Goal: Task Accomplishment & Management: Complete application form

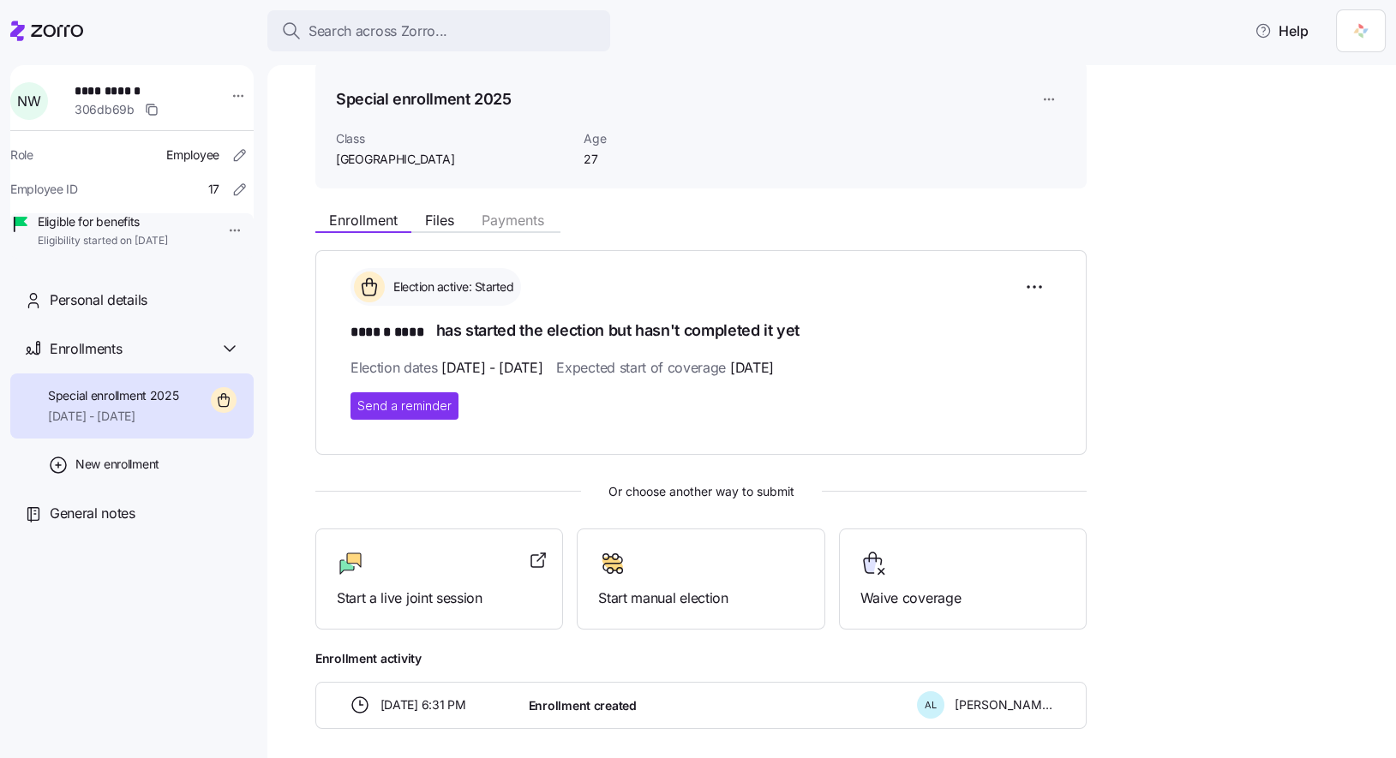
scroll to position [51, 0]
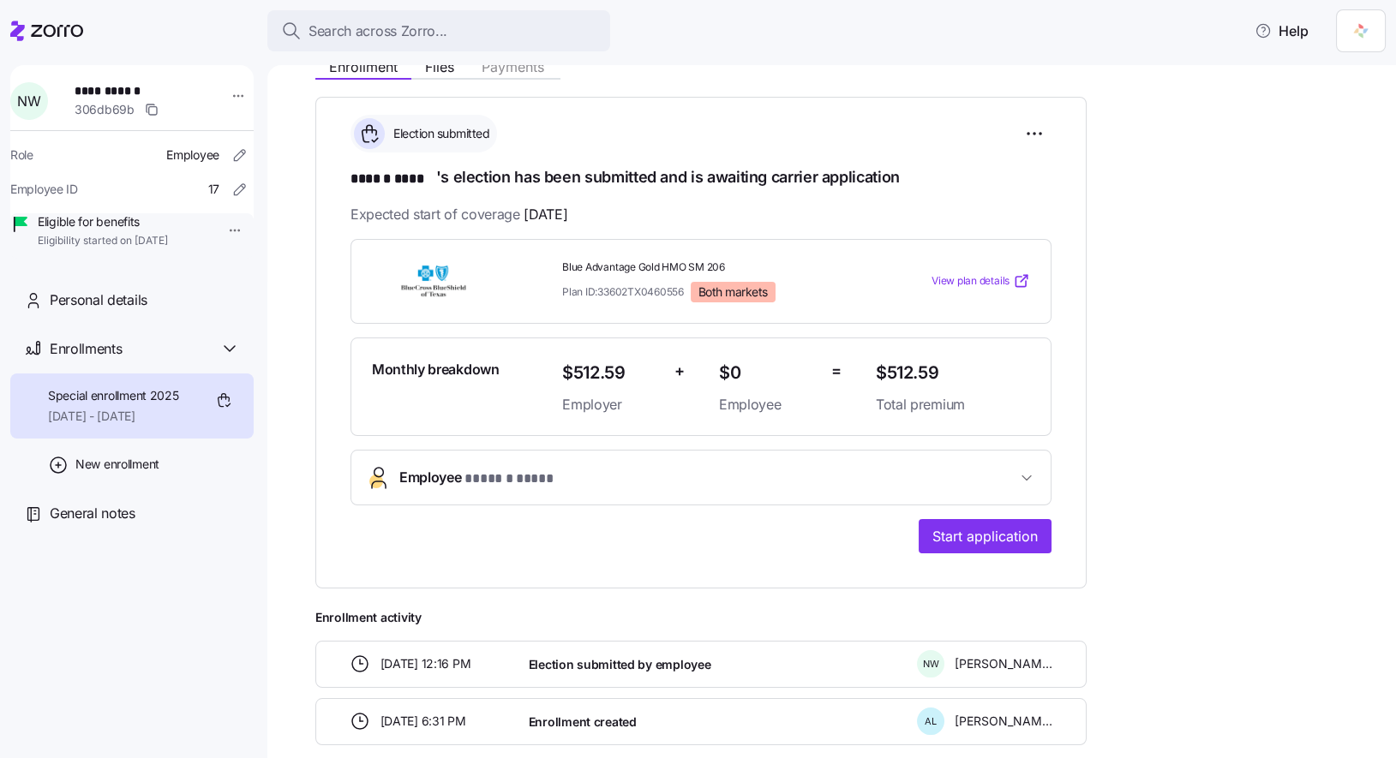
scroll to position [294, 0]
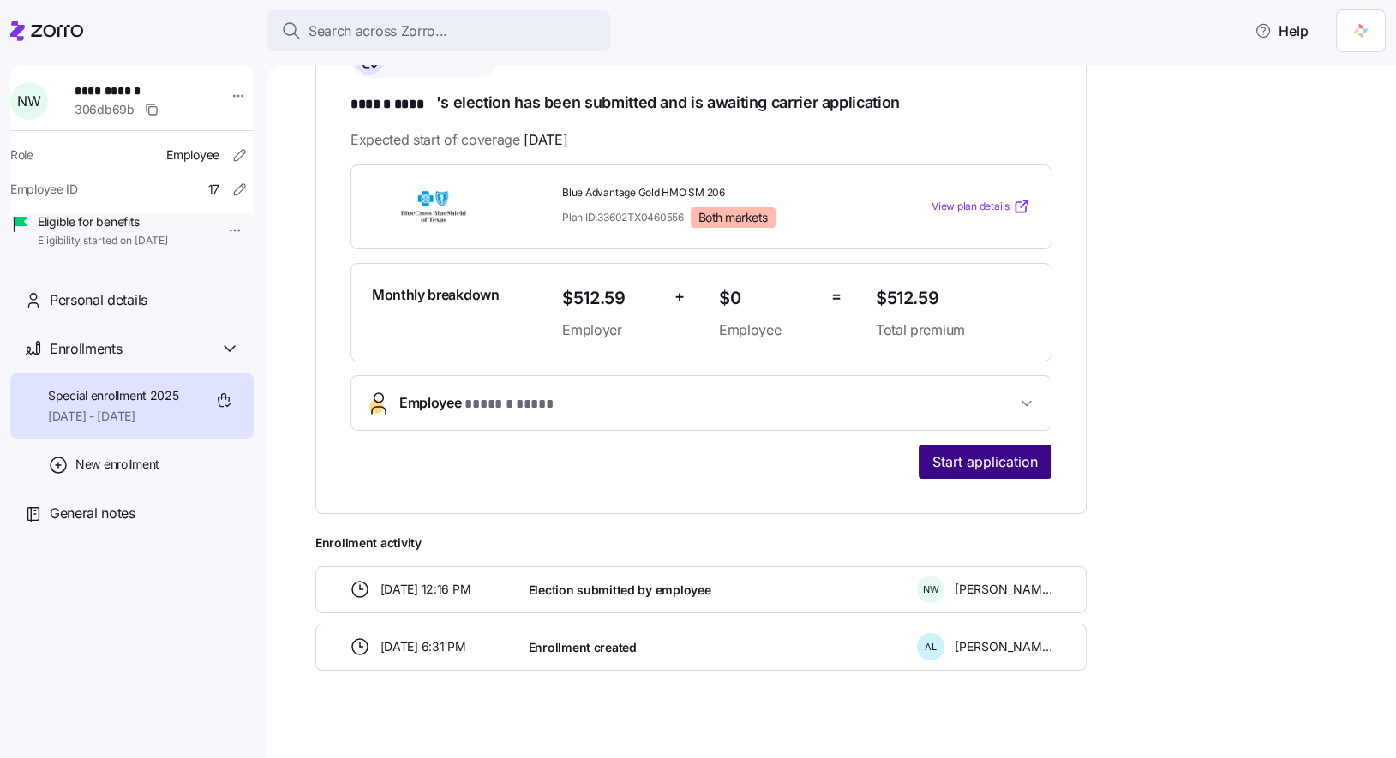
click at [1013, 460] on span "Start application" at bounding box center [984, 462] width 105 height 21
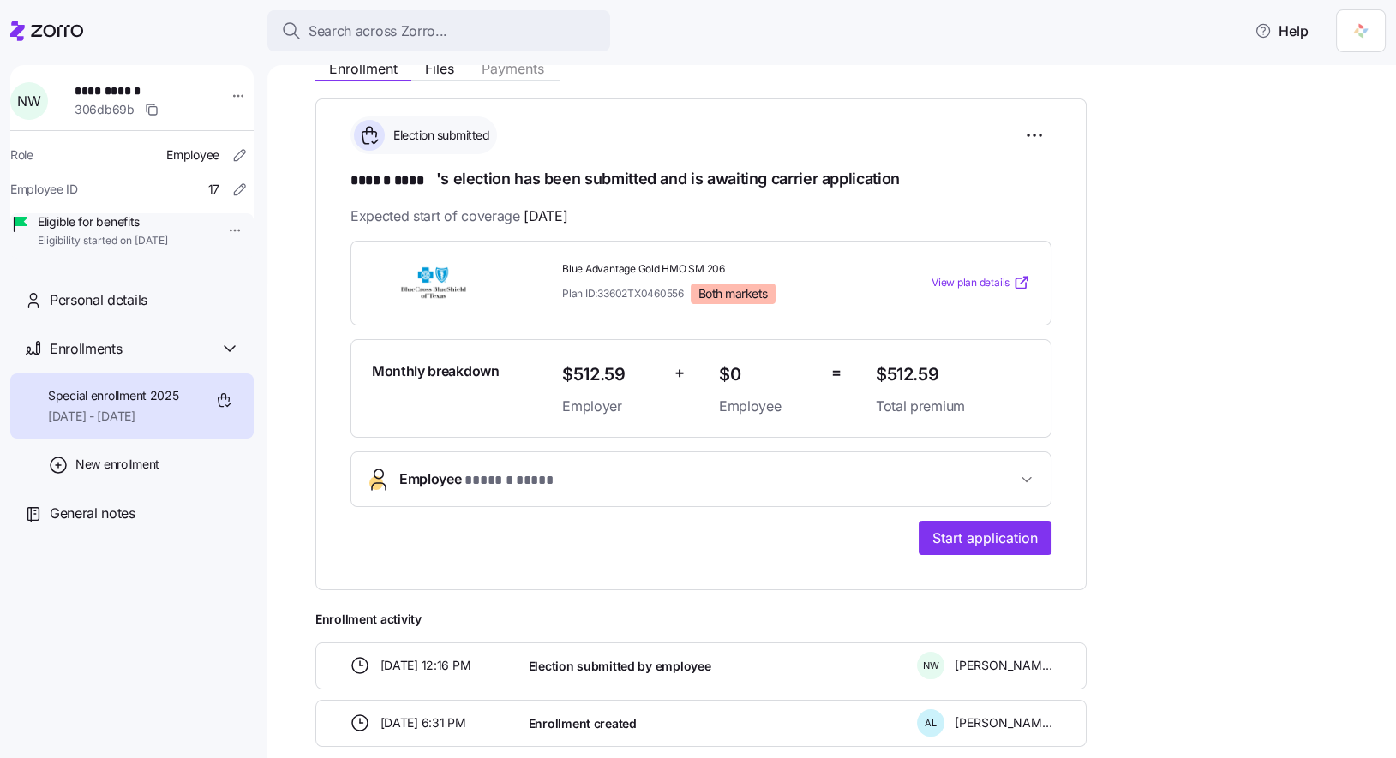
scroll to position [218, 0]
click at [1013, 460] on button "Employee * ****** **** *" at bounding box center [700, 479] width 699 height 54
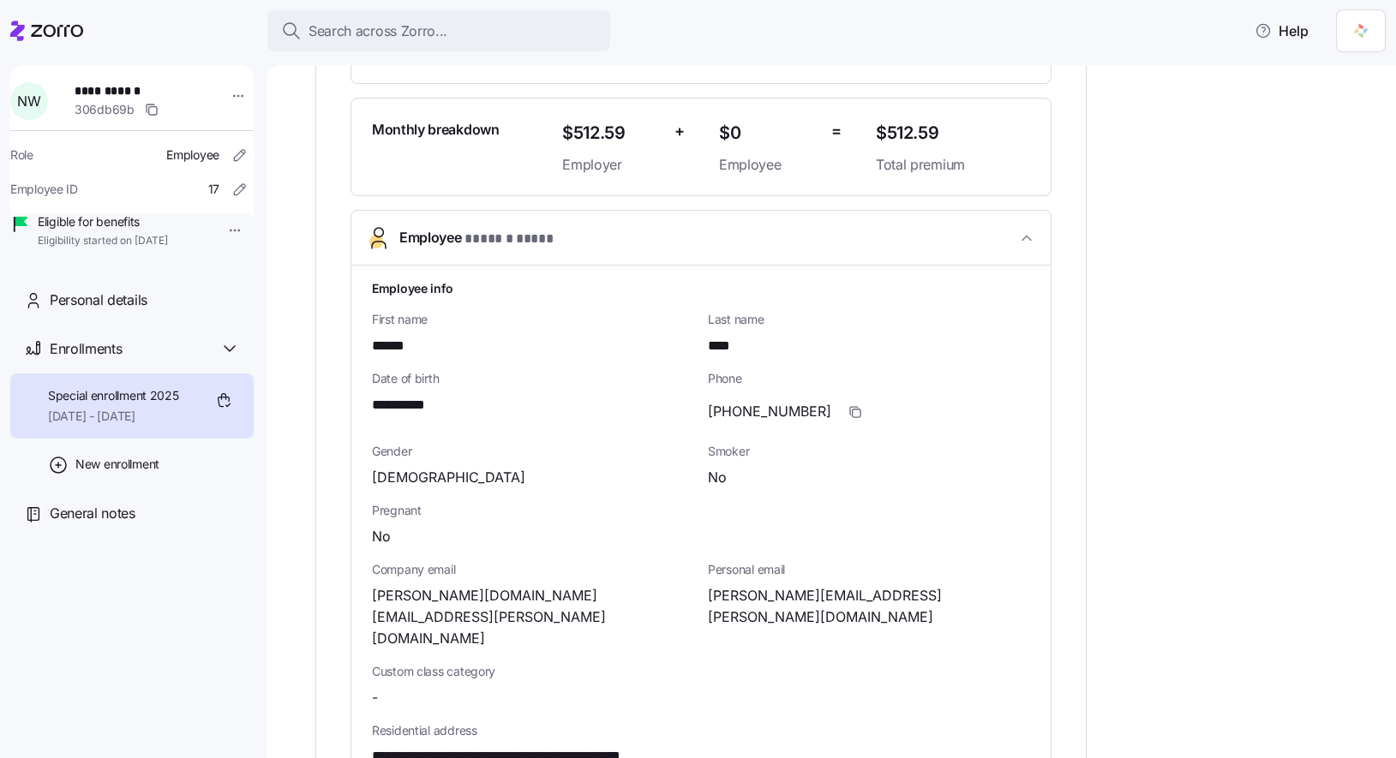
scroll to position [504, 0]
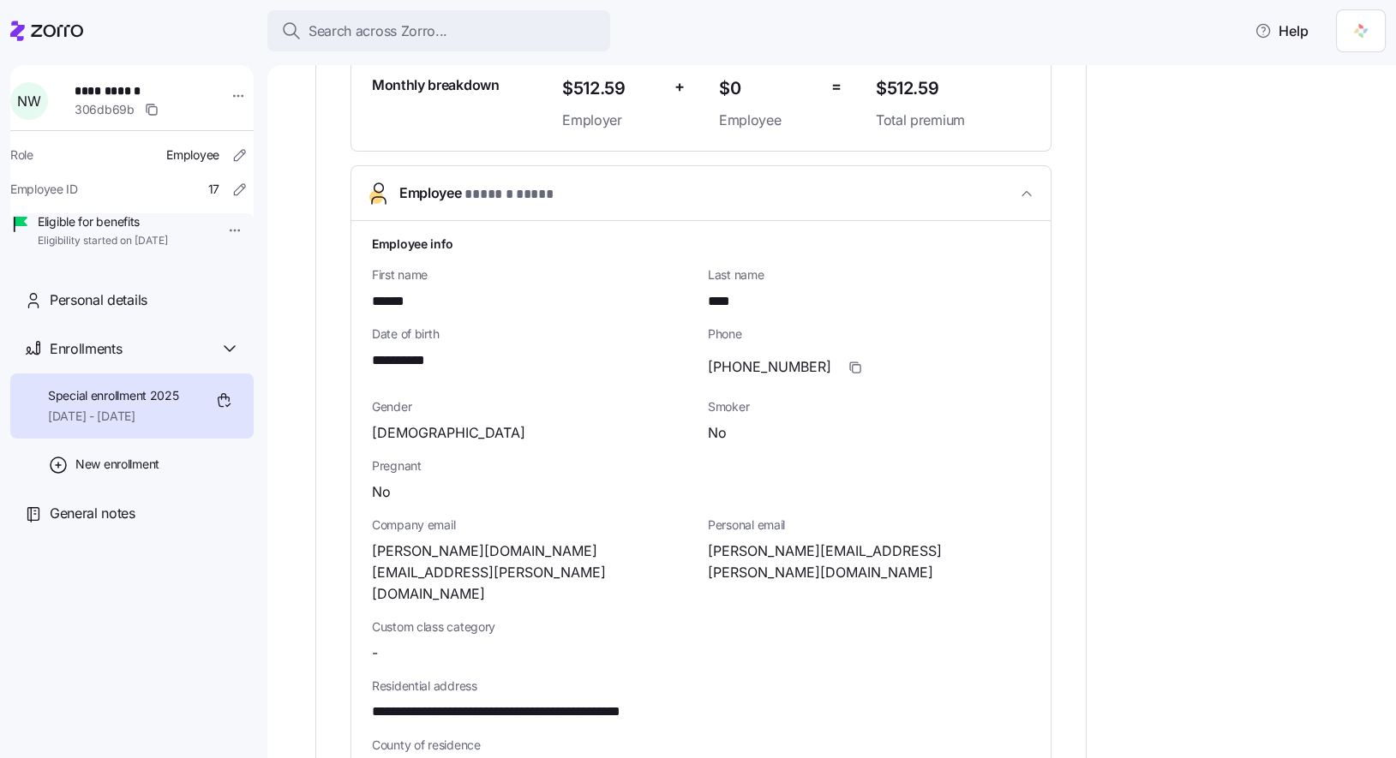
click at [605, 702] on span "**********" at bounding box center [536, 712] width 328 height 21
copy span "*****"
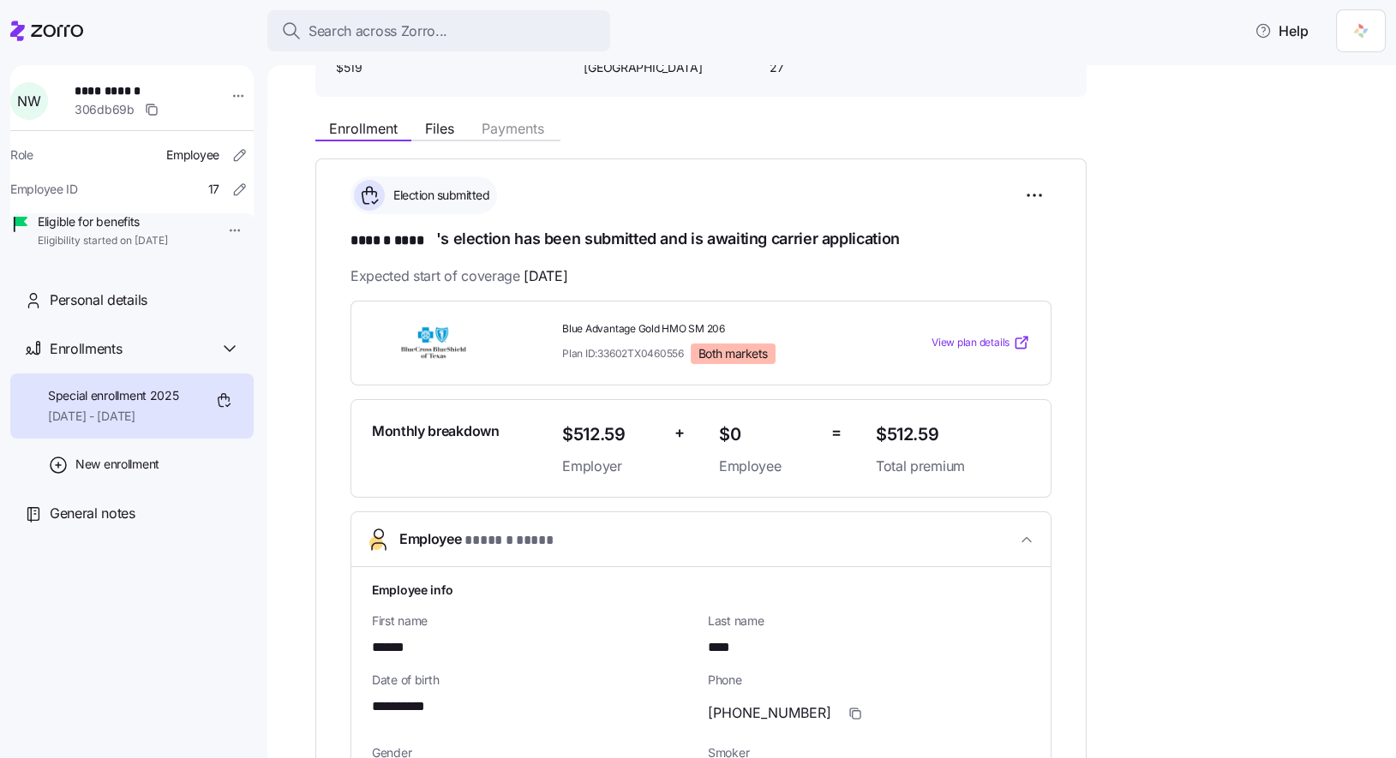
click at [1025, 342] on icon at bounding box center [1021, 342] width 17 height 17
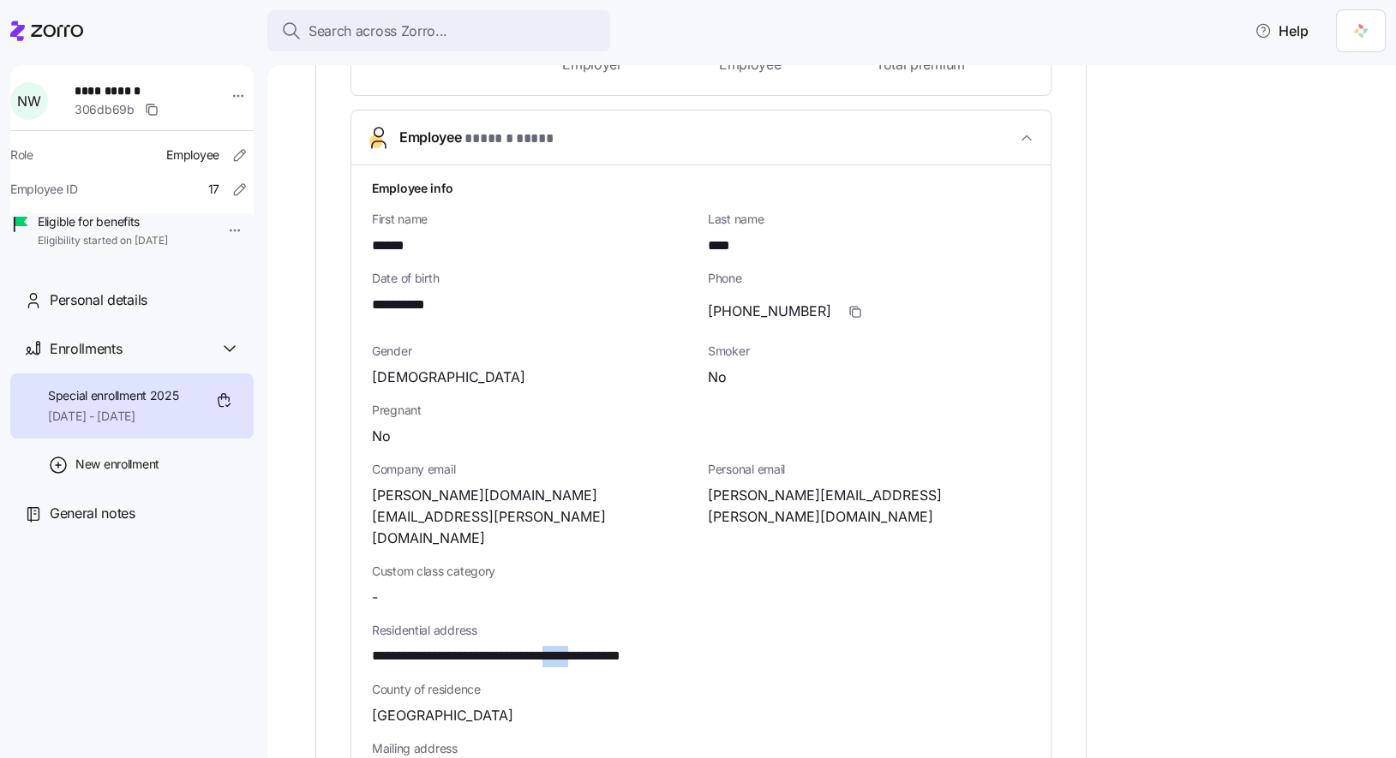
scroll to position [680, 0]
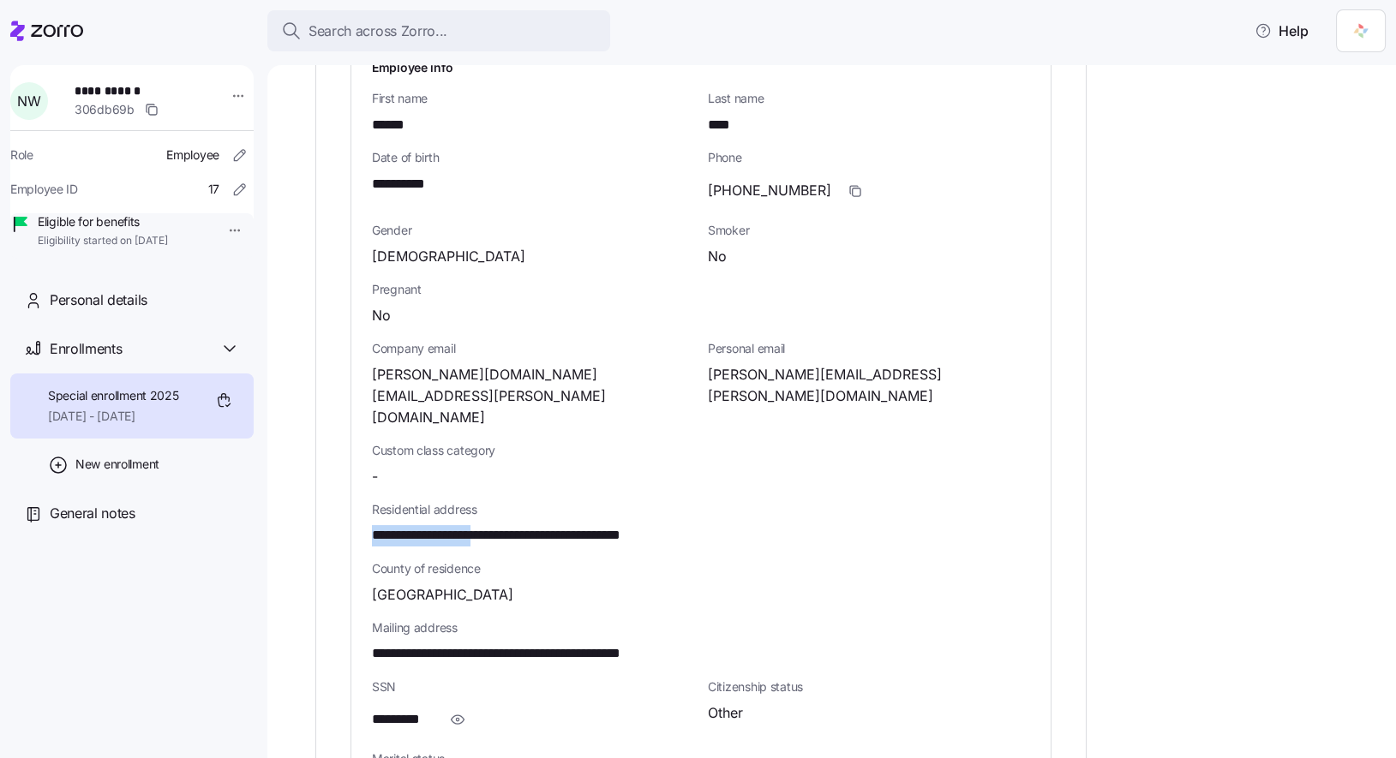
drag, startPoint x: 372, startPoint y: 487, endPoint x: 494, endPoint y: 489, distance: 122.6
click at [494, 525] on span "**********" at bounding box center [536, 535] width 328 height 21
copy span "**********"
click at [848, 184] on icon "button" at bounding box center [855, 191] width 14 height 14
click at [953, 367] on div "danny.wang.workday@gmail.com" at bounding box center [869, 385] width 322 height 43
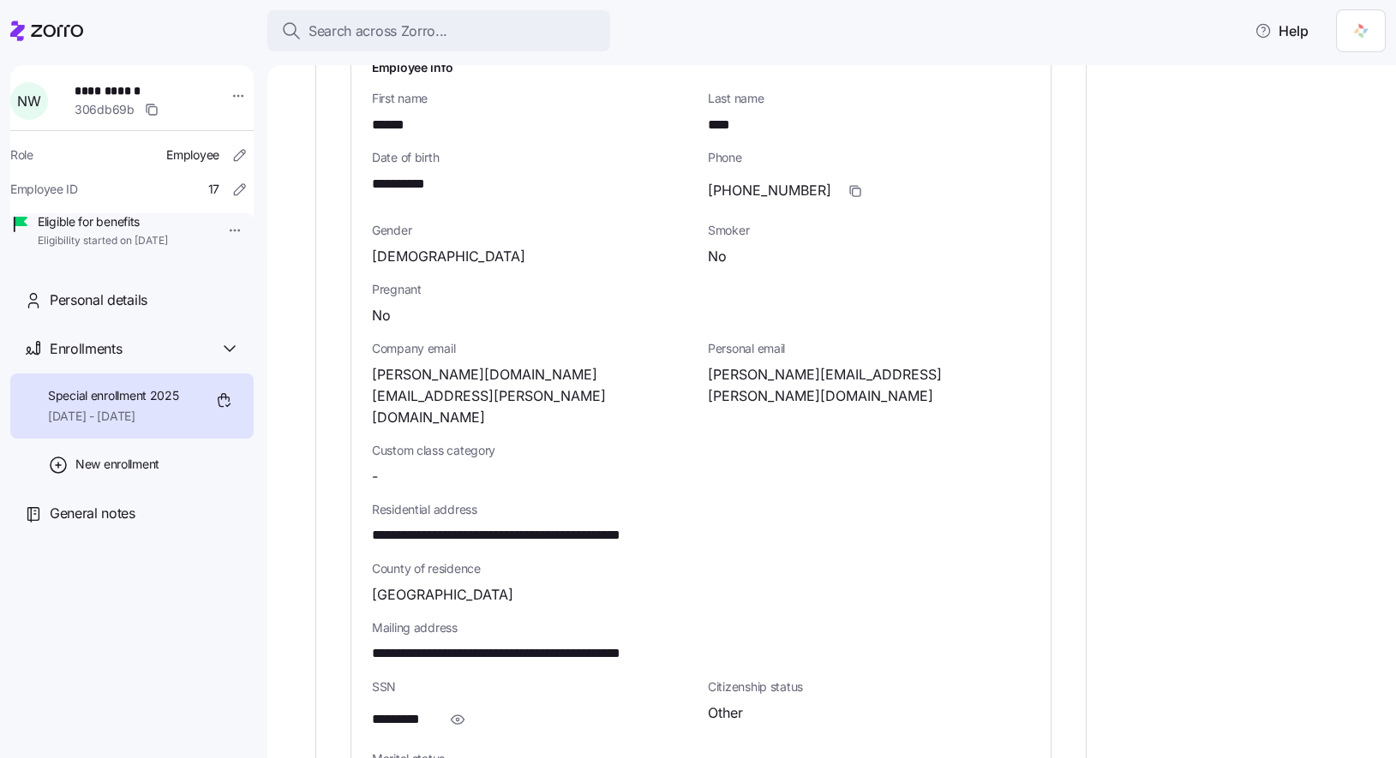
click at [913, 367] on span "danny.wang.workday@gmail.com" at bounding box center [869, 385] width 322 height 43
drag, startPoint x: 591, startPoint y: 374, endPoint x: 368, endPoint y: 375, distance: 222.8
click at [368, 375] on div "**********" at bounding box center [700, 502] width 699 height 915
click at [1010, 344] on span "Personal email" at bounding box center [869, 348] width 322 height 17
drag, startPoint x: 924, startPoint y: 372, endPoint x: 709, endPoint y: 373, distance: 215.1
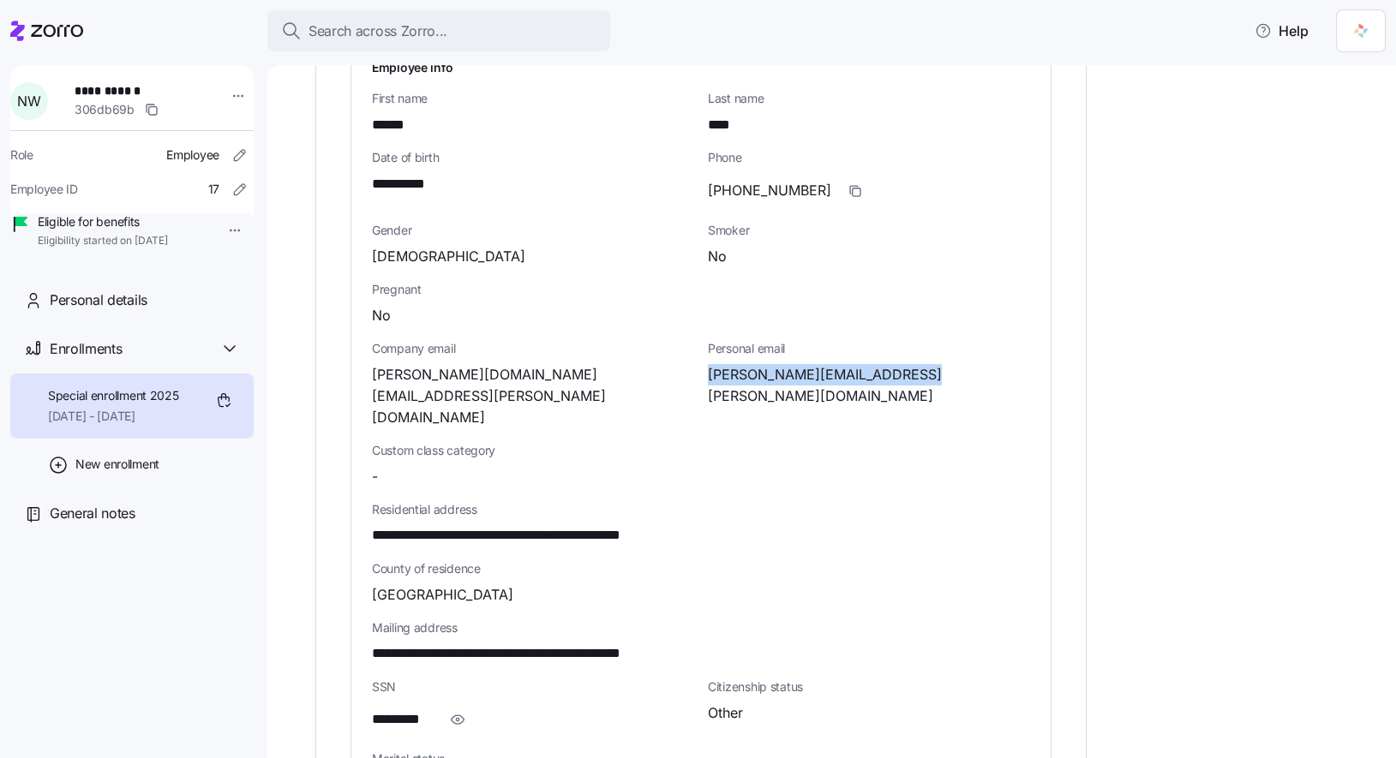
click at [709, 373] on span "danny.wang.workday@gmail.com" at bounding box center [869, 385] width 322 height 43
copy span "danny.wang.workday@gmail.com"
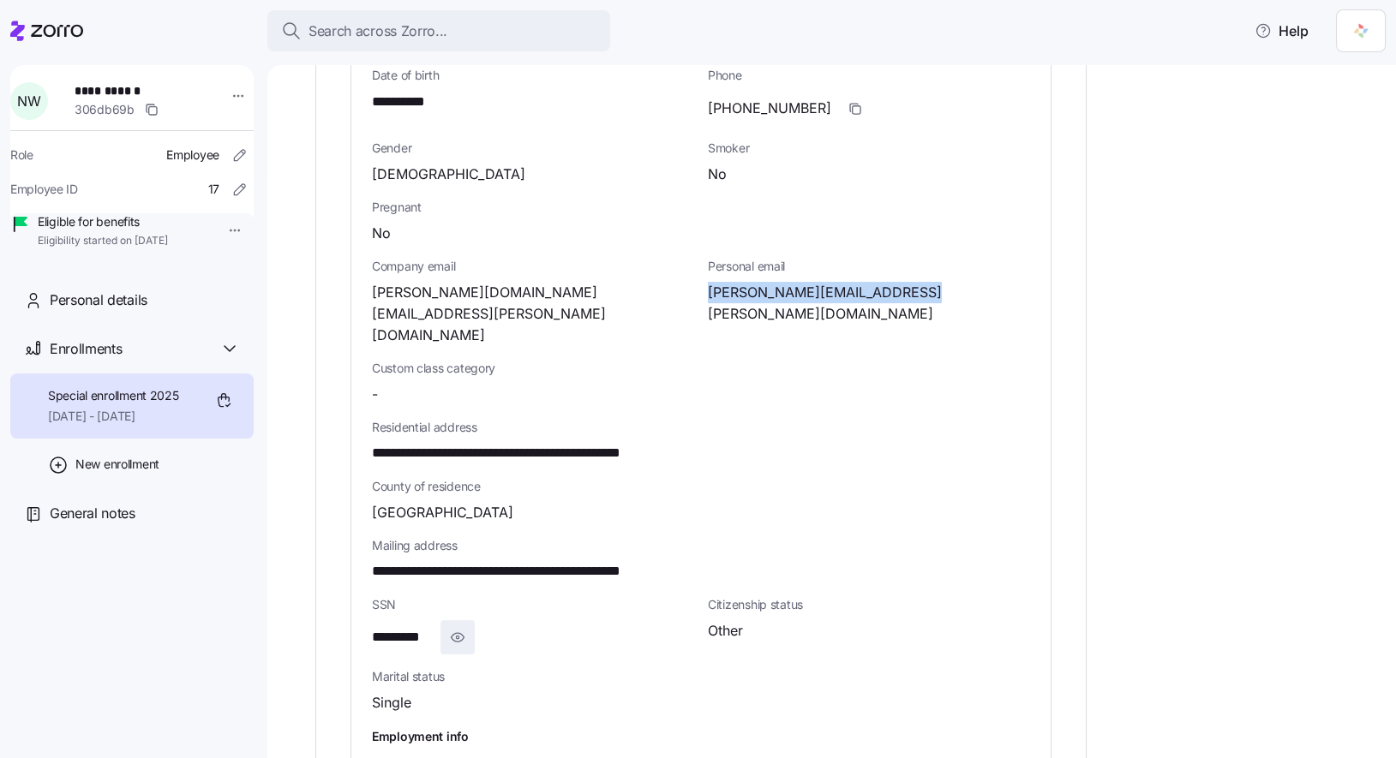
click at [455, 627] on icon "button" at bounding box center [457, 637] width 17 height 21
drag, startPoint x: 371, startPoint y: 410, endPoint x: 496, endPoint y: 409, distance: 125.1
click at [496, 443] on span "**********" at bounding box center [536, 453] width 328 height 21
copy span "**********"
click at [848, 105] on icon "button" at bounding box center [855, 109] width 14 height 14
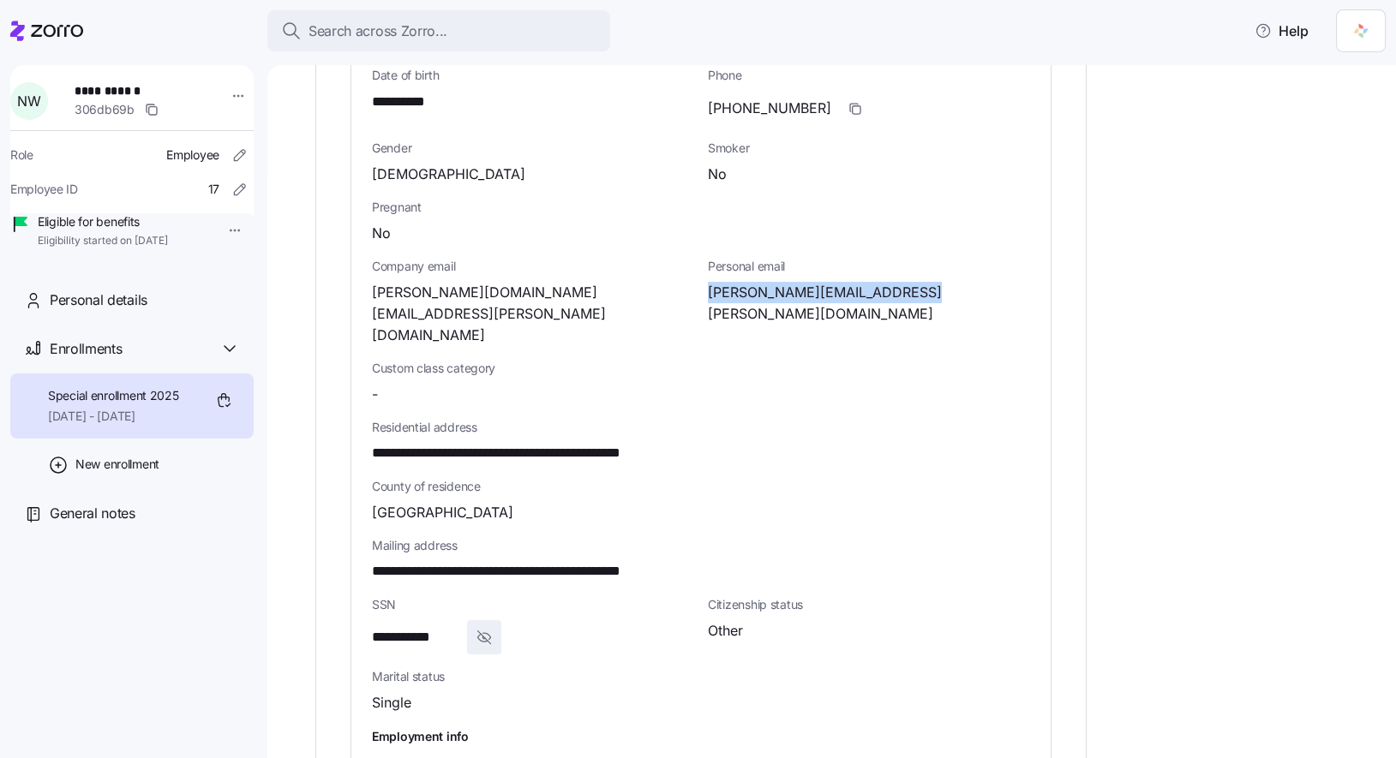
drag, startPoint x: 925, startPoint y: 291, endPoint x: 707, endPoint y: 290, distance: 218.5
click at [707, 290] on div "Personal email danny.wang.workday@gmail.com" at bounding box center [869, 302] width 336 height 102
copy span "danny.wang.workday@gmail.com"
drag, startPoint x: 624, startPoint y: 407, endPoint x: 357, endPoint y: 407, distance: 266.5
click at [357, 407] on div "**********" at bounding box center [700, 419] width 699 height 915
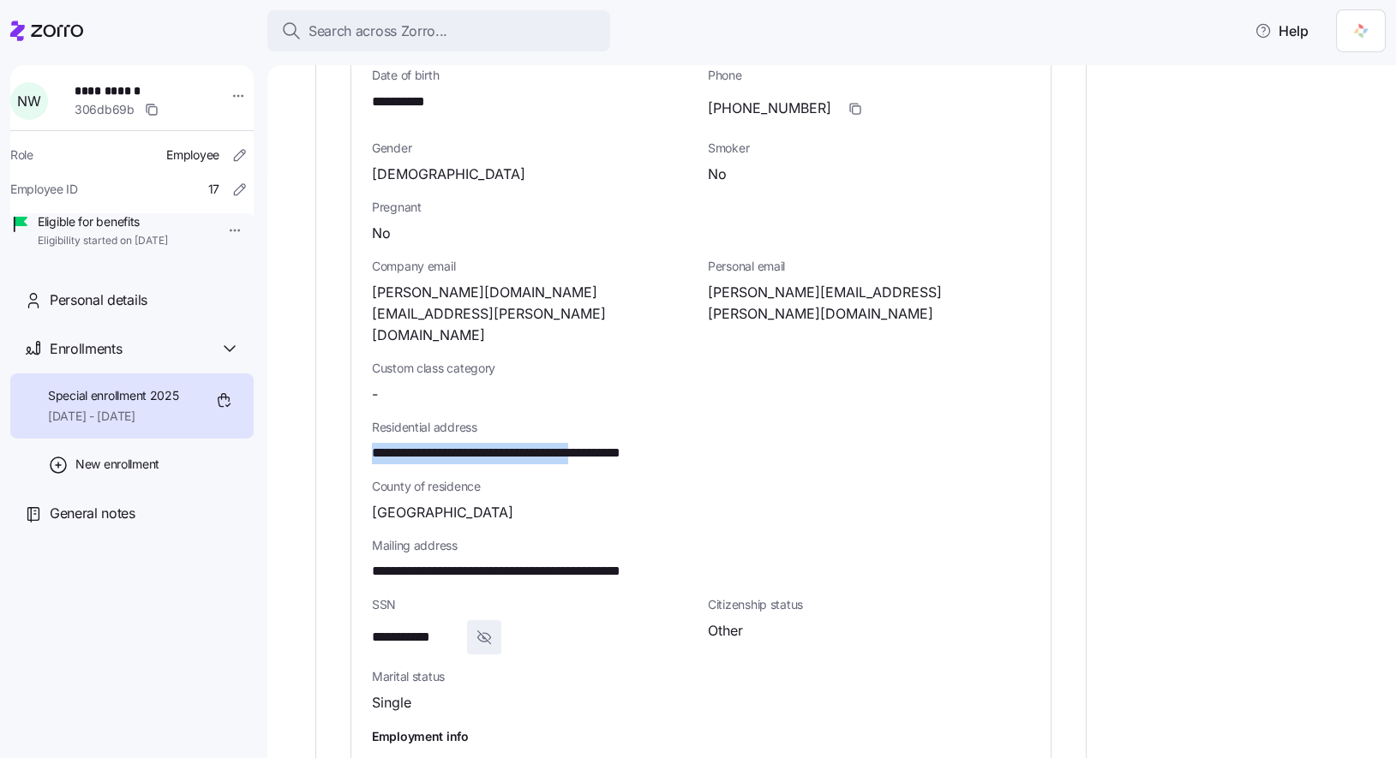
copy span "**********"
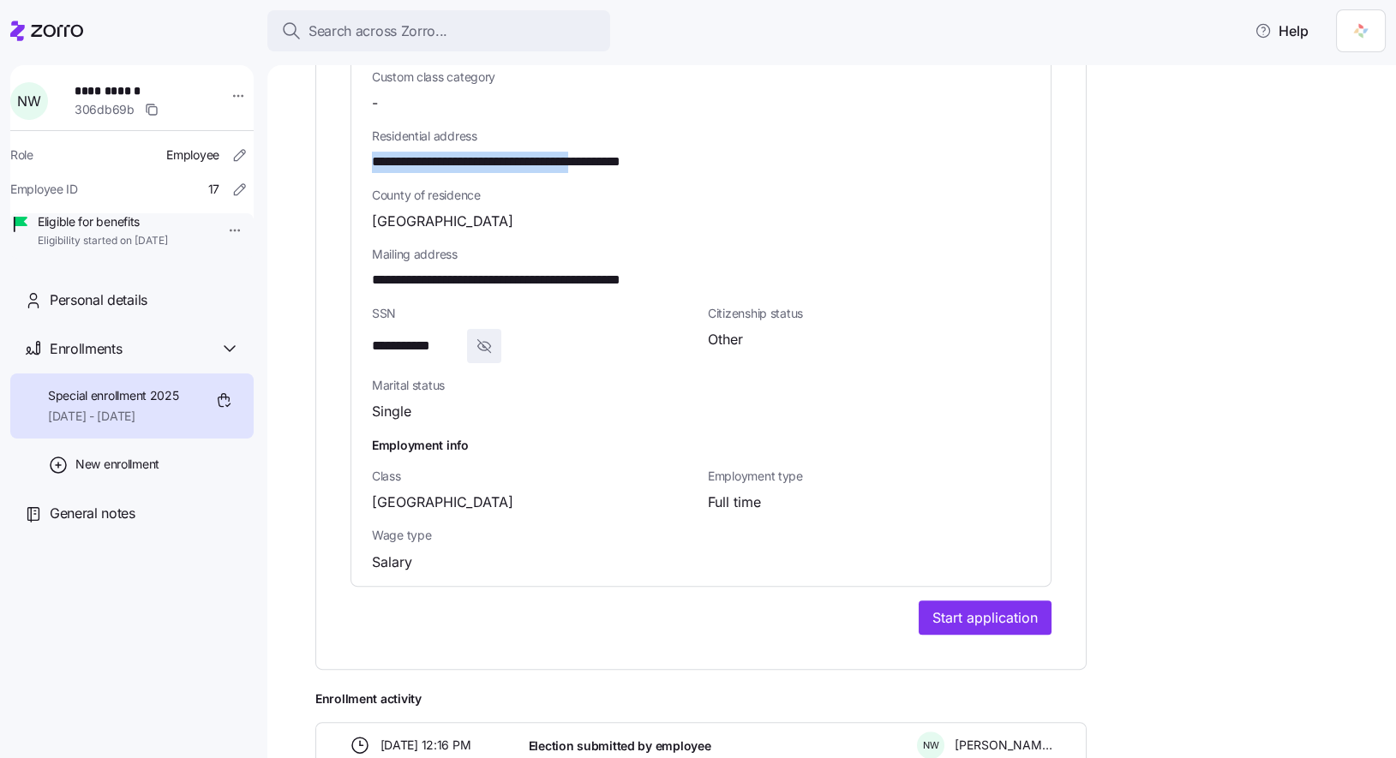
scroll to position [1175, 0]
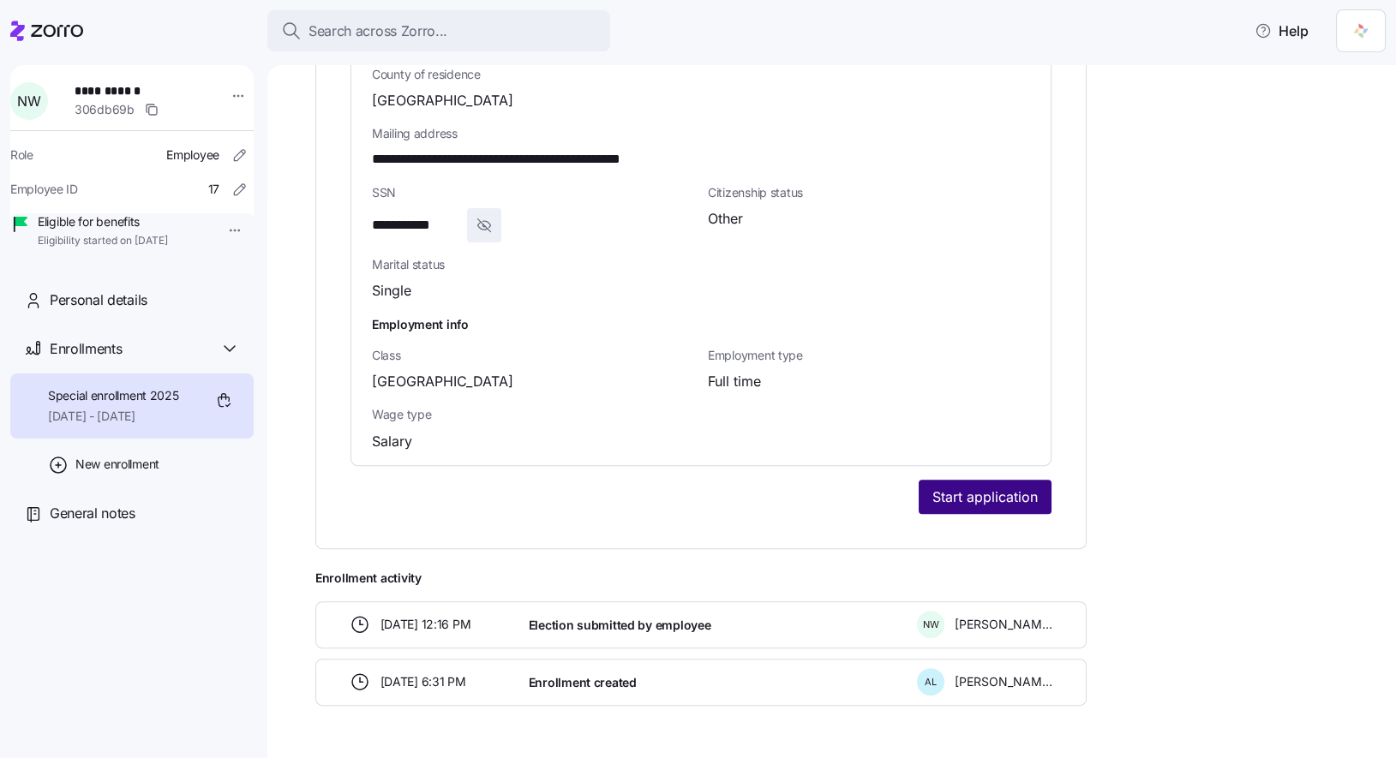
click at [1014, 487] on span "Start application" at bounding box center [984, 497] width 105 height 21
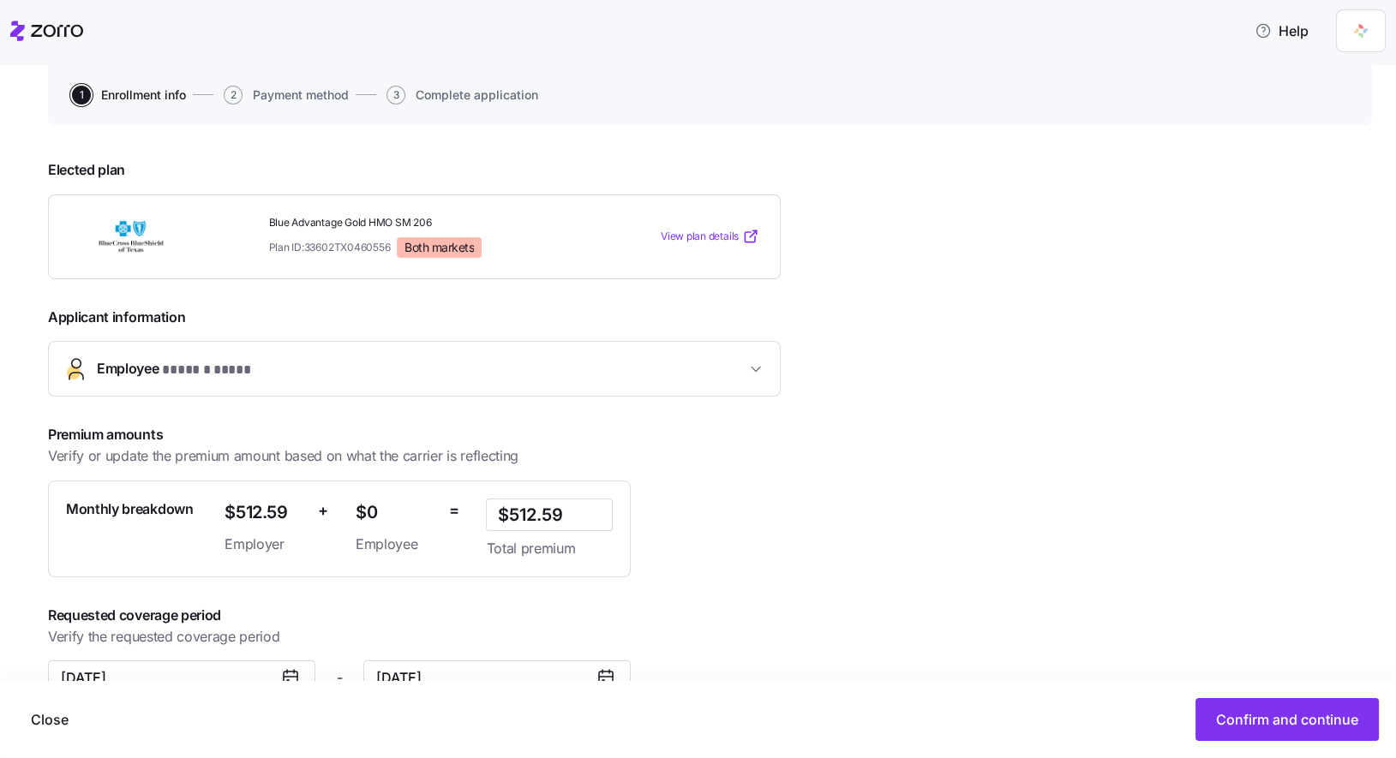
scroll to position [201, 0]
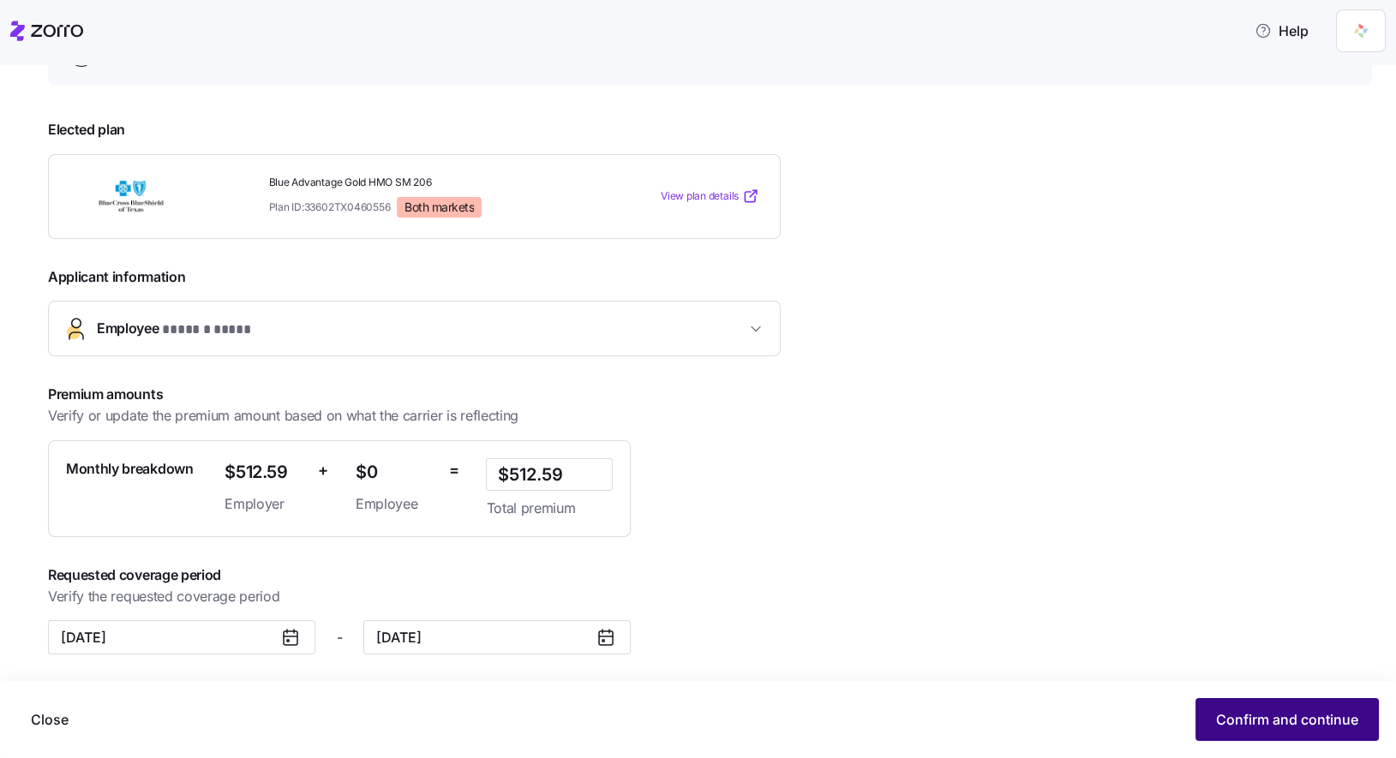
click at [1279, 718] on span "Confirm and continue" at bounding box center [1287, 719] width 142 height 21
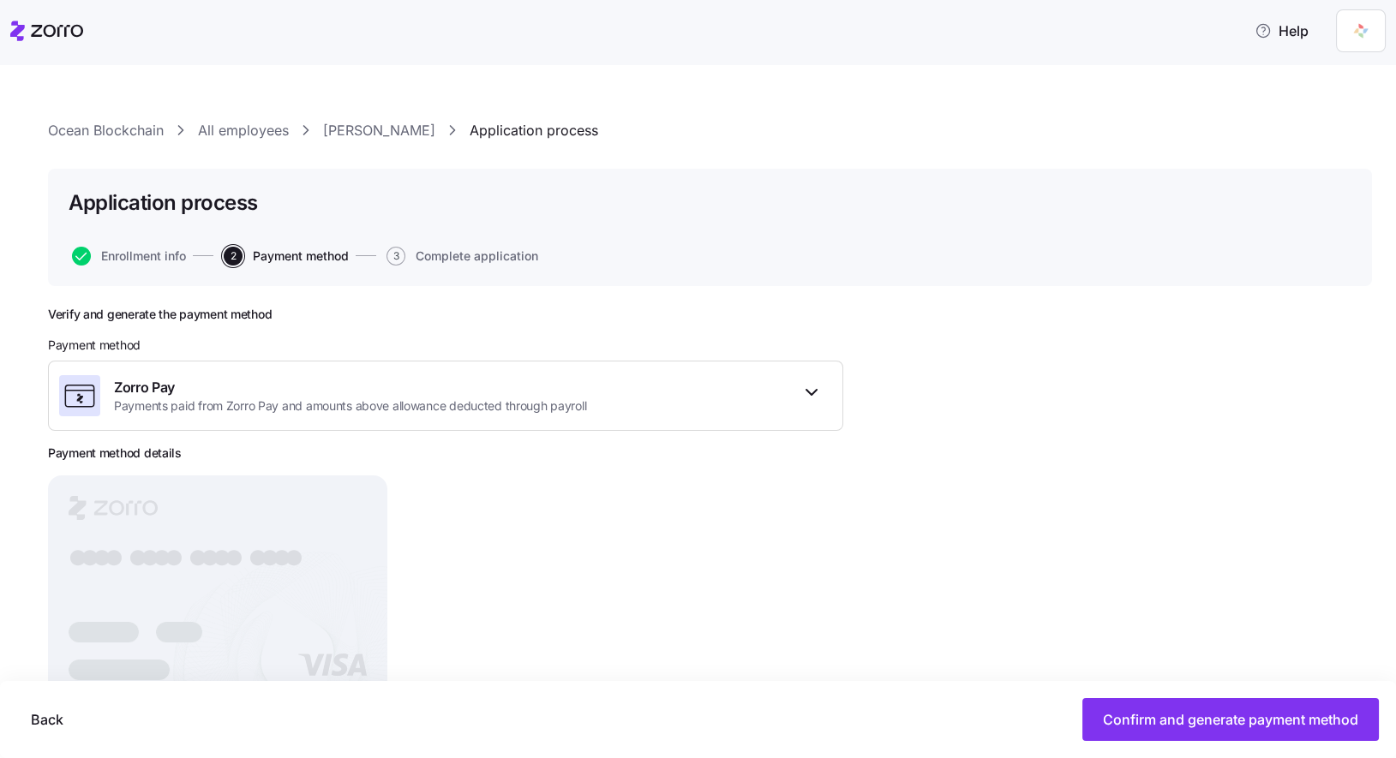
scroll to position [57, 0]
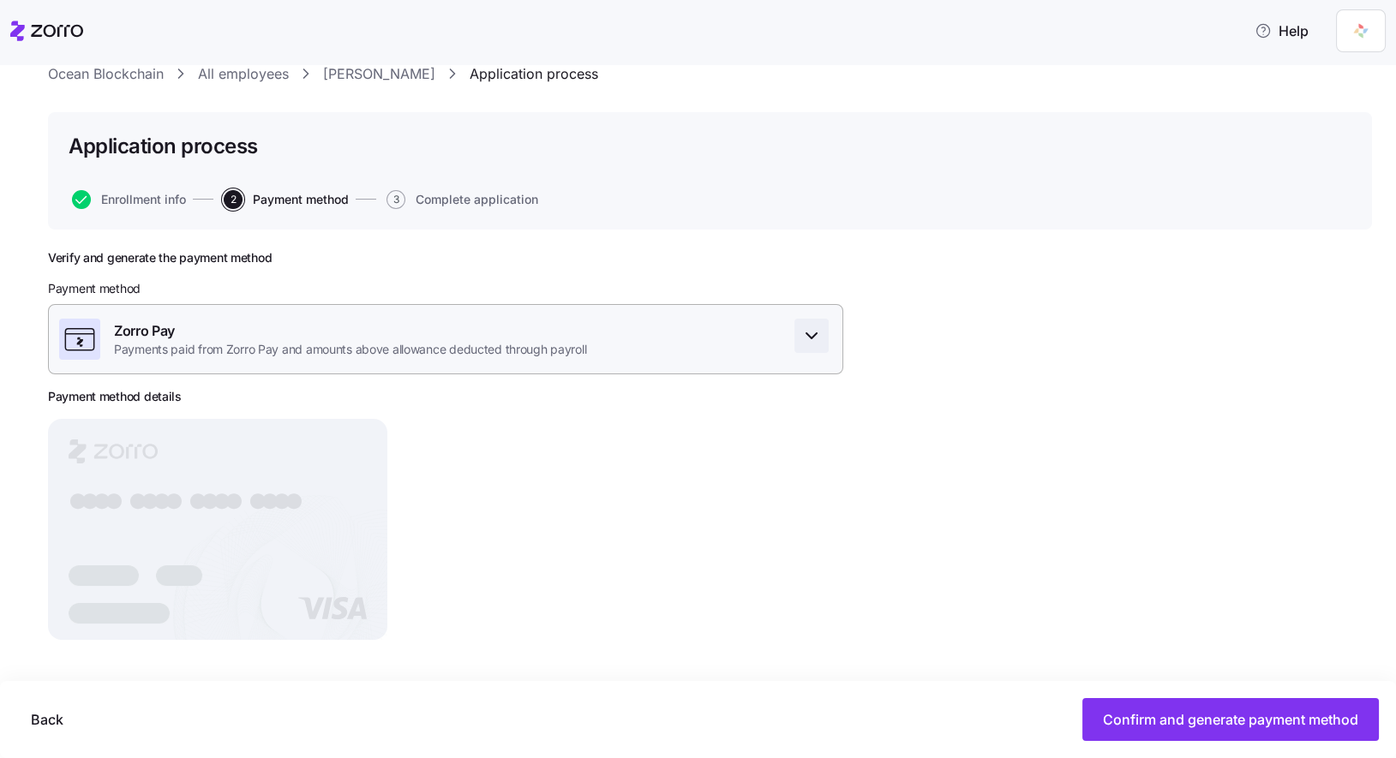
click at [811, 350] on span "button" at bounding box center [811, 336] width 33 height 33
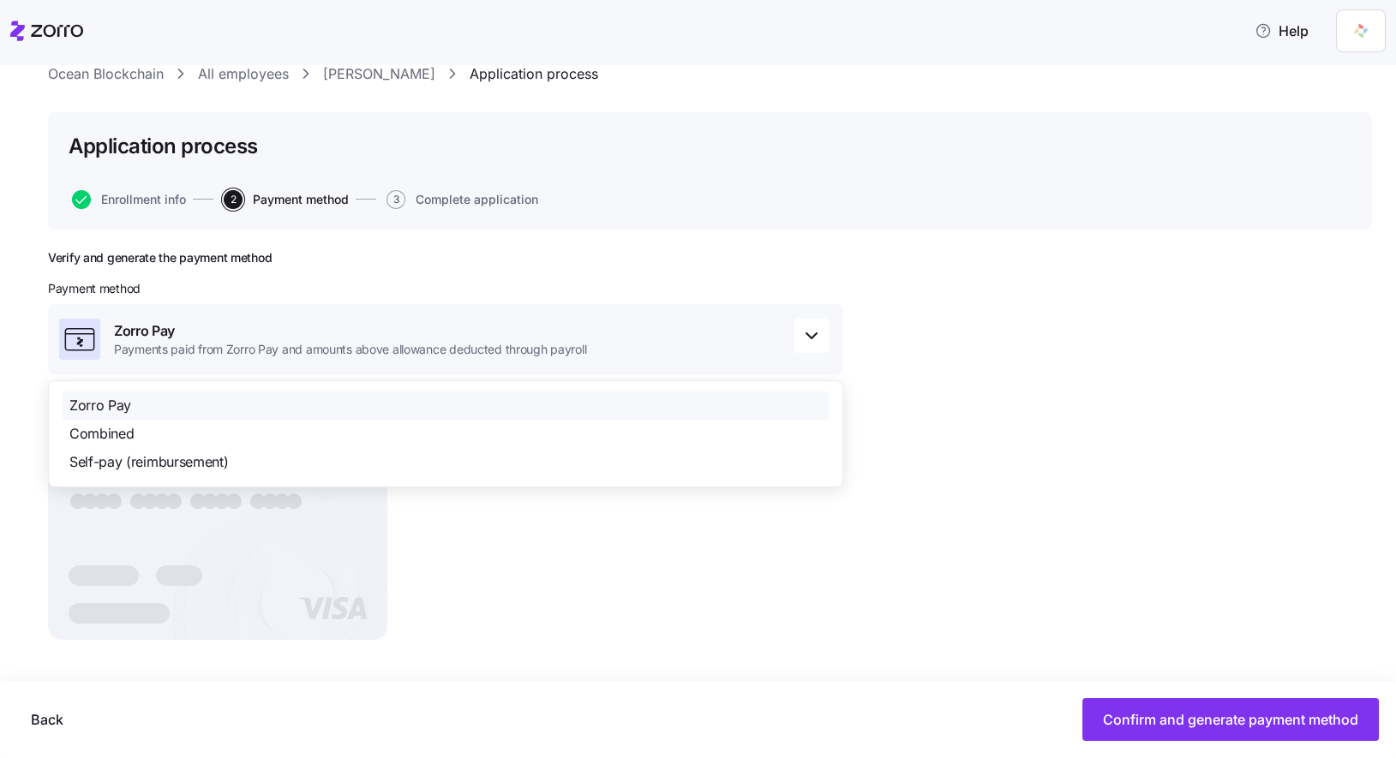
click at [1016, 382] on div "Verify and generate the payment method Payment method Zorro Pay Payments paid f…" at bounding box center [710, 494] width 1324 height 489
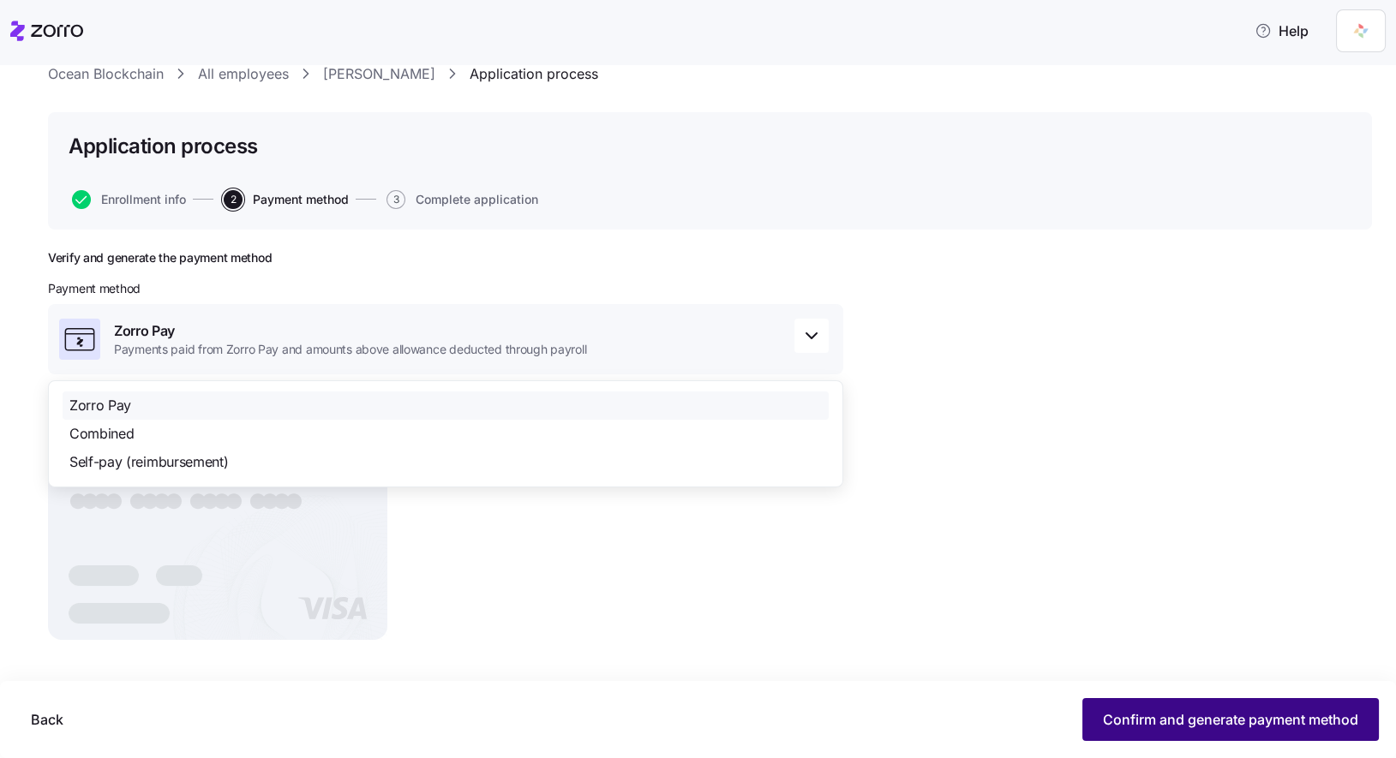
click at [1256, 715] on span "Confirm and generate payment method" at bounding box center [1230, 719] width 255 height 21
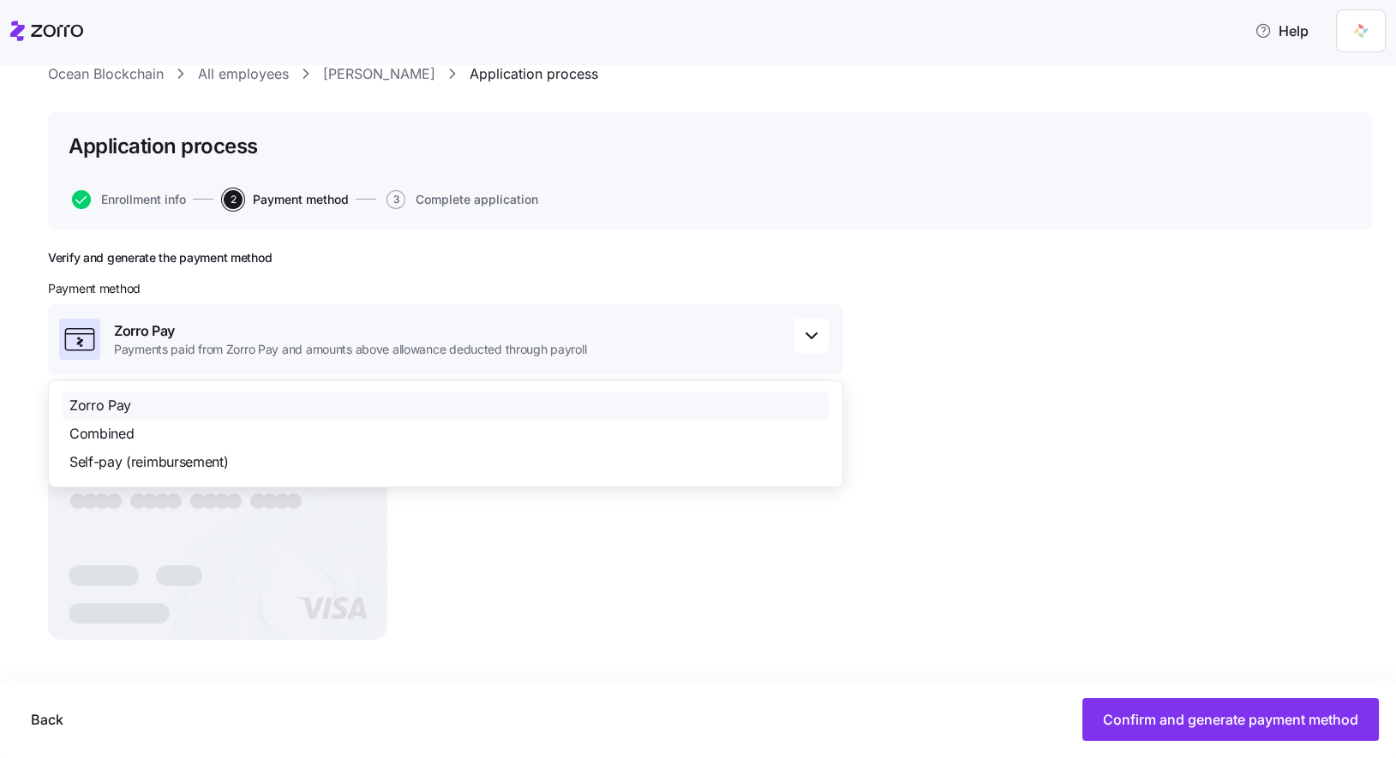
scroll to position [27, 0]
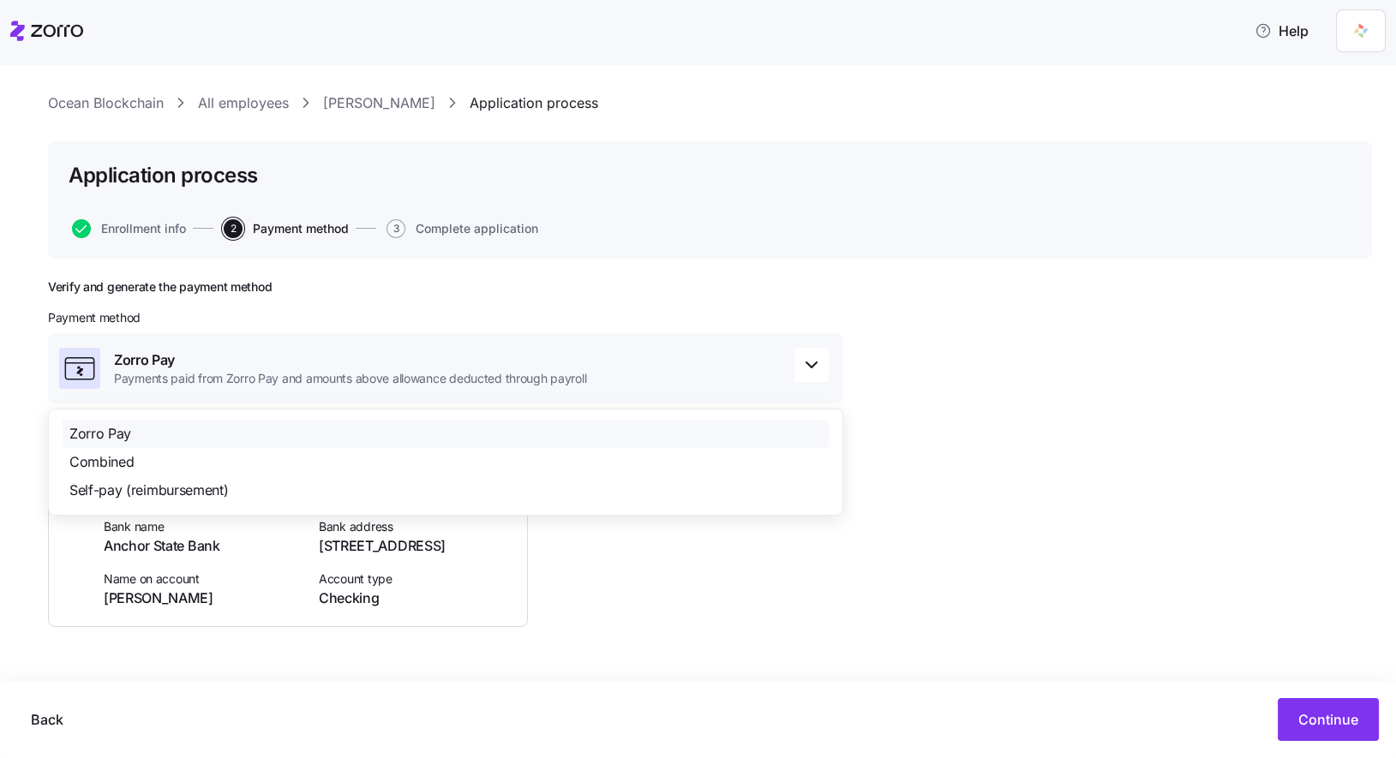
click at [1129, 403] on div "Verify and generate the payment method Payment method Zorro Pay Payments paid f…" at bounding box center [710, 509] width 1324 height 461
click at [811, 350] on span "button" at bounding box center [811, 365] width 33 height 33
click at [962, 335] on div "Verify and generate the payment method Payment method Zorro Pay Payments paid f…" at bounding box center [710, 509] width 1324 height 461
click at [386, 423] on span at bounding box center [389, 426] width 17 height 14
click at [370, 419] on input "Show account details" at bounding box center [370, 419] width 0 height 0
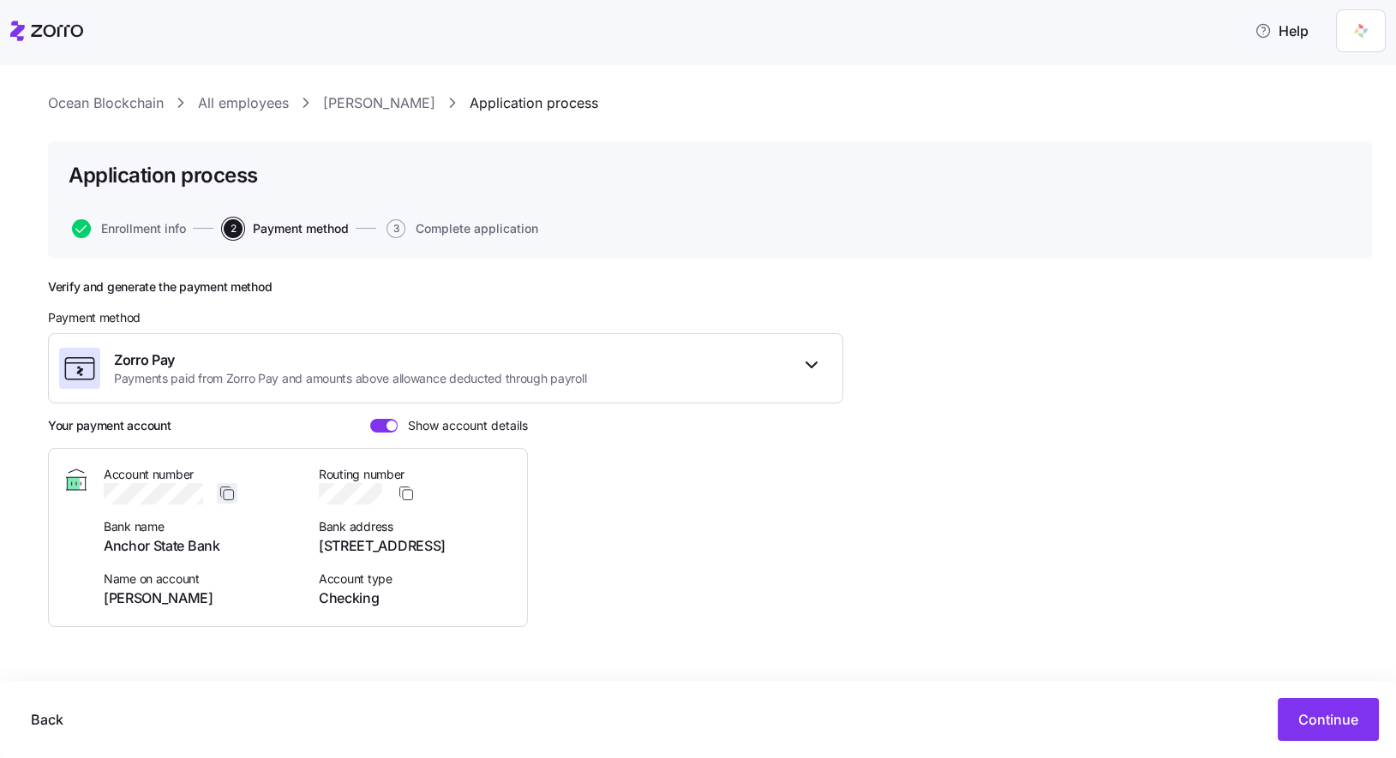
click at [226, 491] on icon "button" at bounding box center [226, 493] width 17 height 17
click at [406, 491] on icon "button" at bounding box center [406, 493] width 17 height 17
drag, startPoint x: 218, startPoint y: 546, endPoint x: 101, endPoint y: 546, distance: 117.4
click at [101, 546] on div "Account number Bank name Anchor State Bank Name on account Niming Wang Routing …" at bounding box center [288, 537] width 451 height 143
copy span "Anchor State Bank"
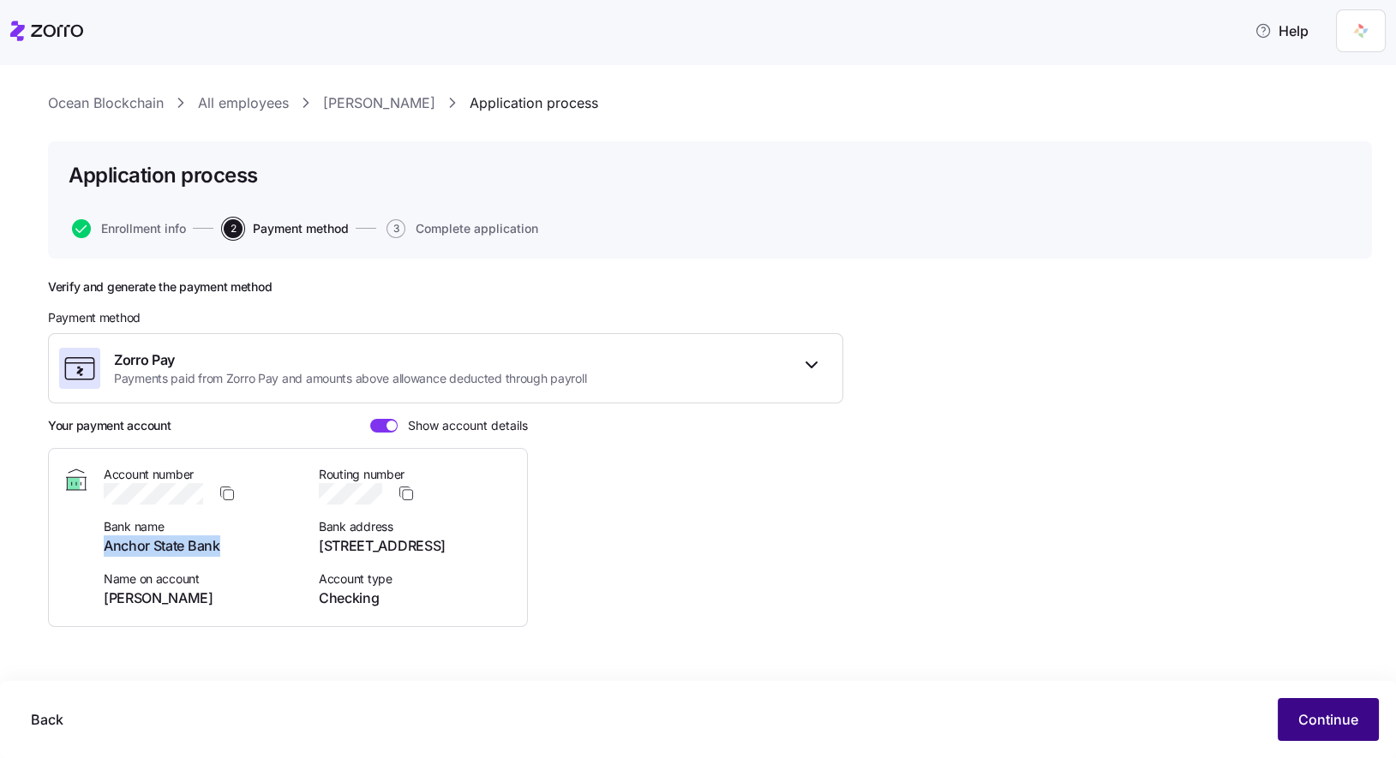
click at [1337, 729] on span "Continue" at bounding box center [1328, 719] width 60 height 21
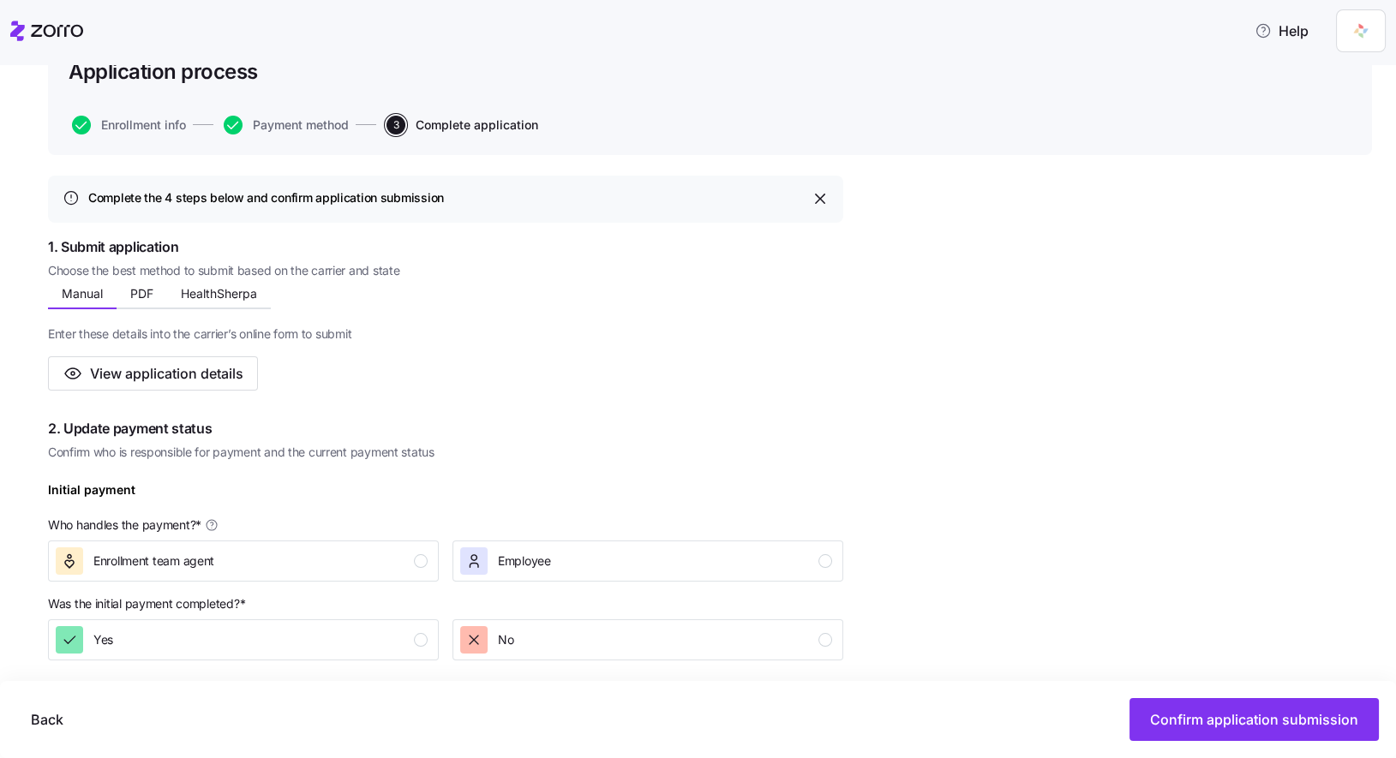
scroll to position [163, 0]
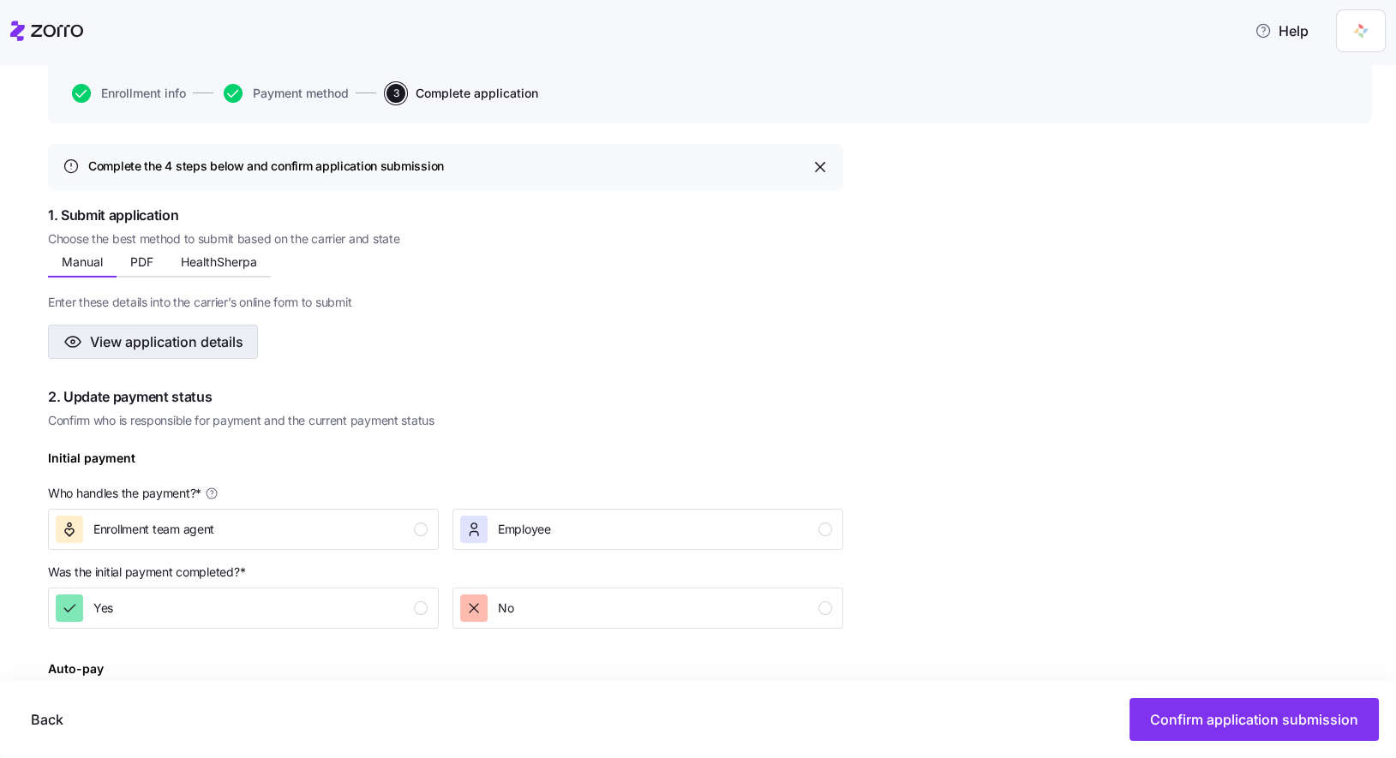
click at [155, 351] on button "View application details" at bounding box center [153, 342] width 210 height 34
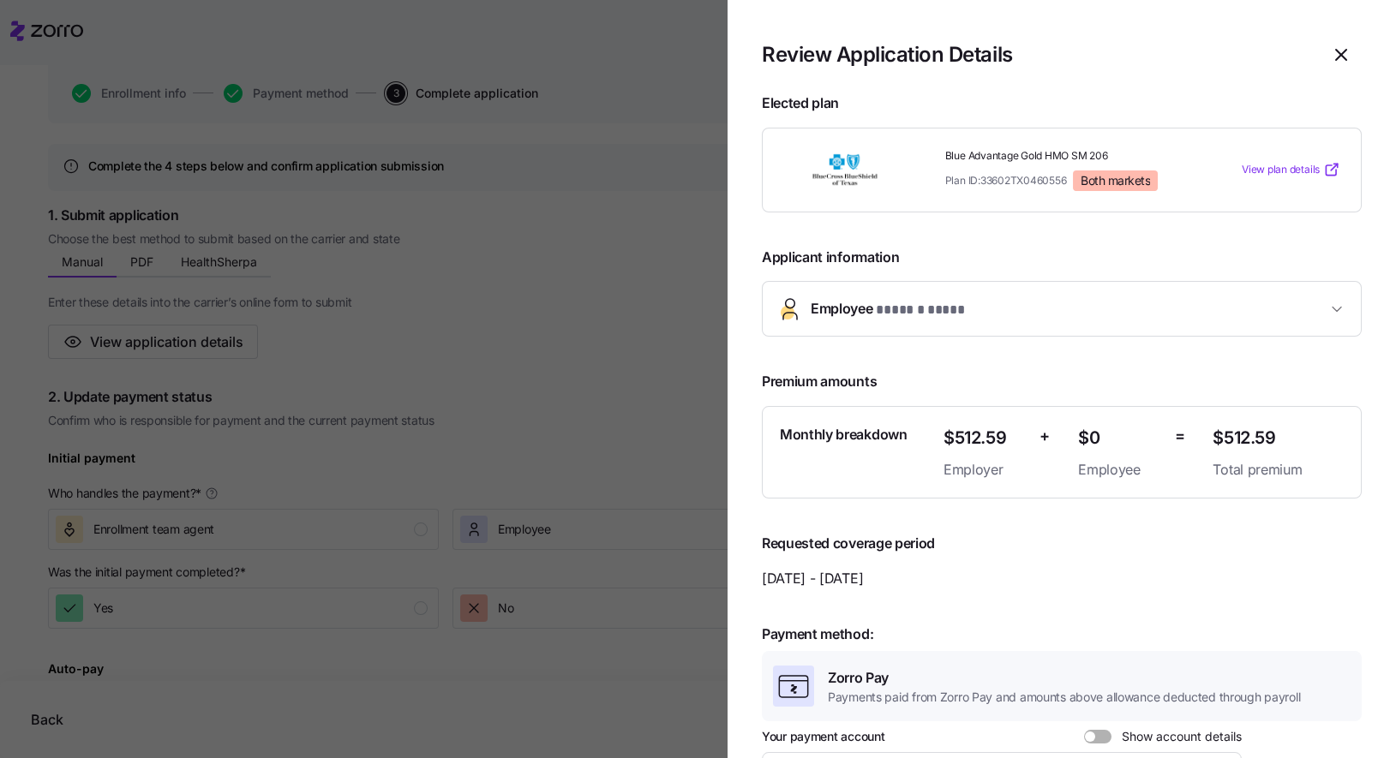
click at [499, 298] on div at bounding box center [698, 379] width 1396 height 758
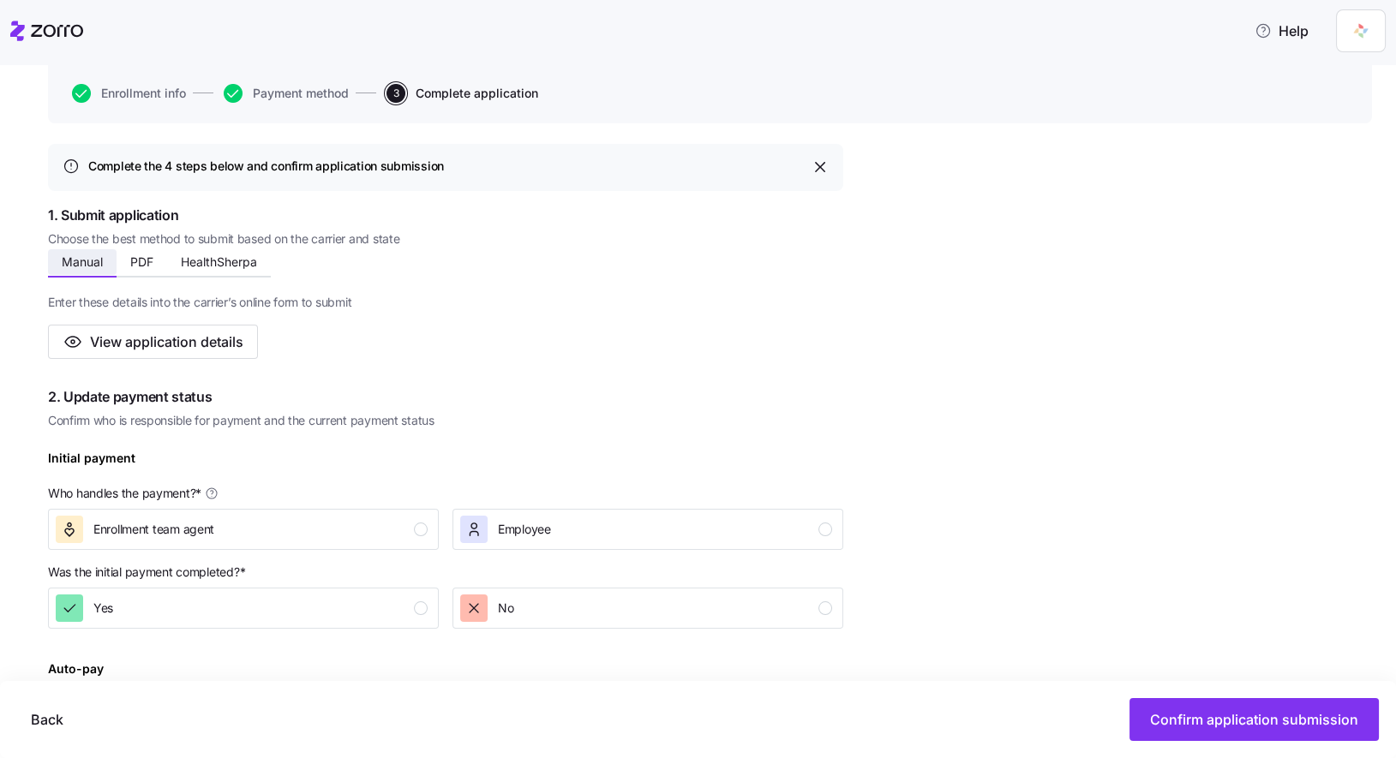
click at [115, 261] on button "Manual" at bounding box center [82, 262] width 69 height 26
click at [153, 264] on span "PDF" at bounding box center [141, 262] width 23 height 12
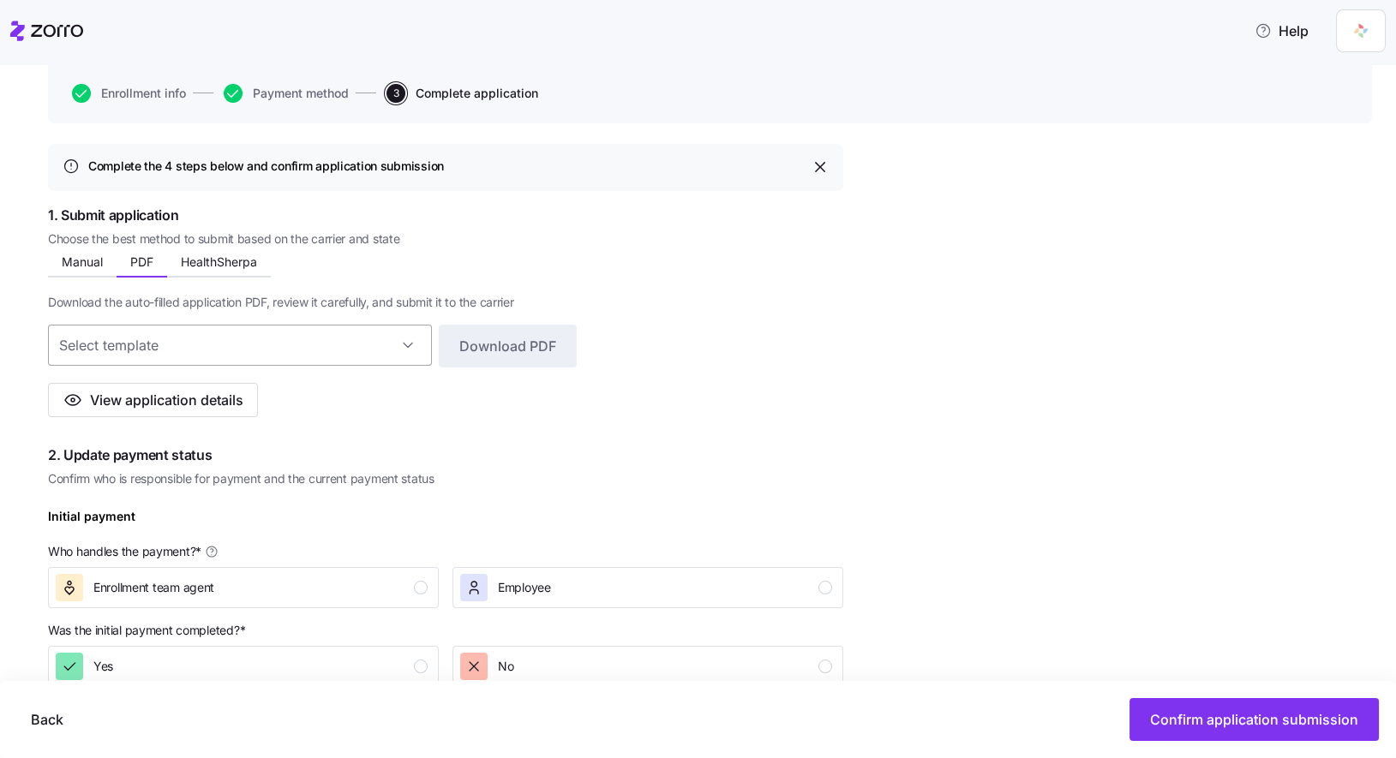
click at [332, 347] on input at bounding box center [240, 345] width 384 height 41
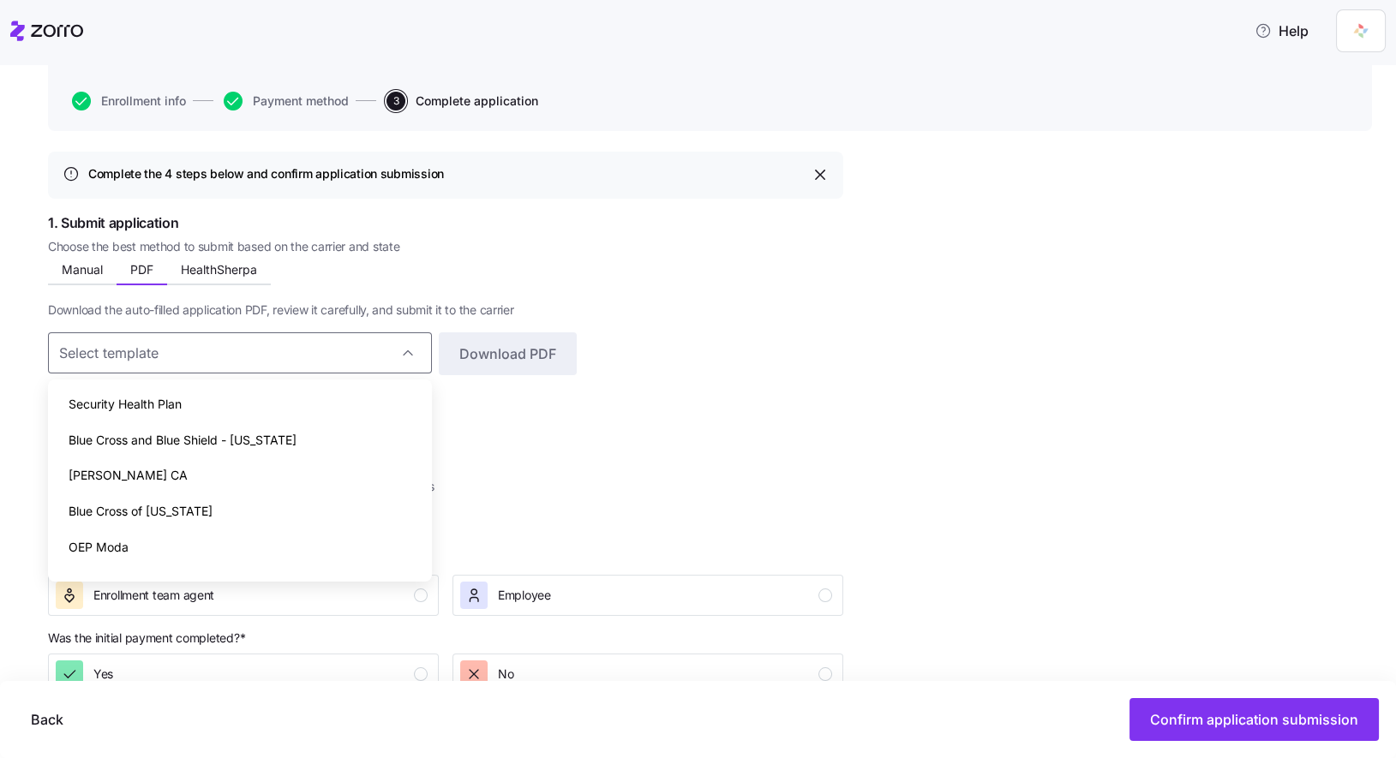
scroll to position [26, 0]
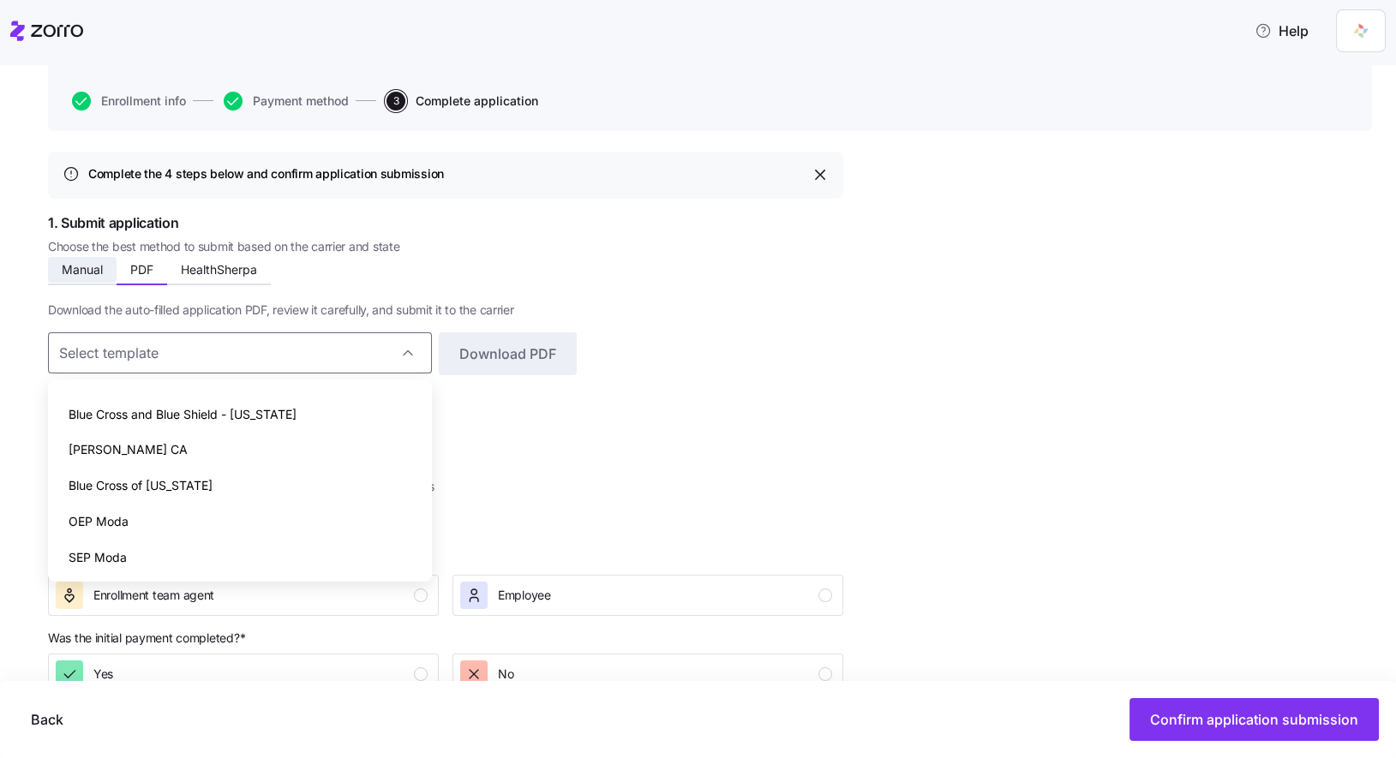
click at [83, 272] on span "Manual" at bounding box center [82, 270] width 41 height 12
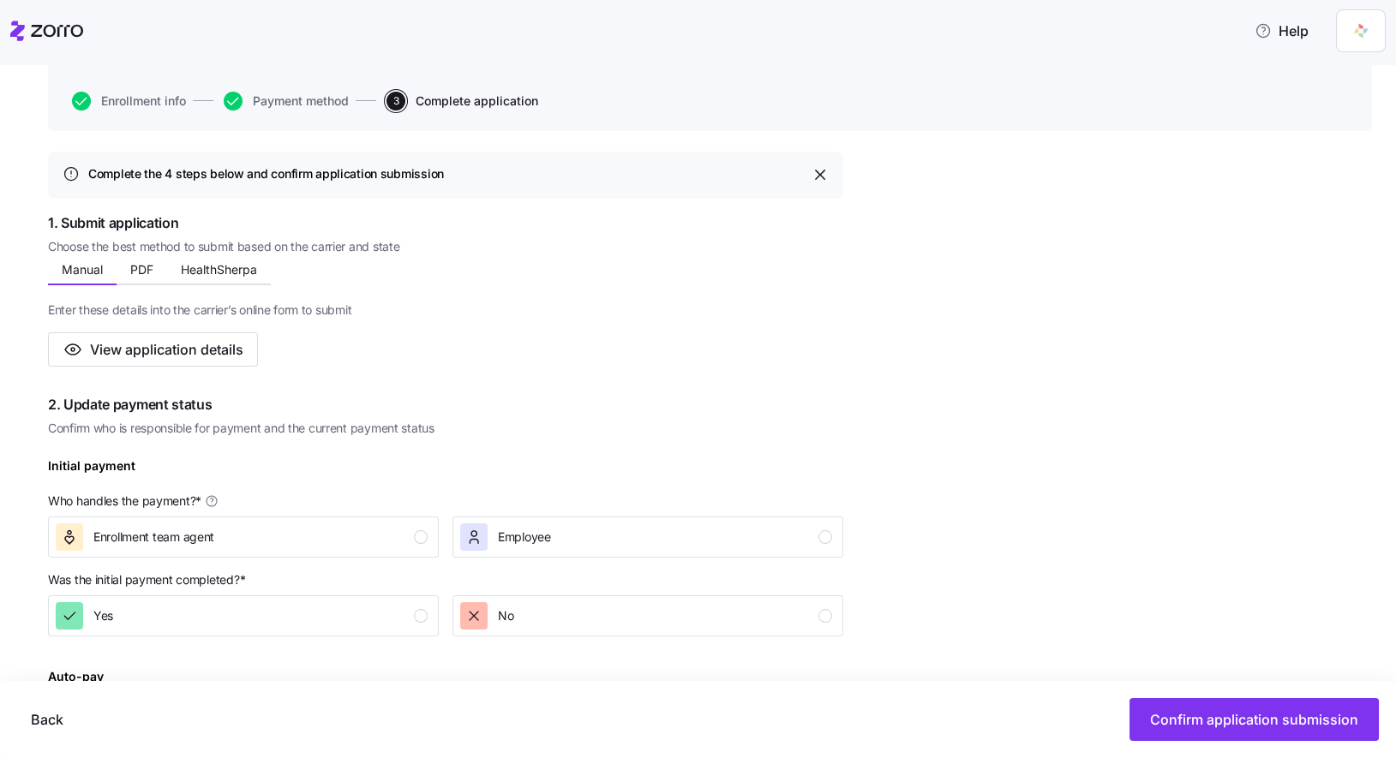
click at [374, 346] on div "Enter these details into the carrier’s online form to submit View application d…" at bounding box center [445, 325] width 795 height 81
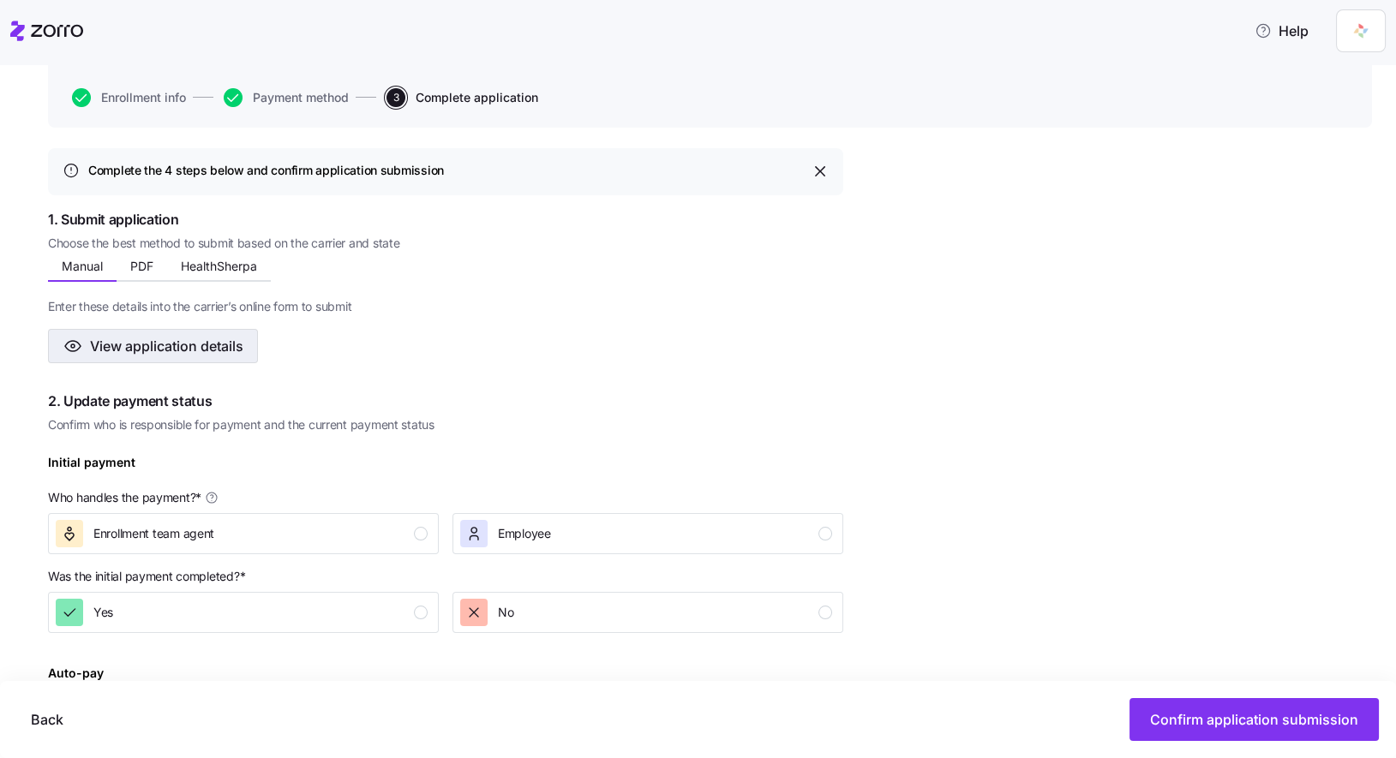
click at [194, 342] on span "View application details" at bounding box center [166, 346] width 153 height 21
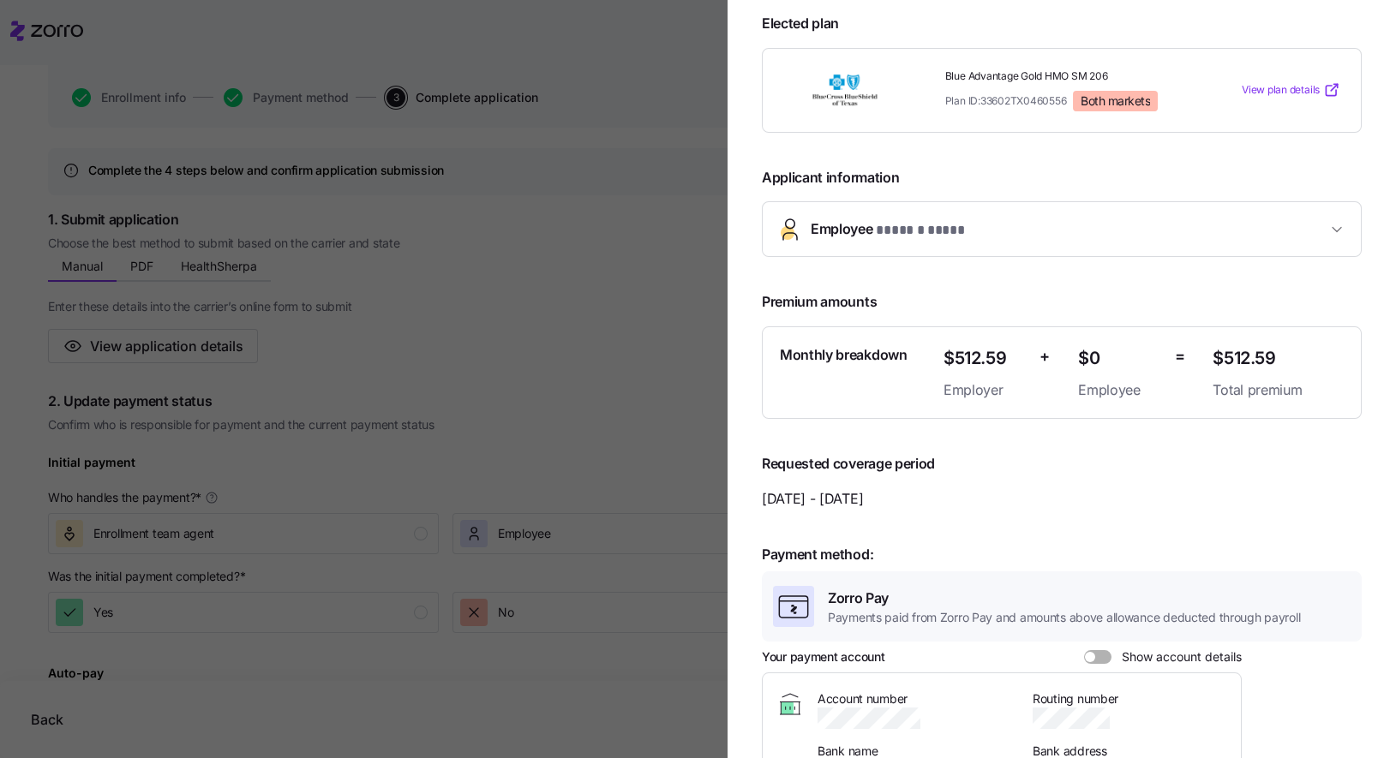
scroll to position [237, 0]
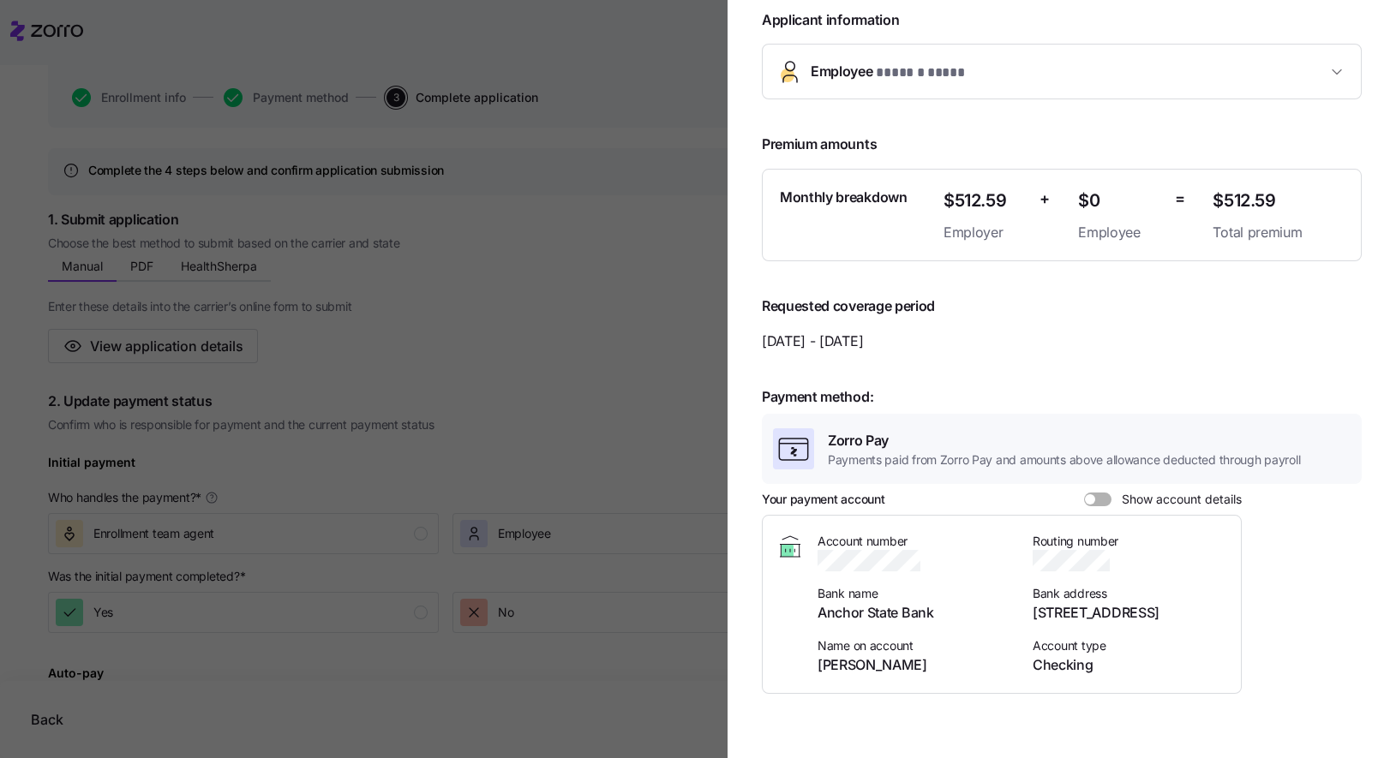
click at [607, 289] on div at bounding box center [698, 379] width 1396 height 758
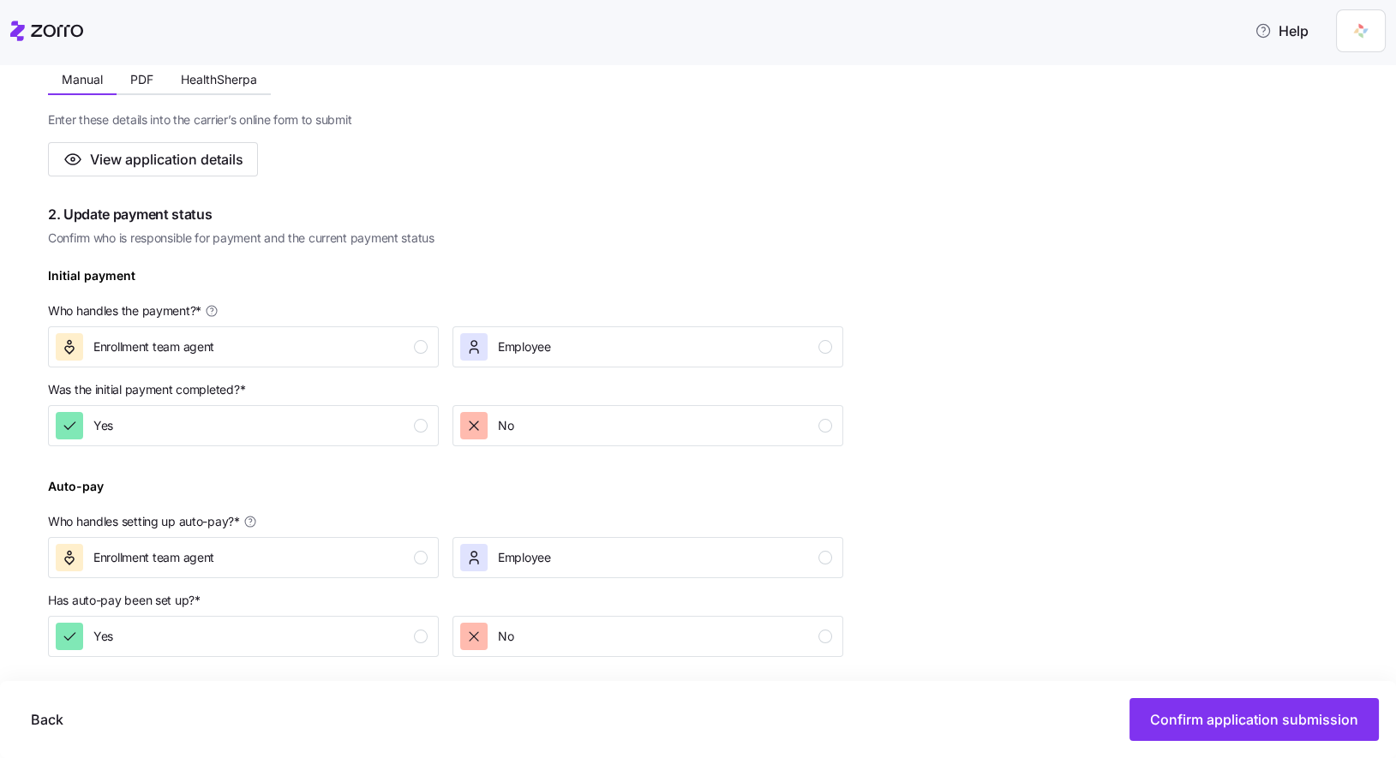
scroll to position [348, 0]
click at [416, 341] on div "button" at bounding box center [421, 345] width 14 height 14
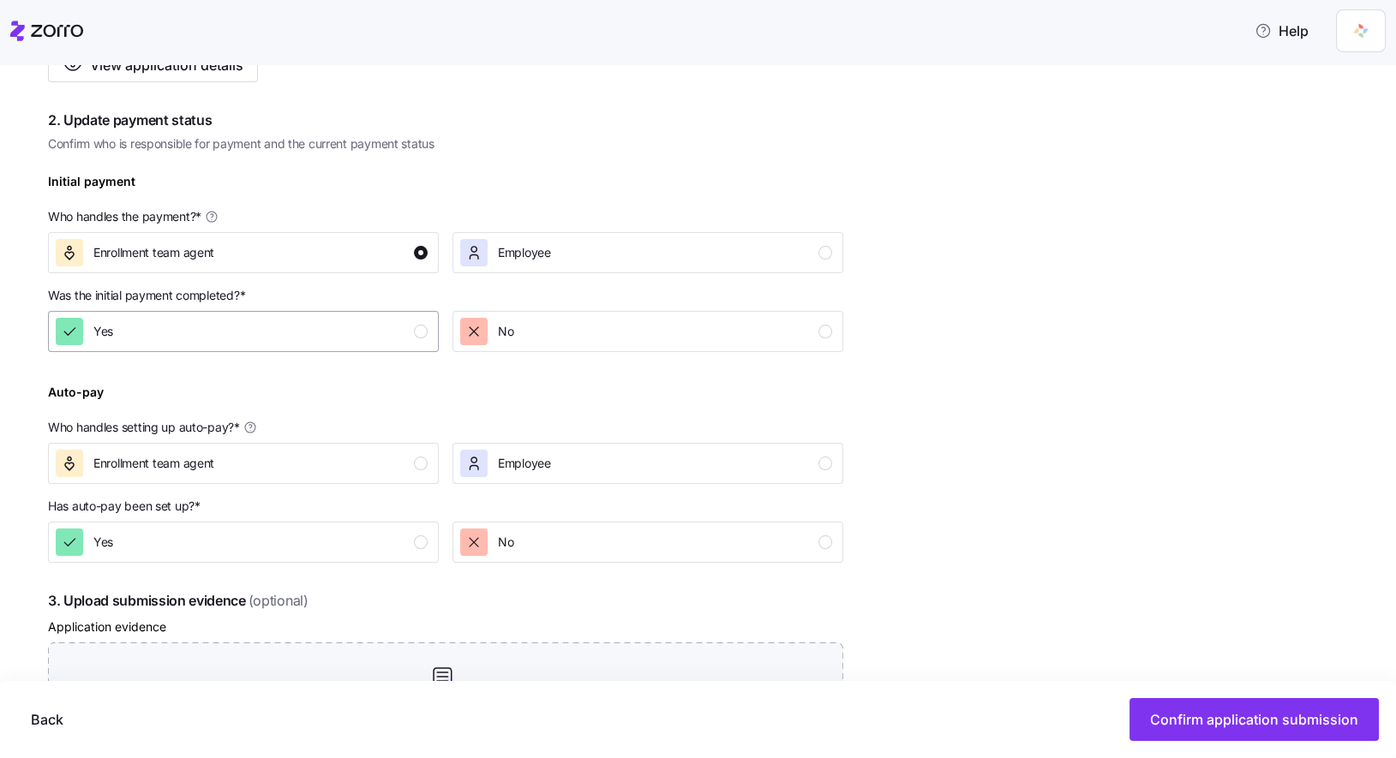
click at [421, 334] on div "button" at bounding box center [421, 332] width 14 height 14
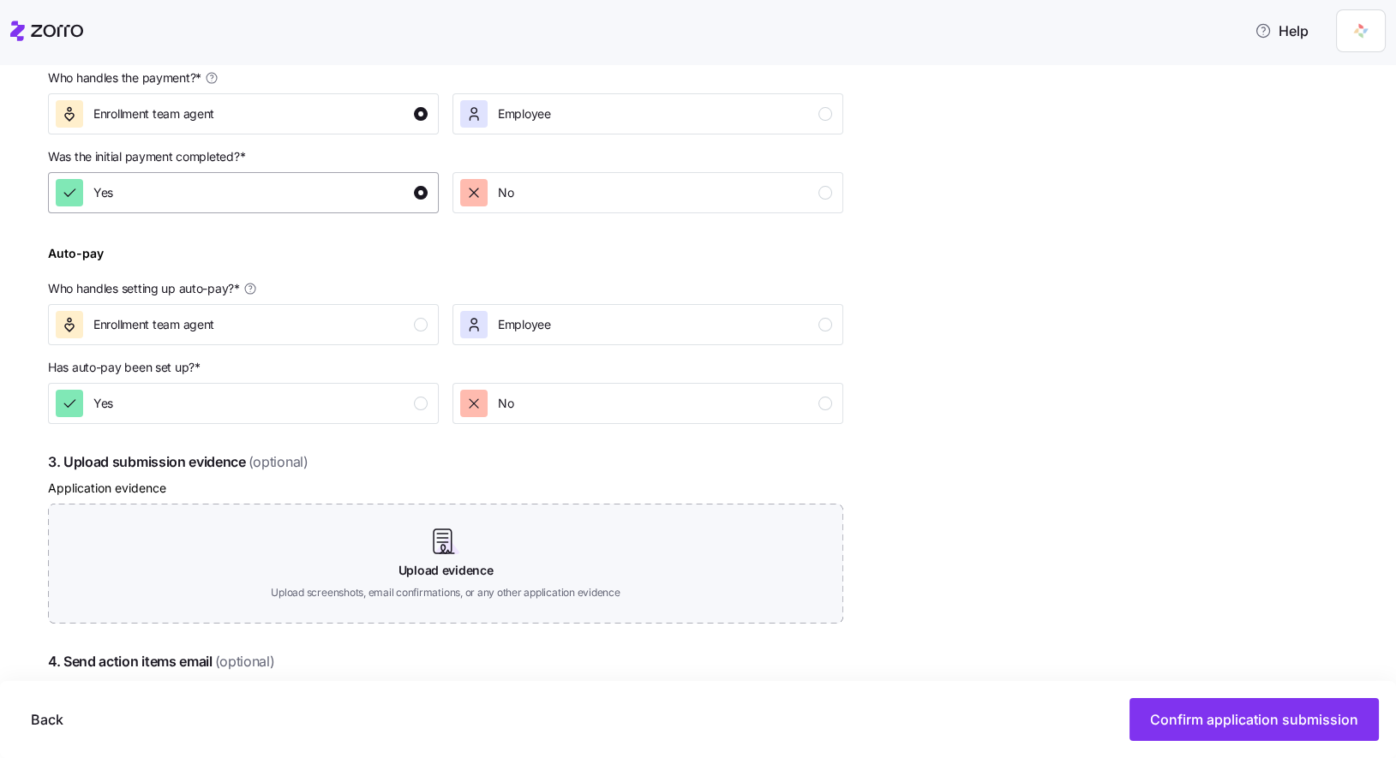
scroll to position [619, 0]
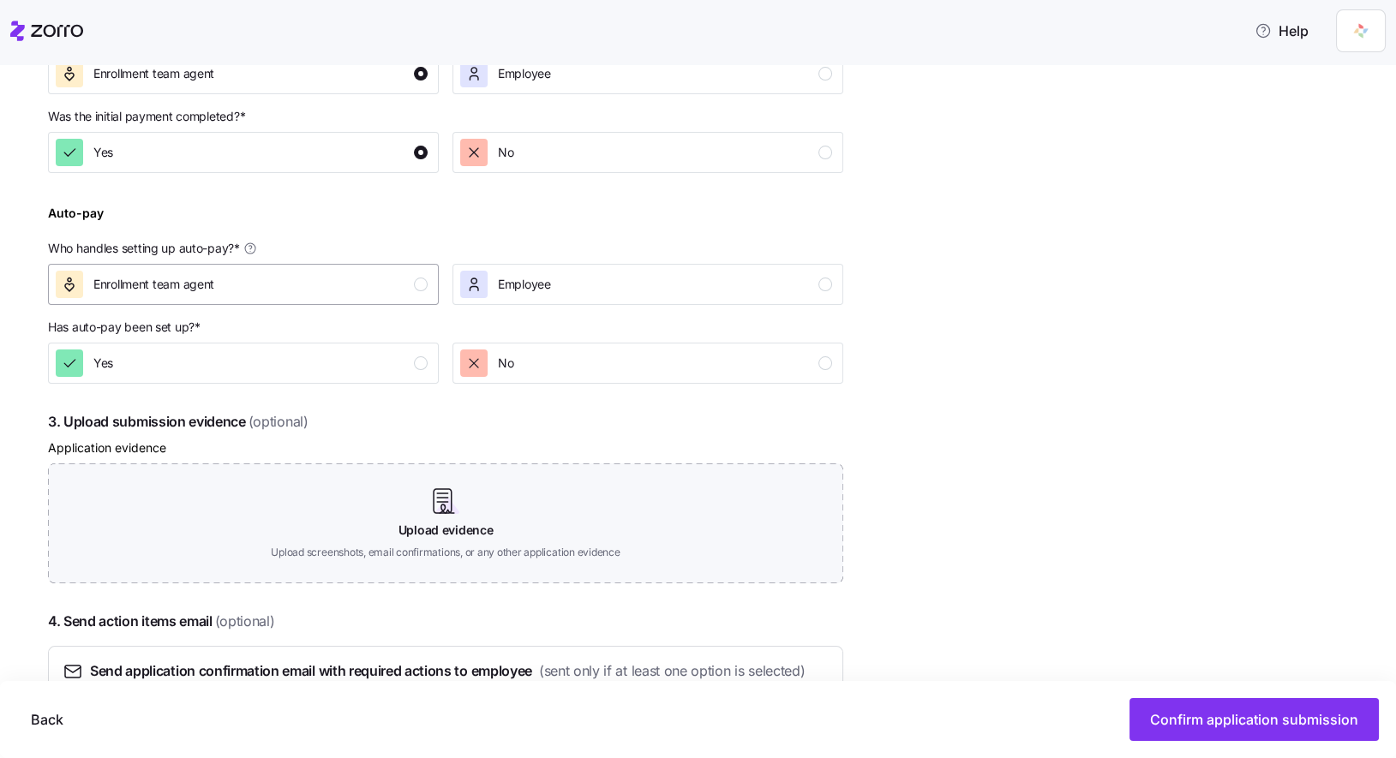
click at [417, 285] on div "button" at bounding box center [421, 285] width 14 height 14
click at [417, 363] on div "button" at bounding box center [421, 363] width 14 height 14
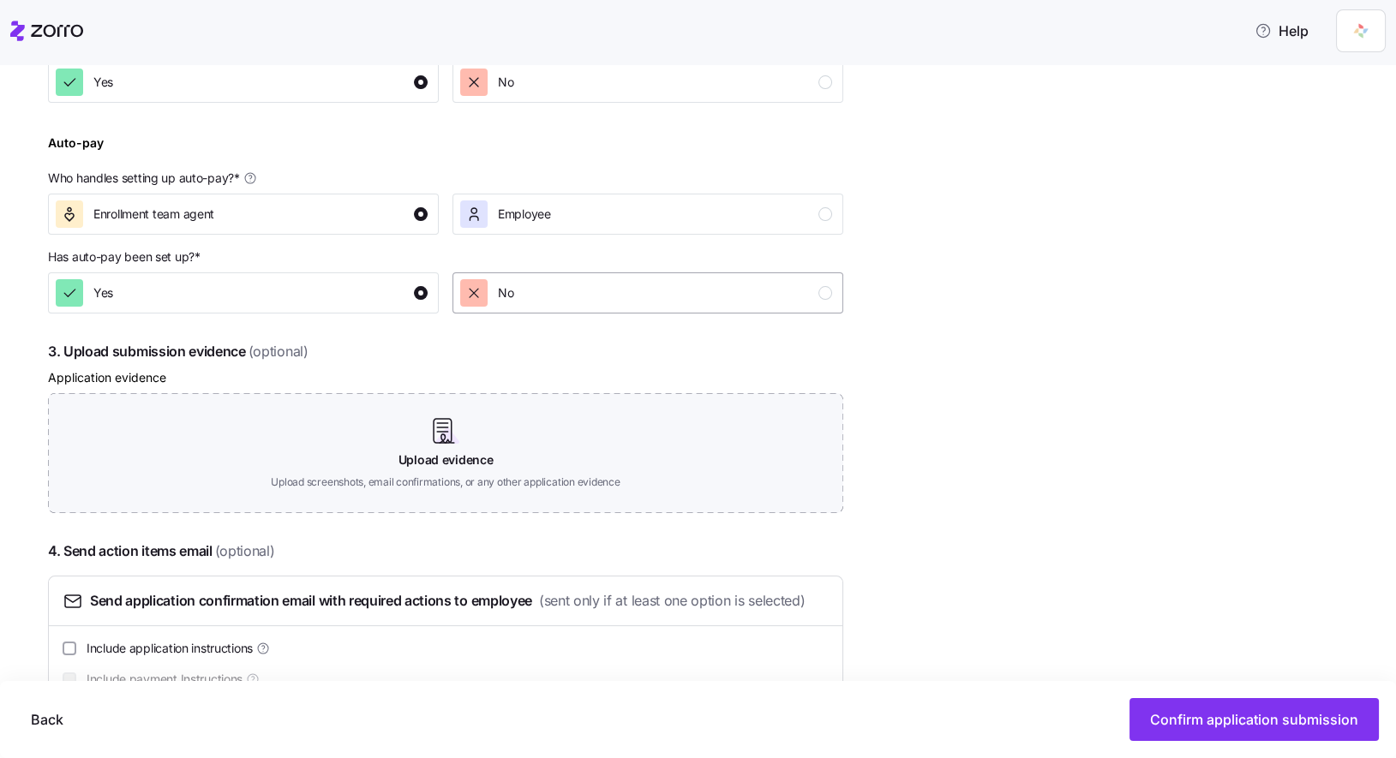
scroll to position [740, 0]
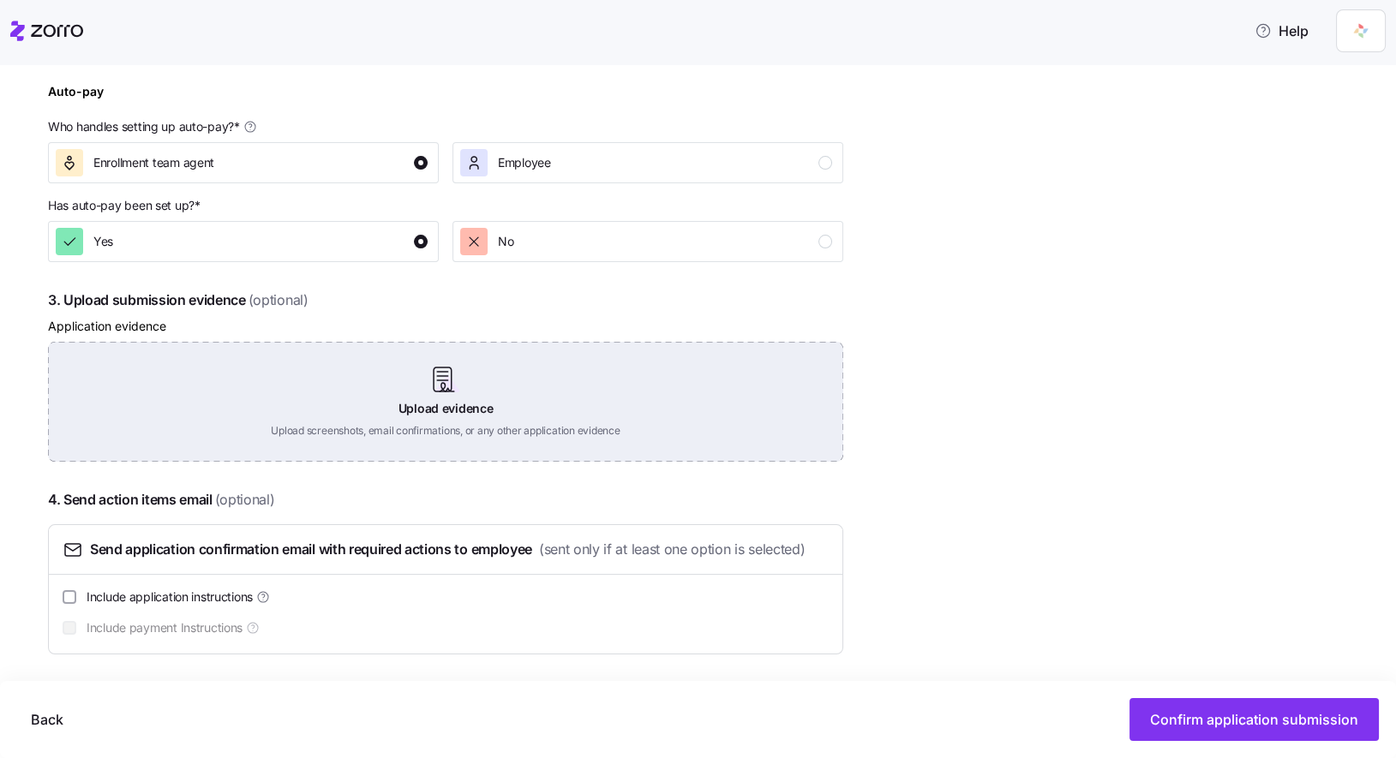
click at [445, 392] on div "Upload evidence Upload screenshots, email confirmations, or any other applicati…" at bounding box center [445, 402] width 795 height 120
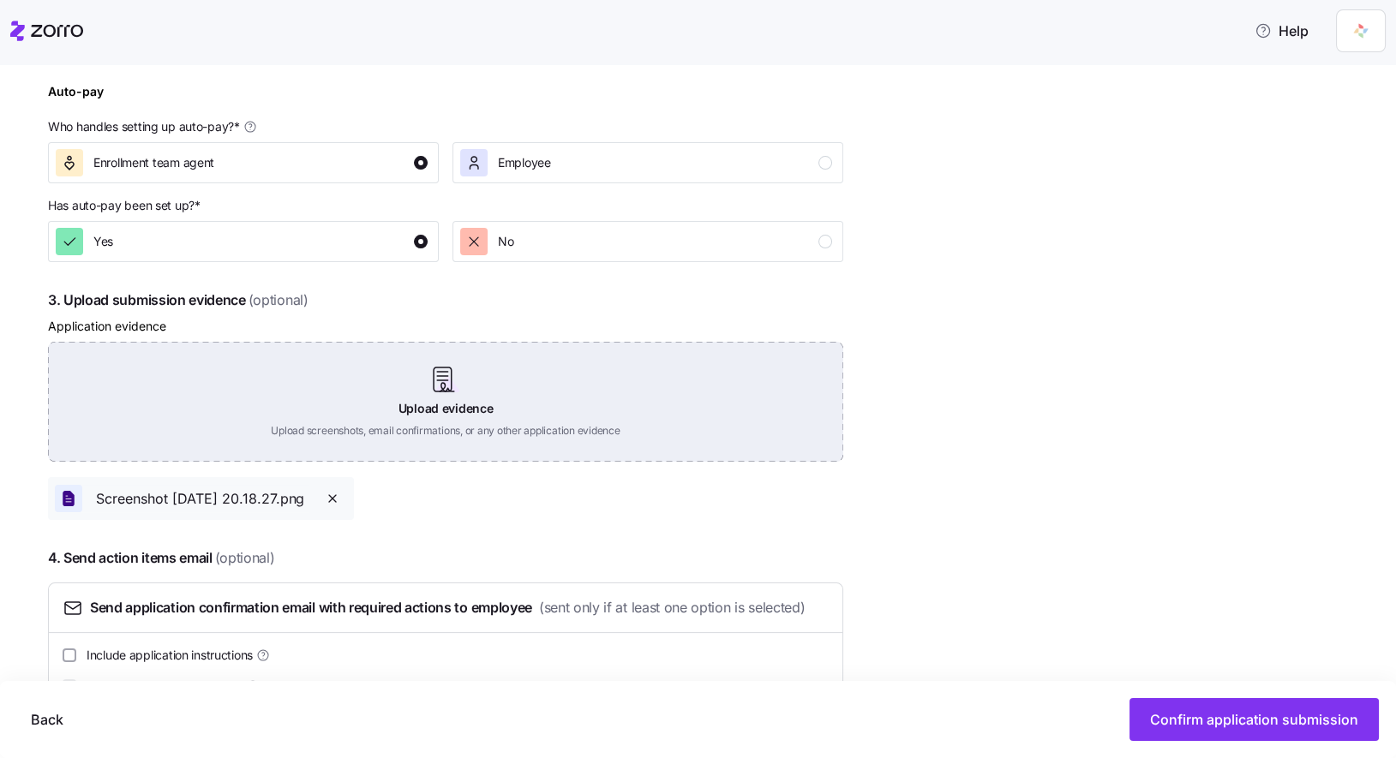
click at [450, 378] on div "Upload evidence Upload screenshots, email confirmations, or any other applicati…" at bounding box center [445, 402] width 795 height 120
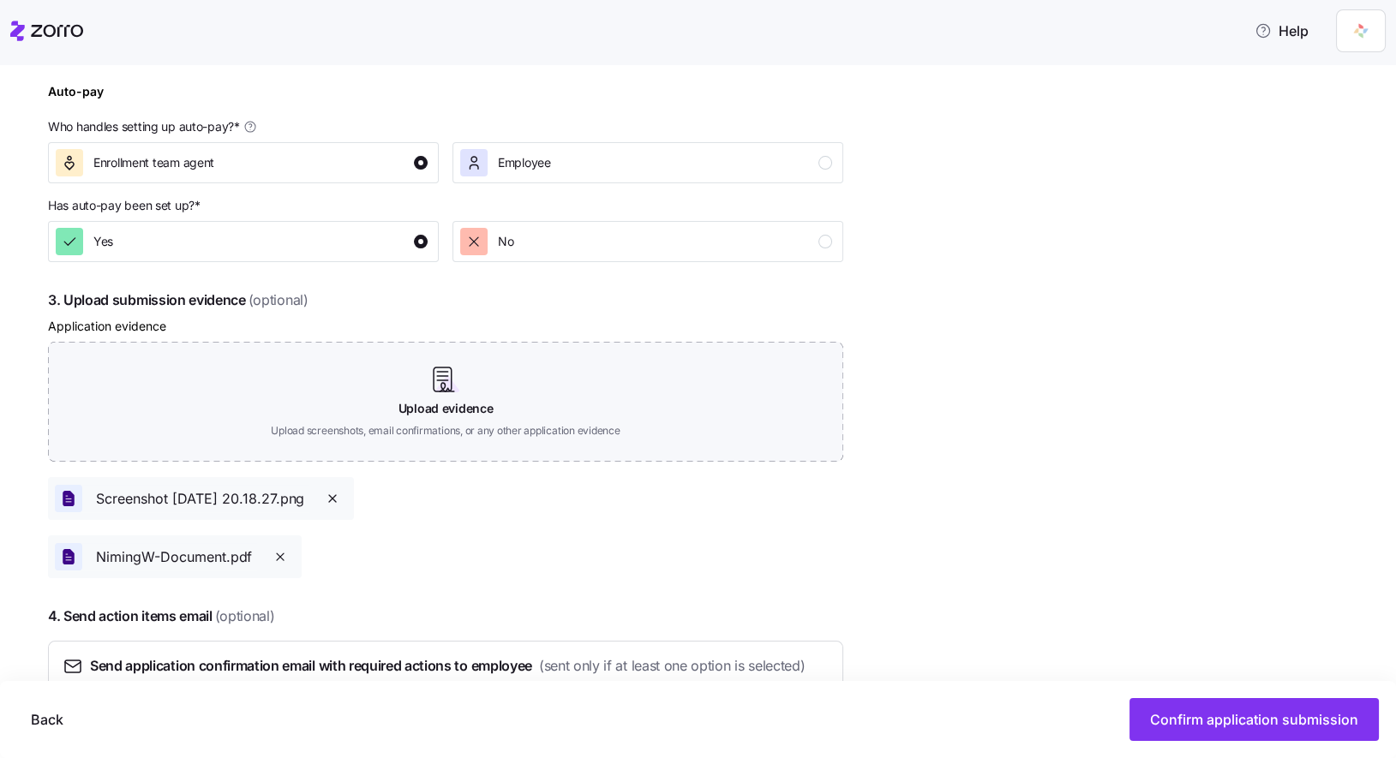
click at [990, 286] on div "Complete the 4 steps below and confirm application submission 1. Submit applica…" at bounding box center [710, 211] width 1324 height 1290
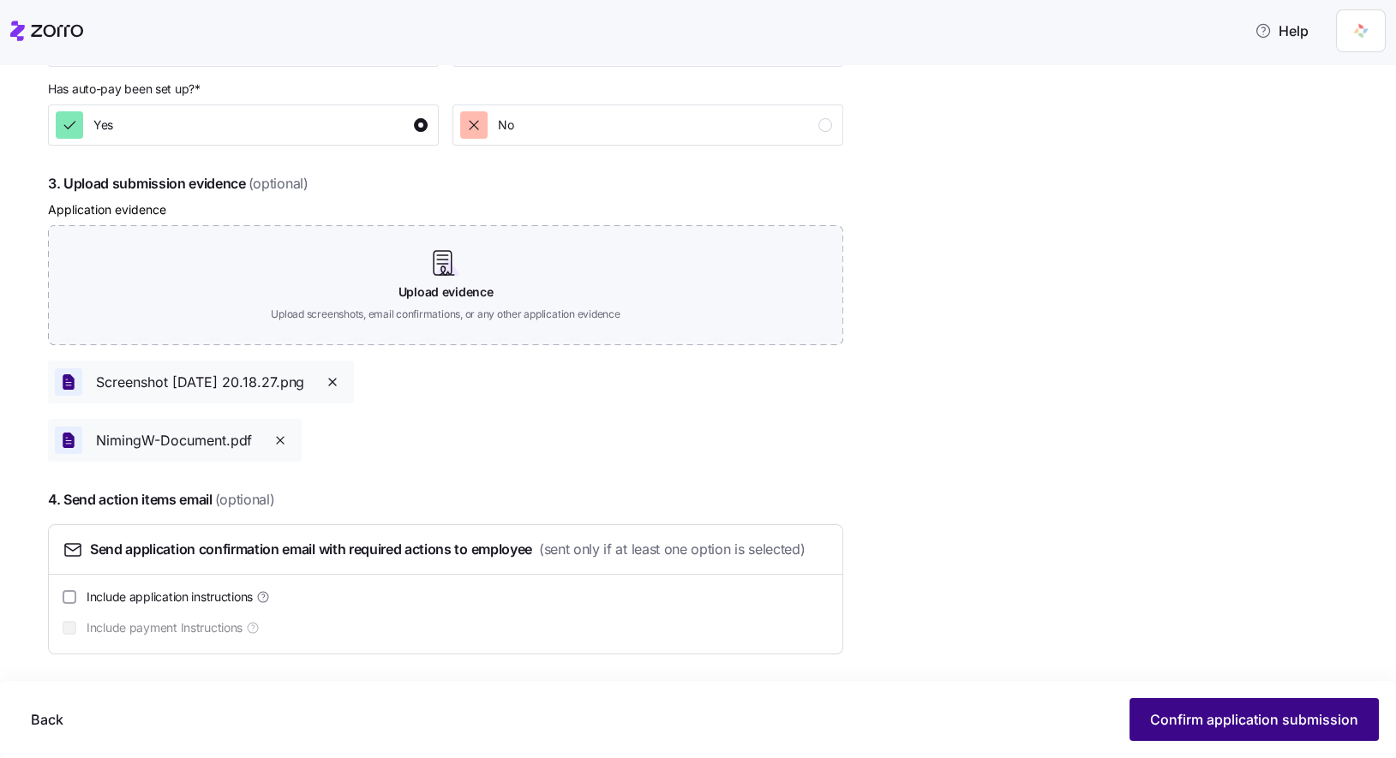
click at [1208, 704] on button "Confirm application submission" at bounding box center [1253, 719] width 249 height 43
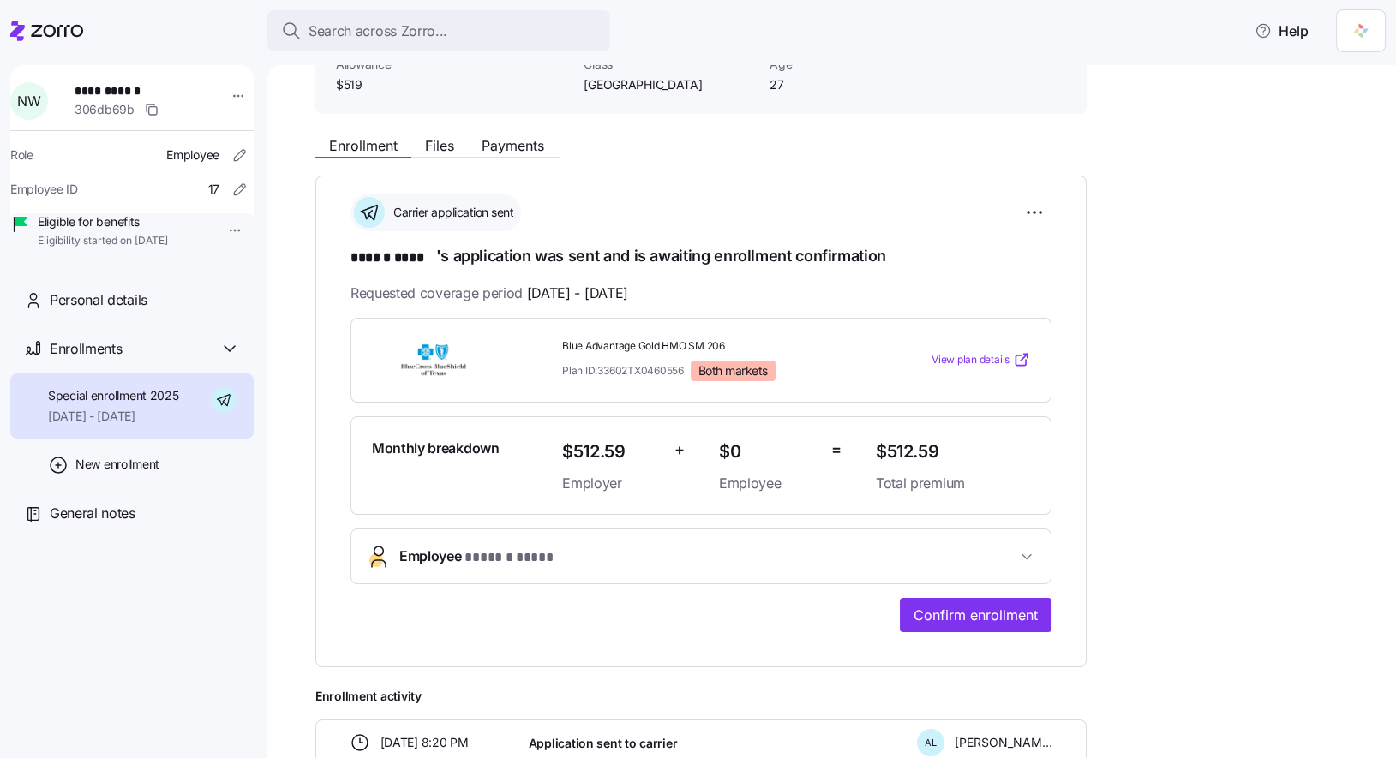
scroll to position [171, 0]
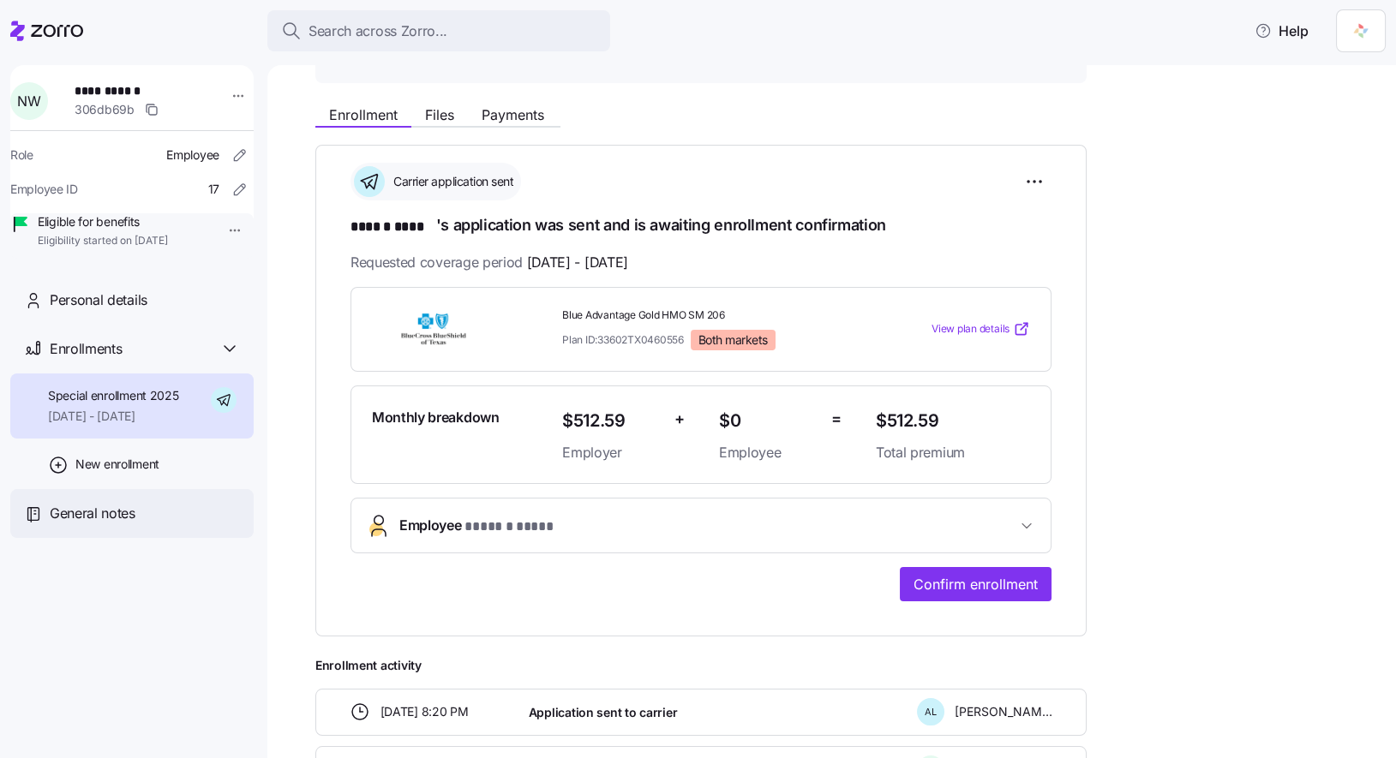
click at [115, 524] on span "General notes" at bounding box center [93, 513] width 86 height 21
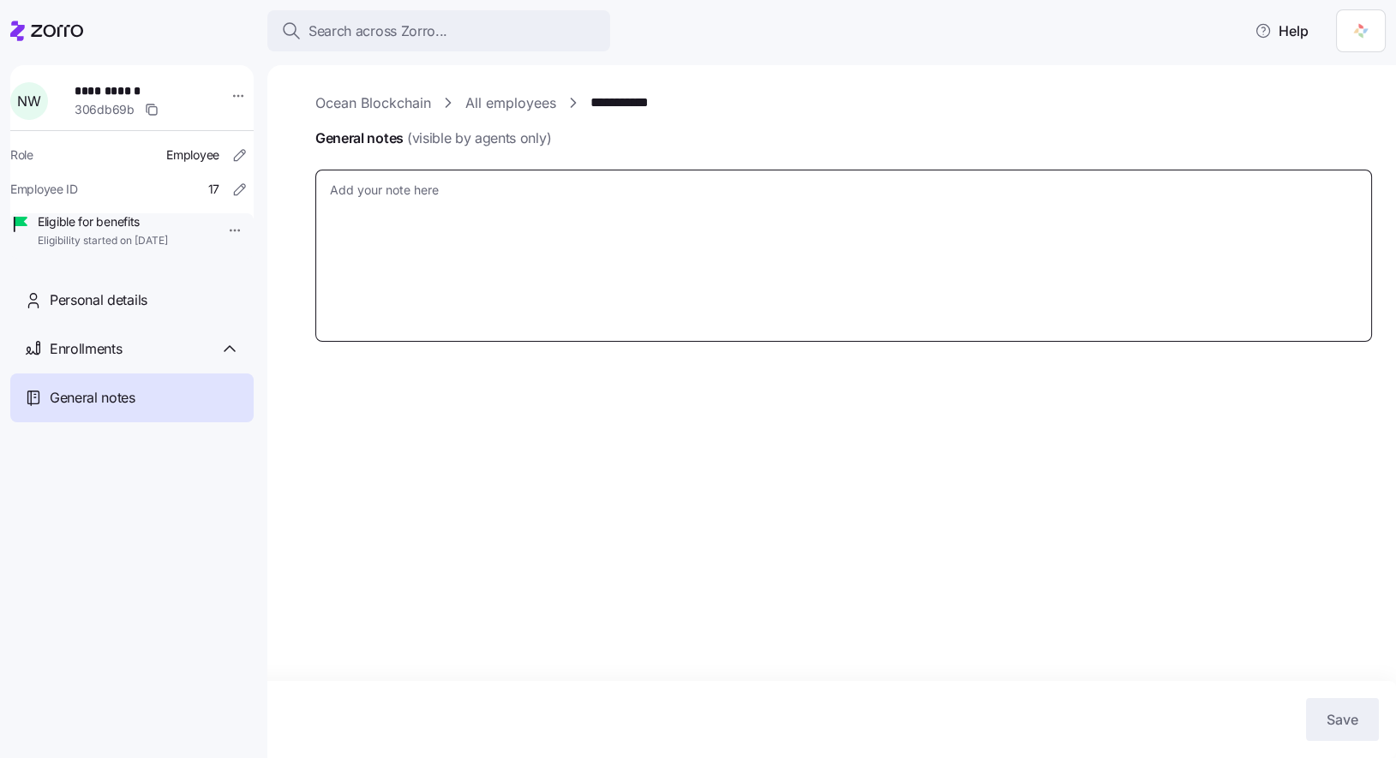
click at [657, 247] on textarea "General notes (visible by agents only)" at bounding box center [843, 256] width 1056 height 172
type textarea "x"
type textarea "A"
type textarea "x"
type textarea "Ap"
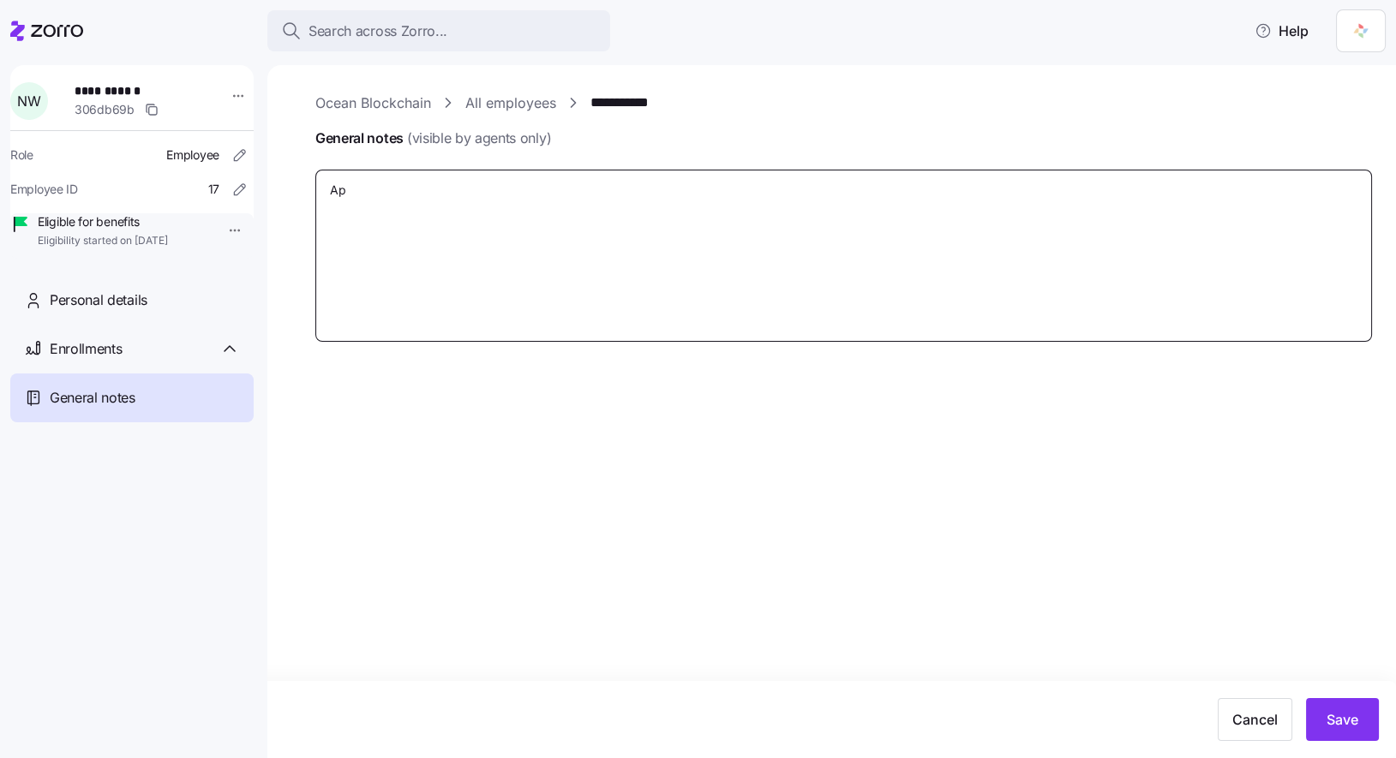
type textarea "x"
type textarea "App"
type textarea "x"
type textarea "Appl"
type textarea "x"
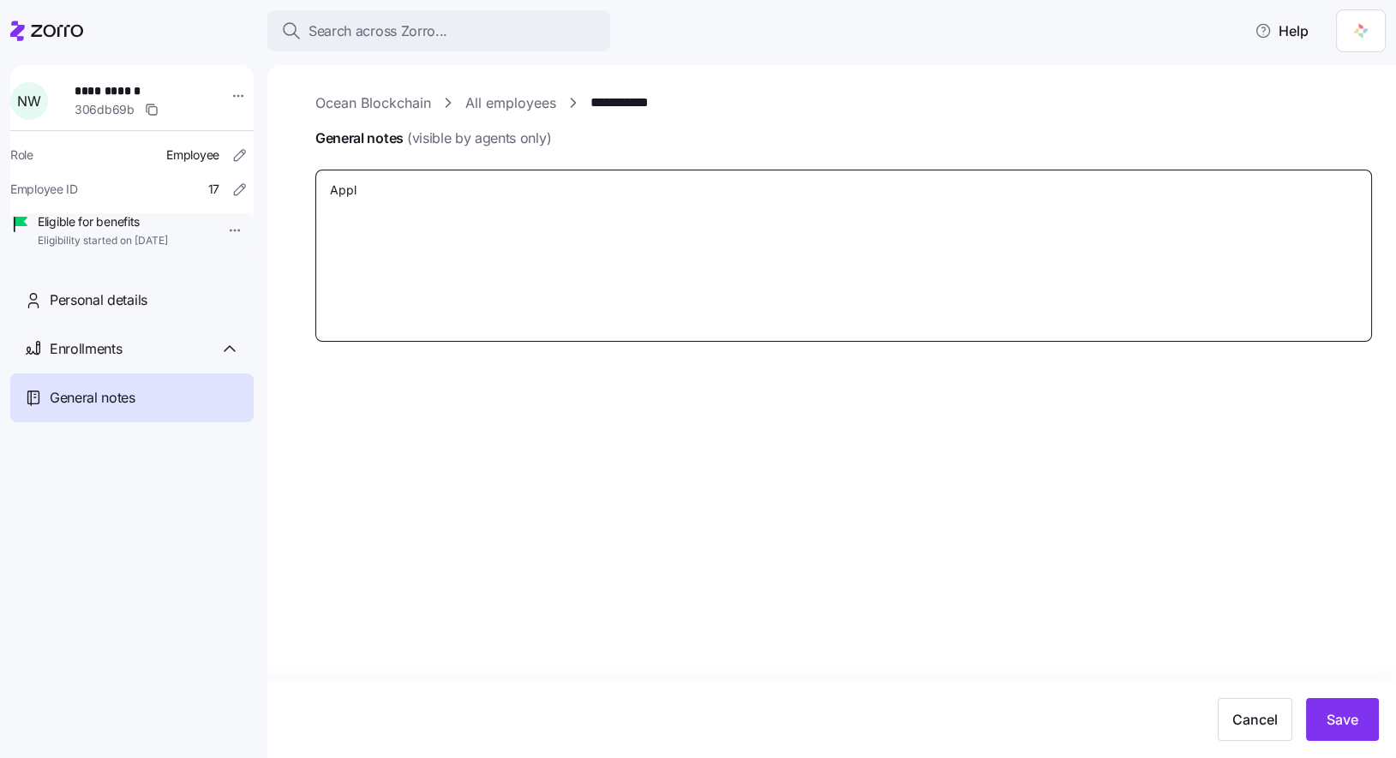
type textarea "Appli"
type textarea "x"
type textarea "Applic"
type textarea "x"
type textarea "Applica"
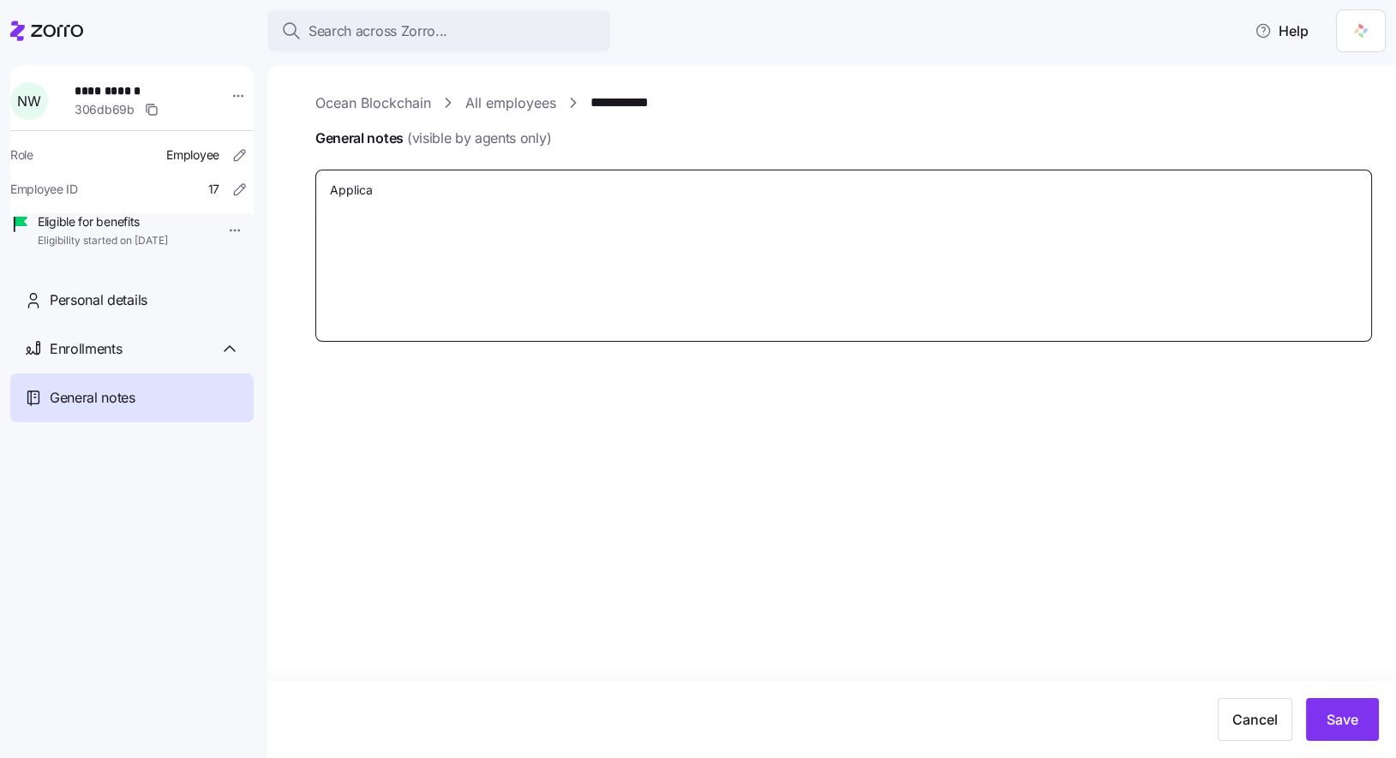
type textarea "x"
type textarea "Applicat"
type textarea "x"
type textarea "Applicati"
type textarea "x"
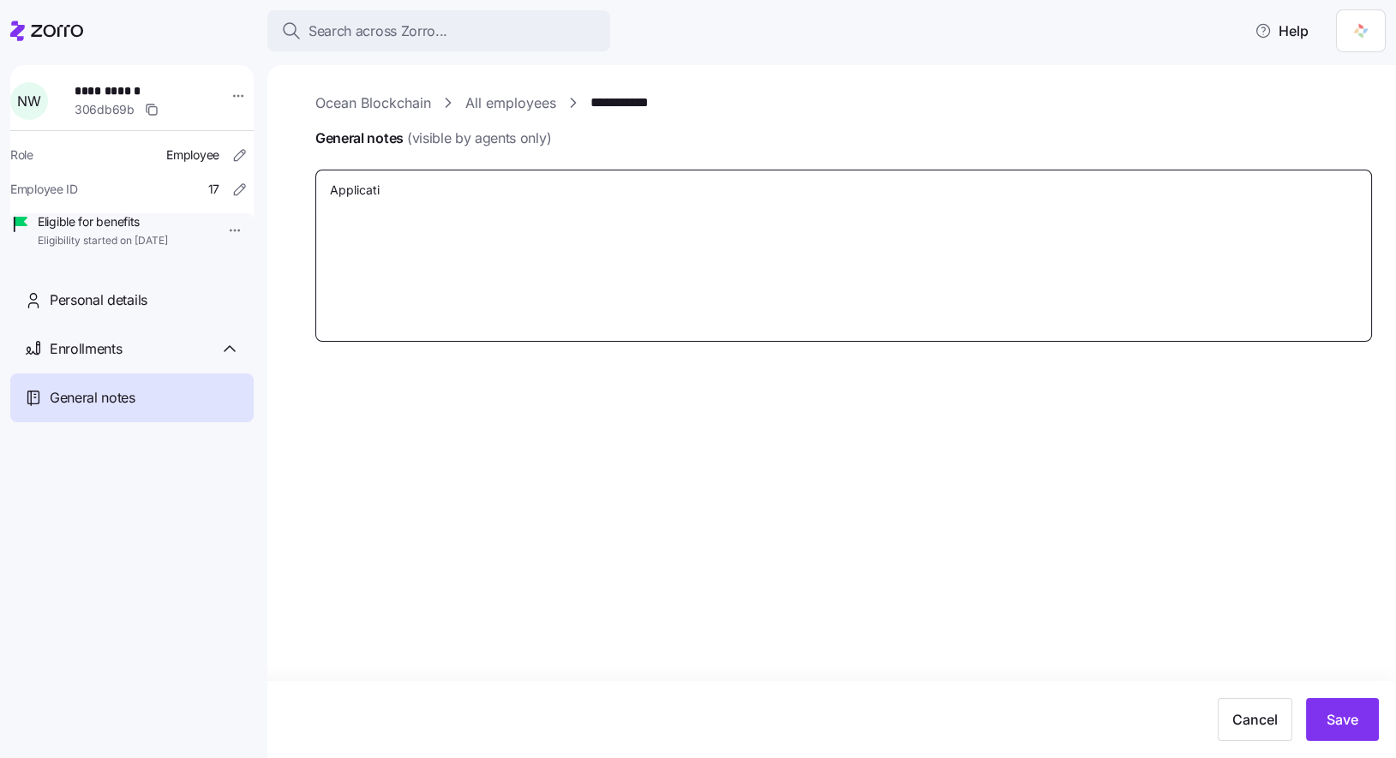
type textarea "Applicatio"
type textarea "x"
type textarea "Application"
type textarea "x"
type textarea "Application"
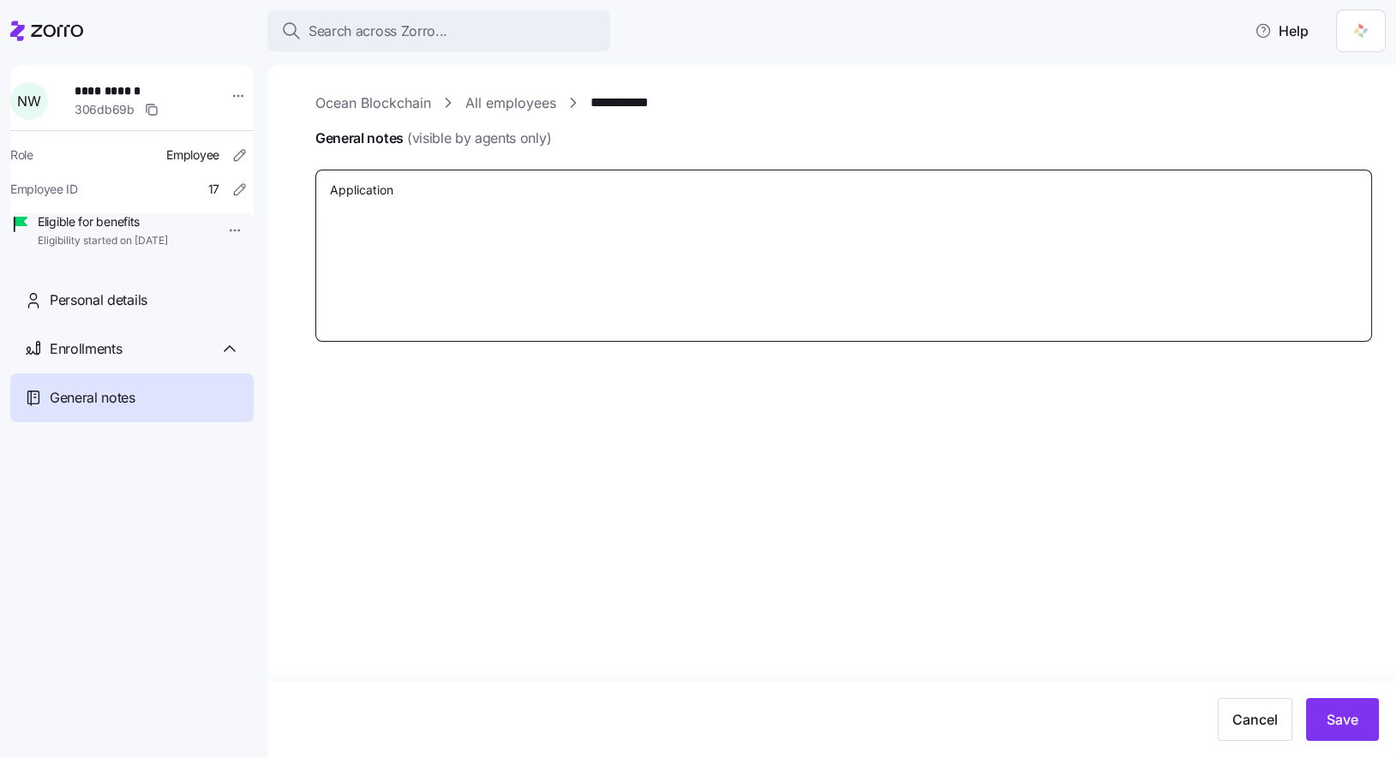
type textarea "x"
type textarea "Application I"
type textarea "x"
type textarea "Application ID"
type textarea "x"
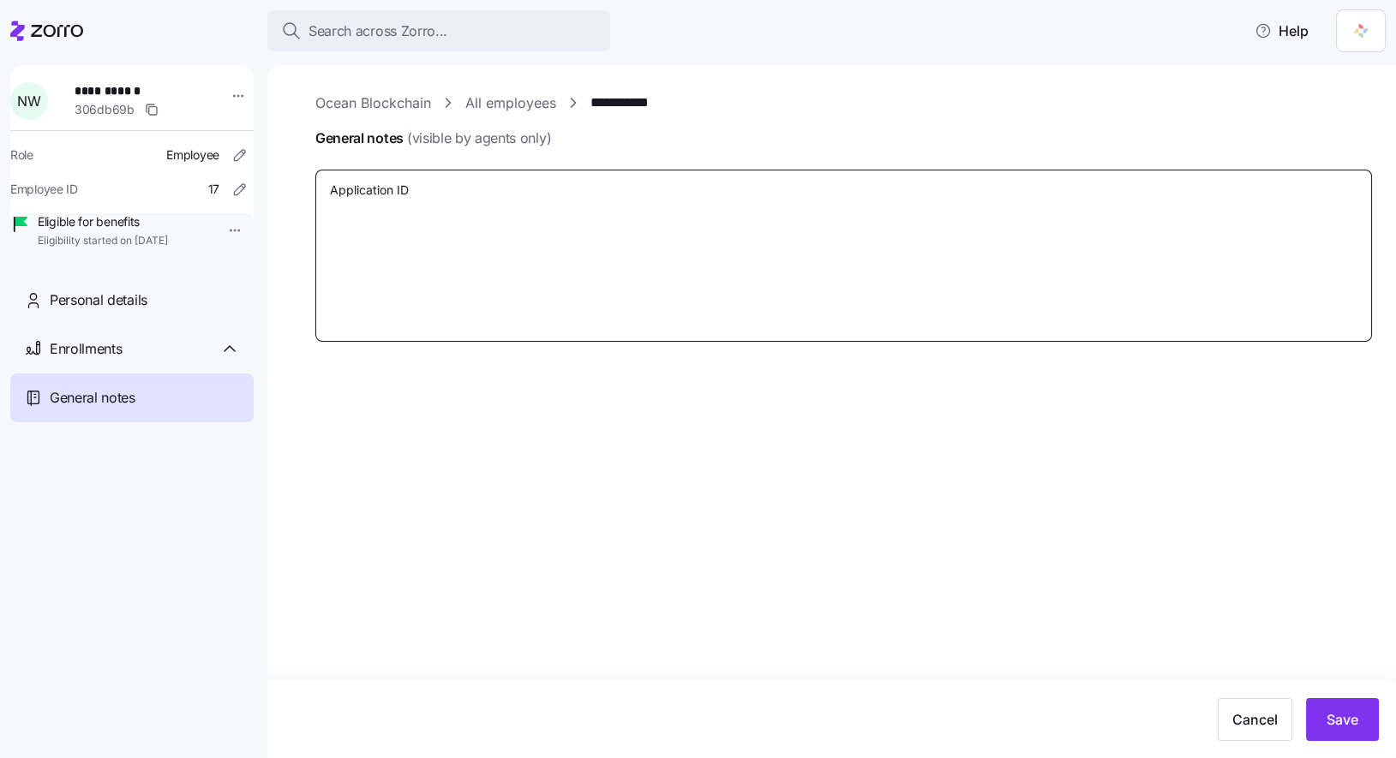
type textarea "Application ID"
paste textarea "PP270829"
type textarea "x"
type textarea "Application ID PP270829"
type textarea "x"
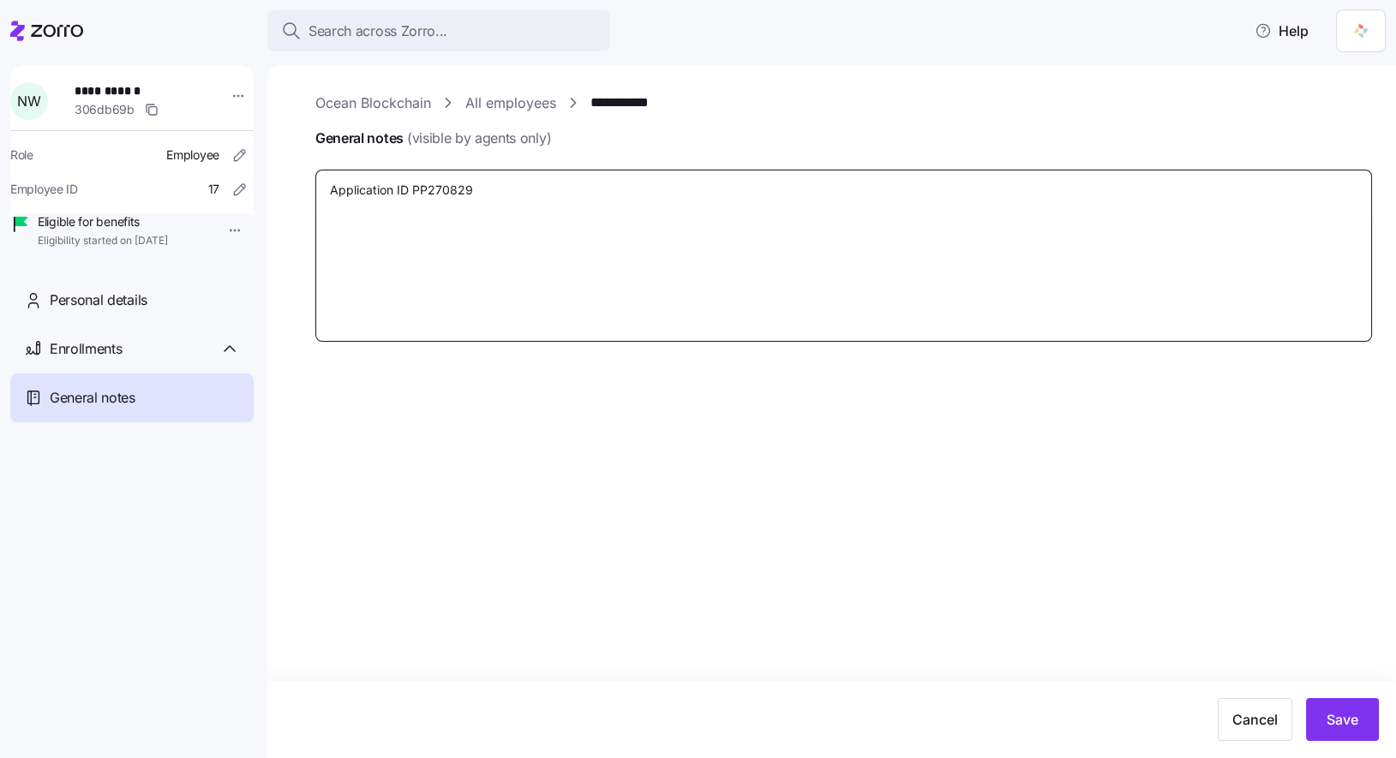
type textarea "Application ID PP270829"
type textarea "x"
type textarea "Application ID PP270829 s"
type textarea "x"
type textarea "Application ID PP270829 su"
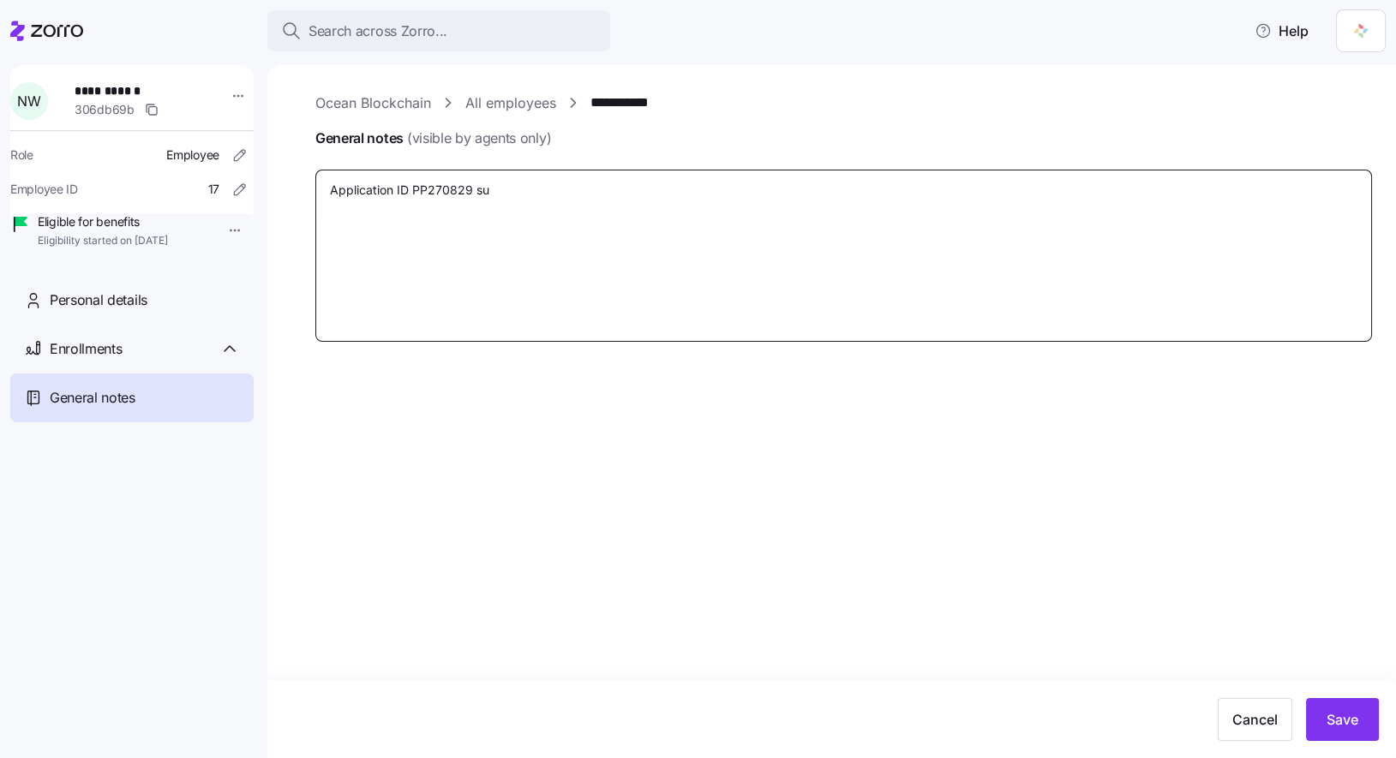
type textarea "x"
type textarea "Application ID PP270829 sub"
type textarea "x"
type textarea "Application ID PP270829 subm"
type textarea "x"
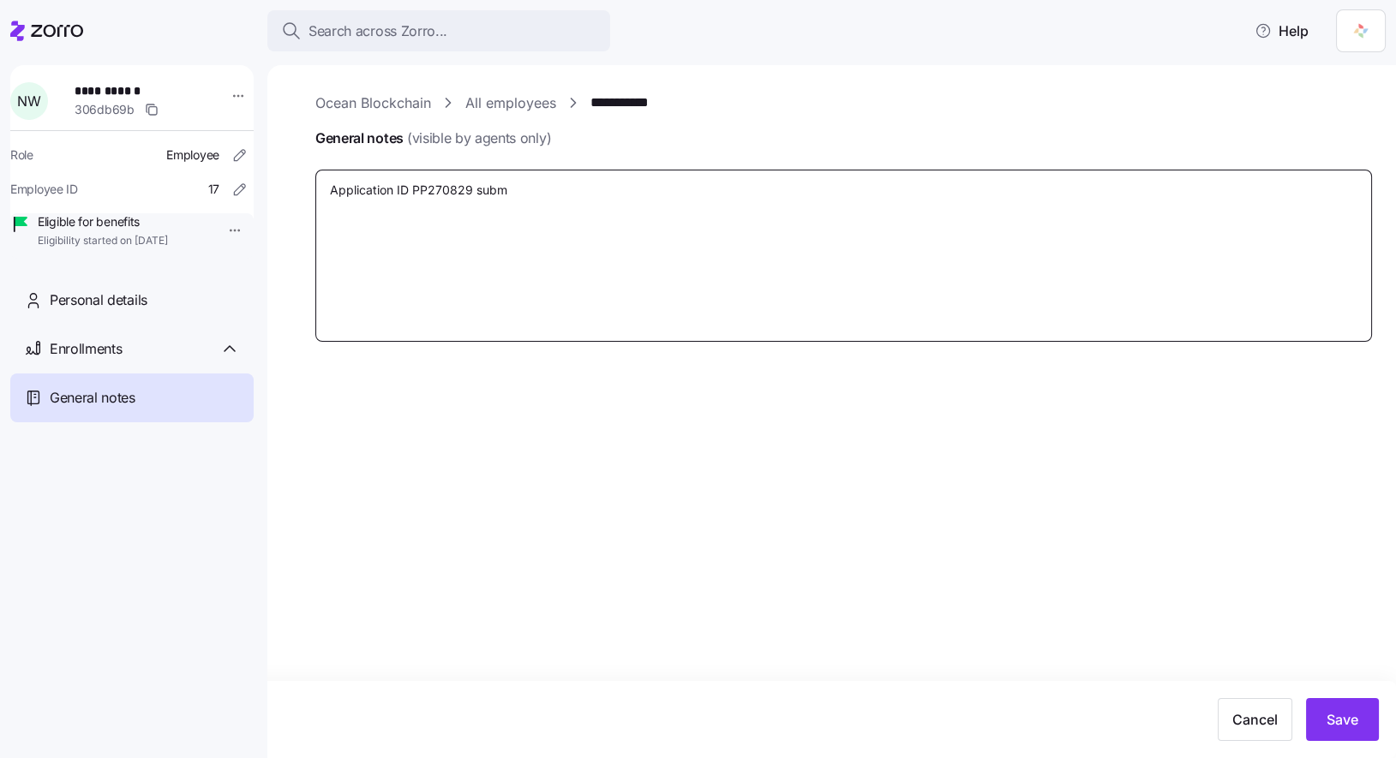
type textarea "Application ID PP270829 submi"
type textarea "x"
type textarea "Application ID PP270829 submit"
type textarea "x"
type textarea "Application ID PP270829 submitt"
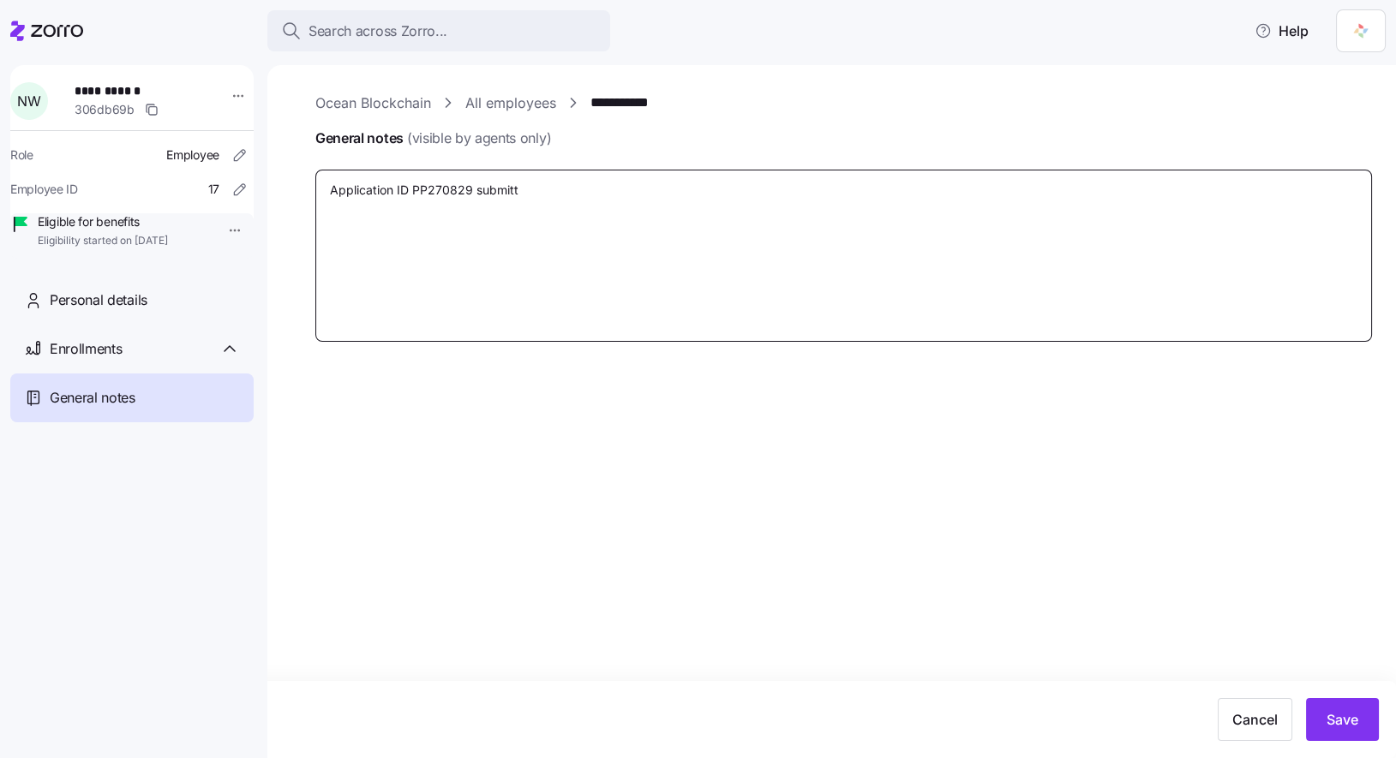
type textarea "x"
type textarea "Application ID PP270829 submitte"
type textarea "x"
type textarea "Application ID PP270829 submitted"
type textarea "x"
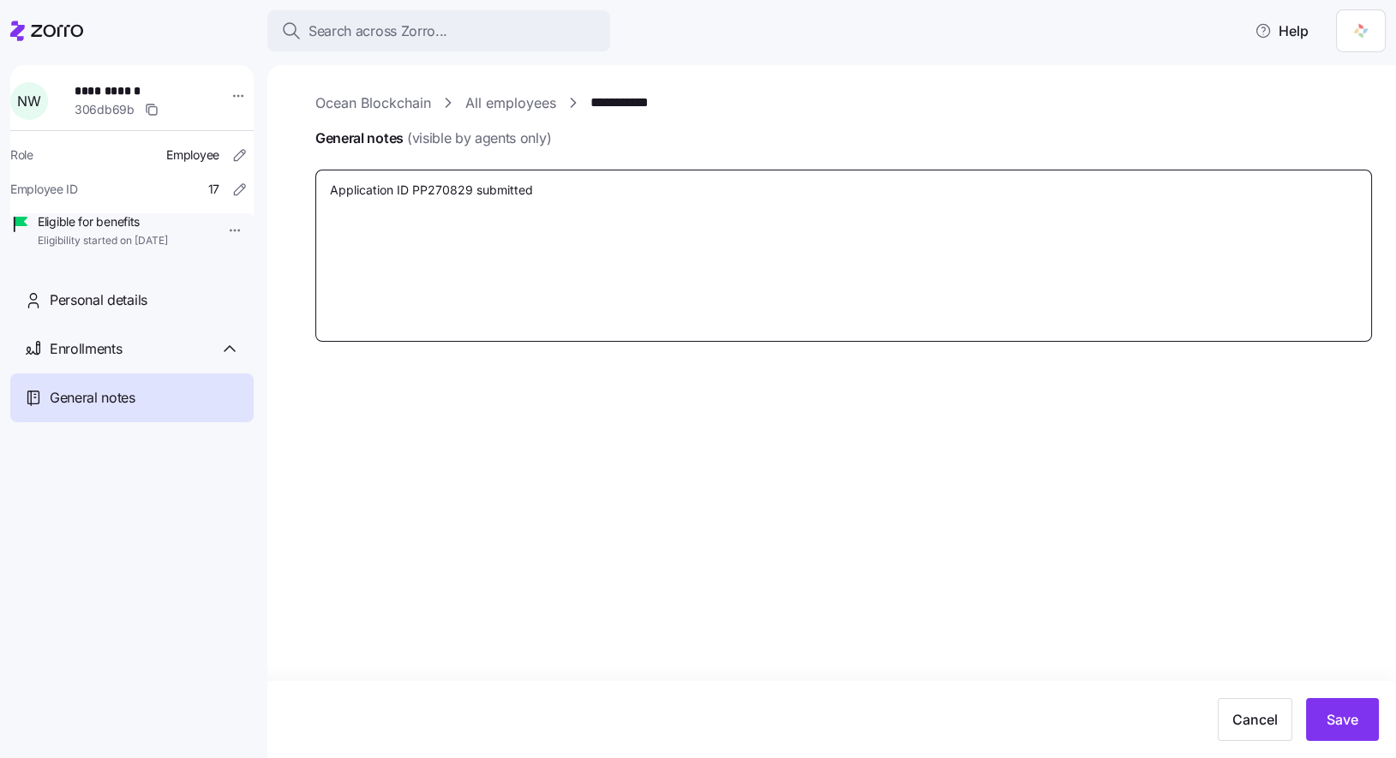
type textarea "Application ID PP270829 submitted."
type textarea "x"
type textarea "Application ID PP270829 submitted."
type textarea "x"
type textarea "C Application ID PP270829 submitted."
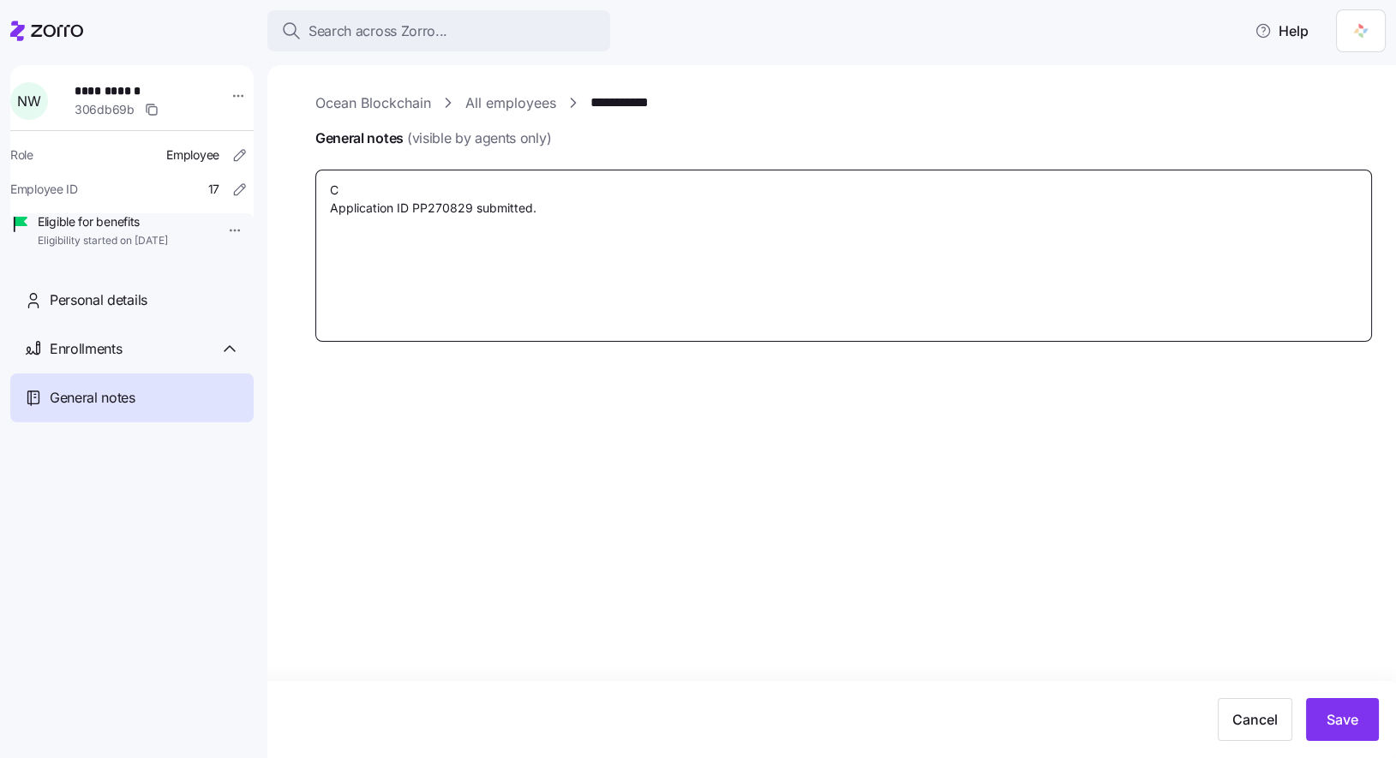
type textarea "x"
type textarea "Ca Application ID PP270829 submitted."
type textarea "x"
type textarea "Cal Application ID PP270829 submitted."
type textarea "x"
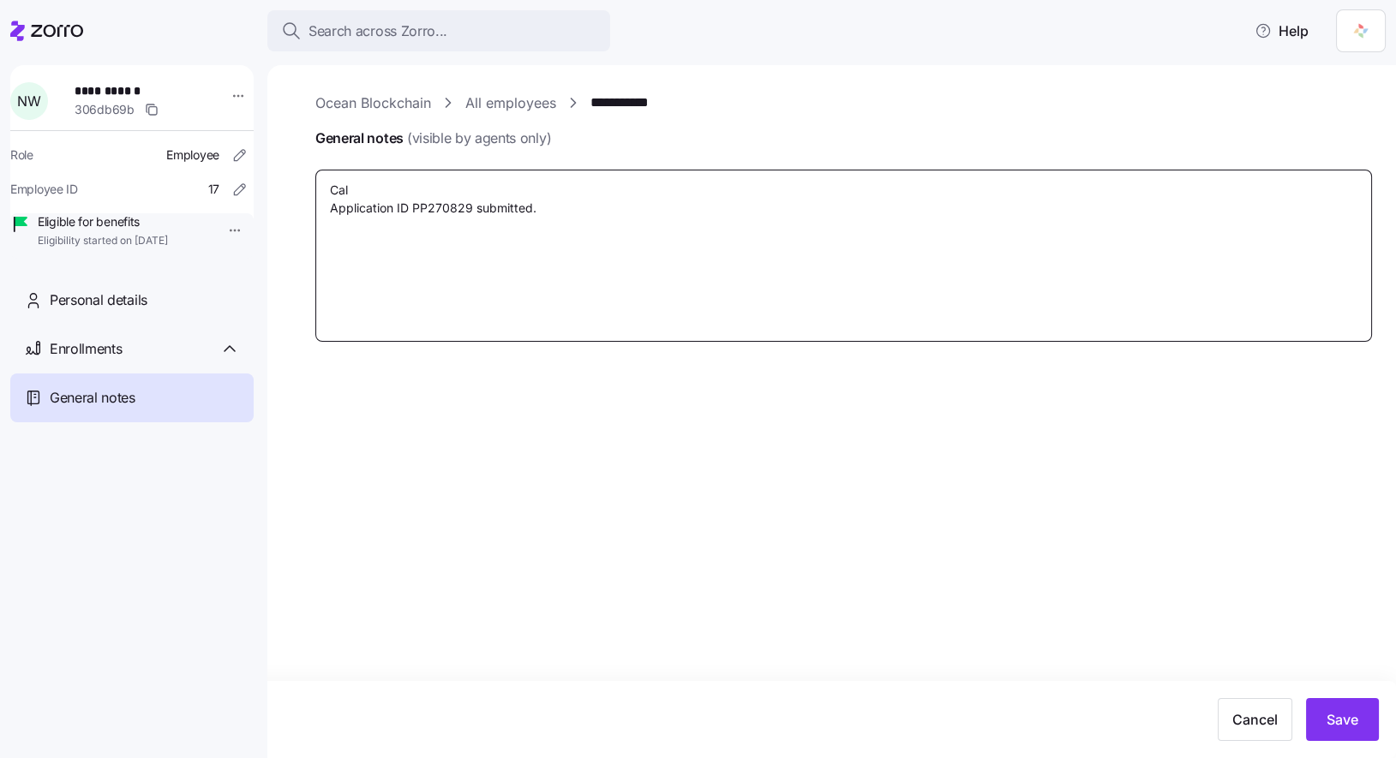
type textarea "Call Application ID PP270829 submitted."
type textarea "x"
type textarea "Called Application ID PP270829 submitted."
type textarea "x"
type textarea "Called Application ID PP270829 submitted."
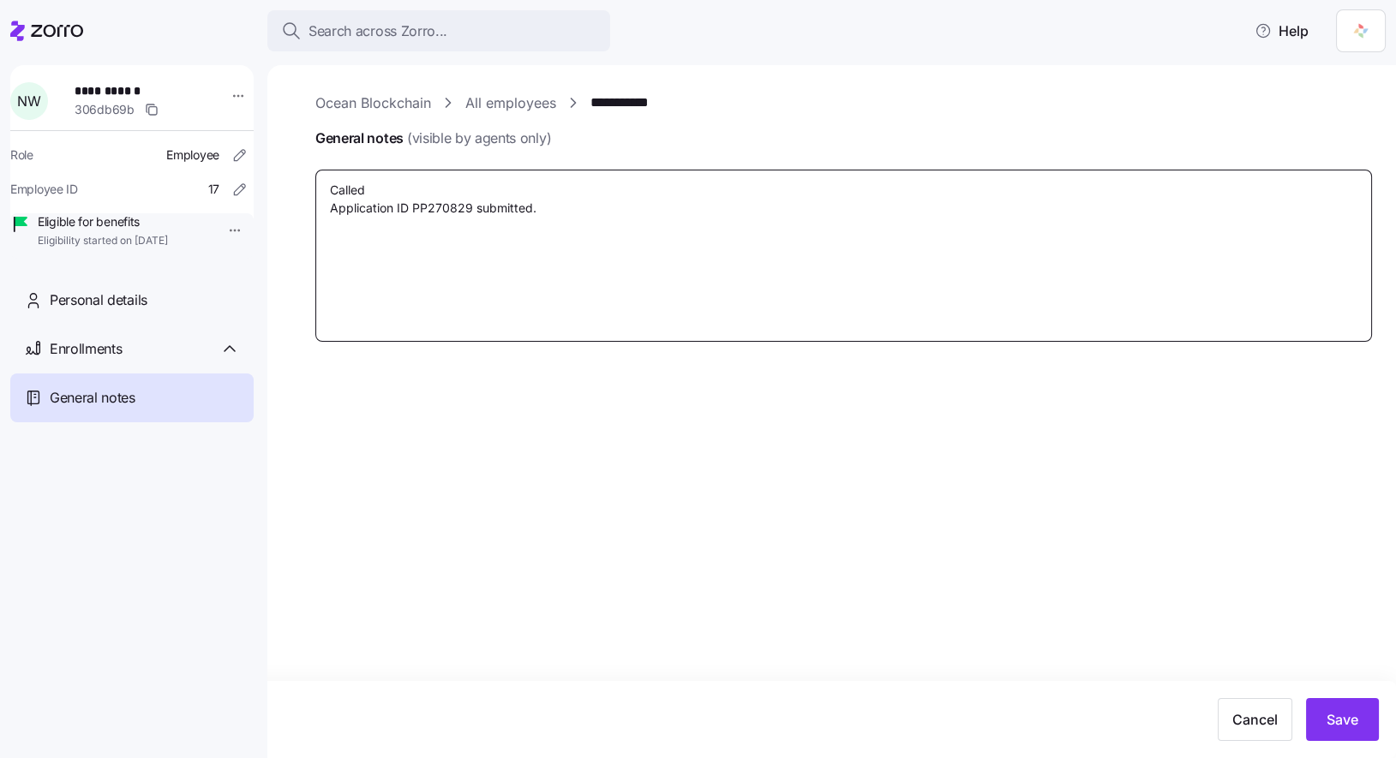
type textarea "x"
type textarea "Called wi Application ID PP270829 submitted."
type textarea "x"
type textarea "Called wit Application ID PP270829 submitted."
type textarea "x"
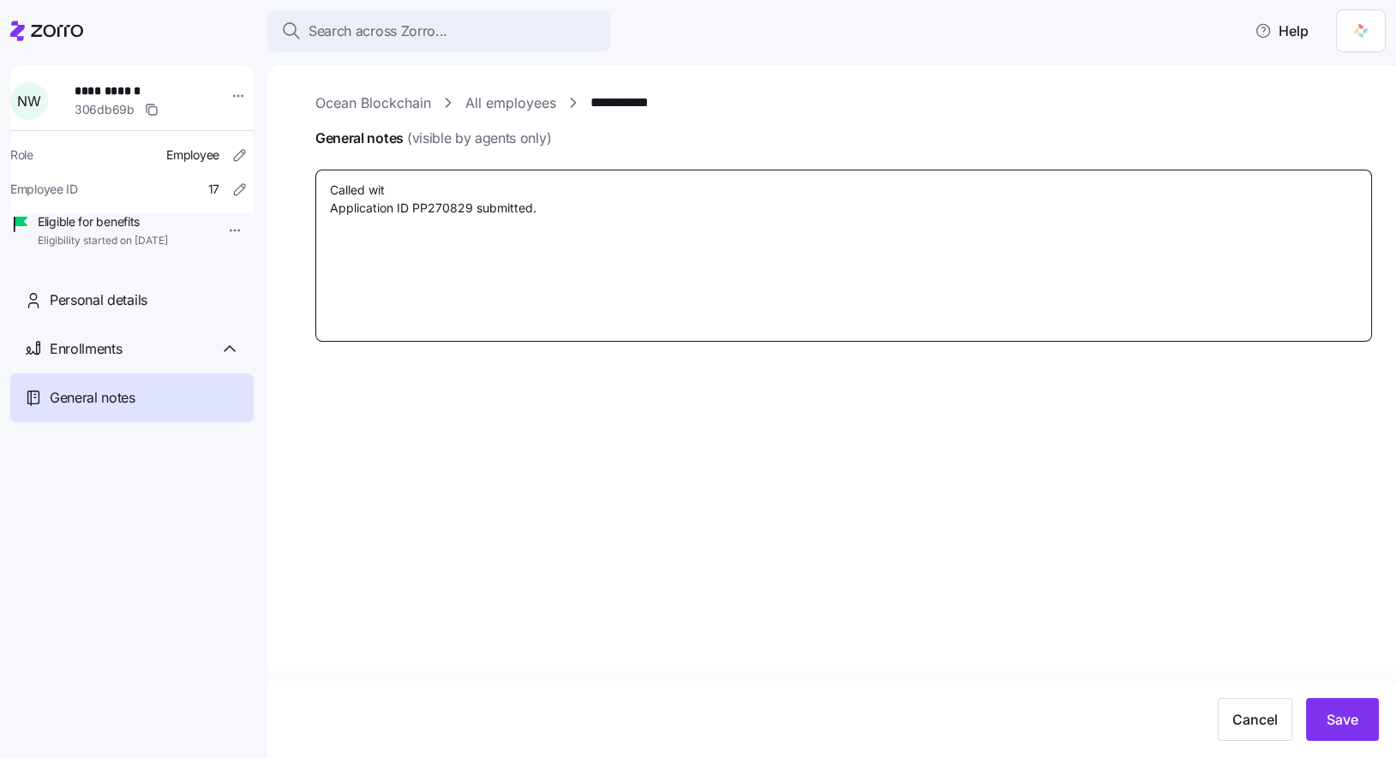
type textarea "Called with Application ID PP270829 submitted."
type textarea "x"
type textarea "Called with Application ID PP270829 submitted."
type textarea "x"
type textarea "Called with cl Application ID PP270829 submitted."
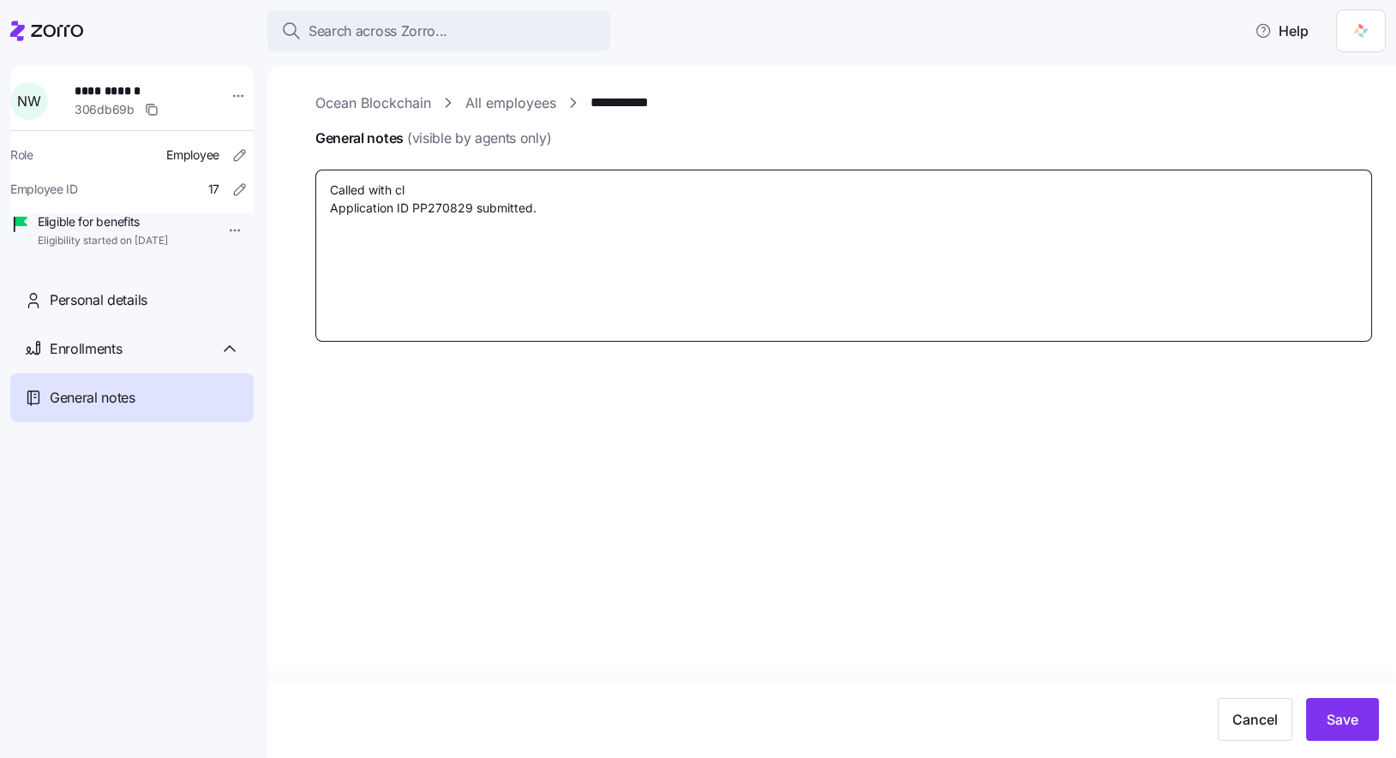
type textarea "x"
type textarea "Called with cli Application ID PP270829 submitted."
type textarea "x"
type textarea "Called with clie Application ID PP270829 submitted."
type textarea "x"
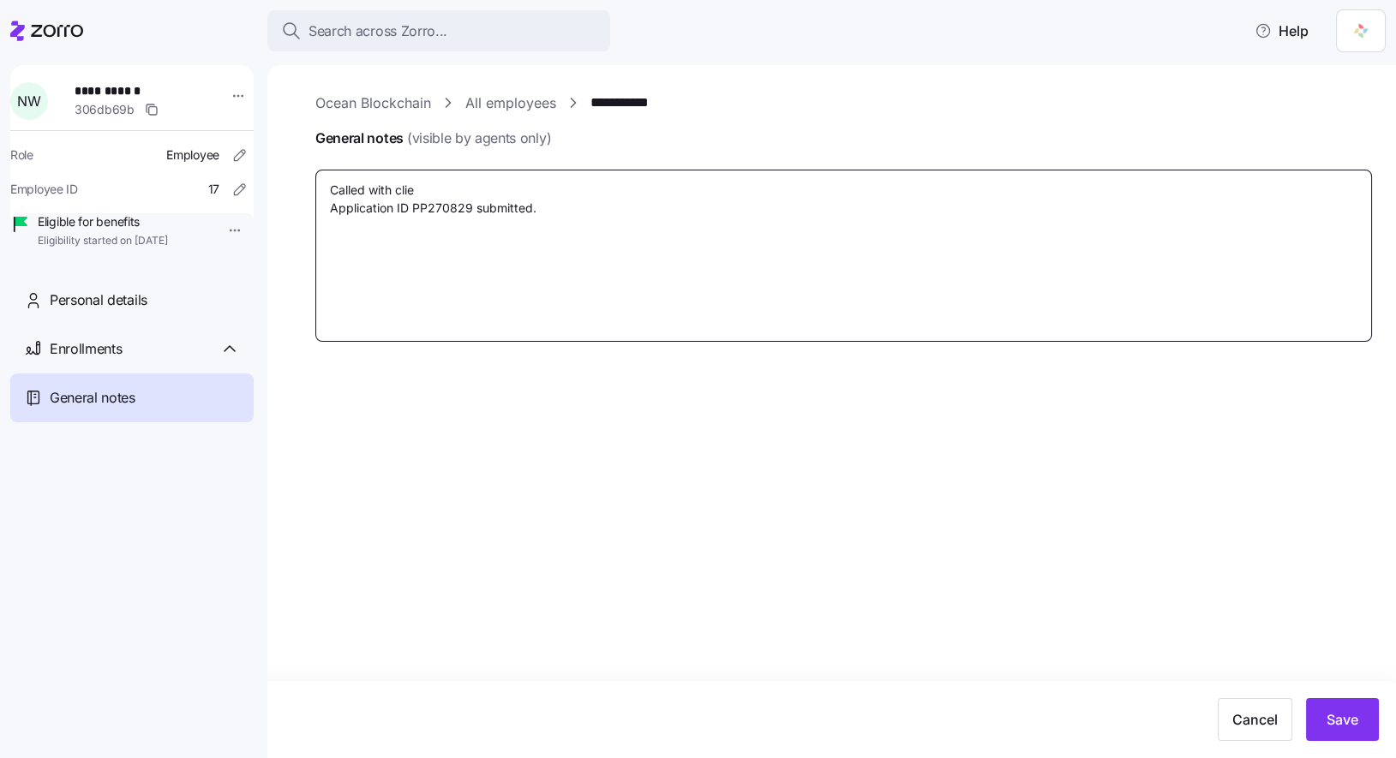
type textarea "Called with clien Application ID PP270829 submitted."
type textarea "x"
type textarea "Called with client Application ID PP270829 submitted."
type textarea "x"
type textarea "Called with client Application ID PP270829 submitted."
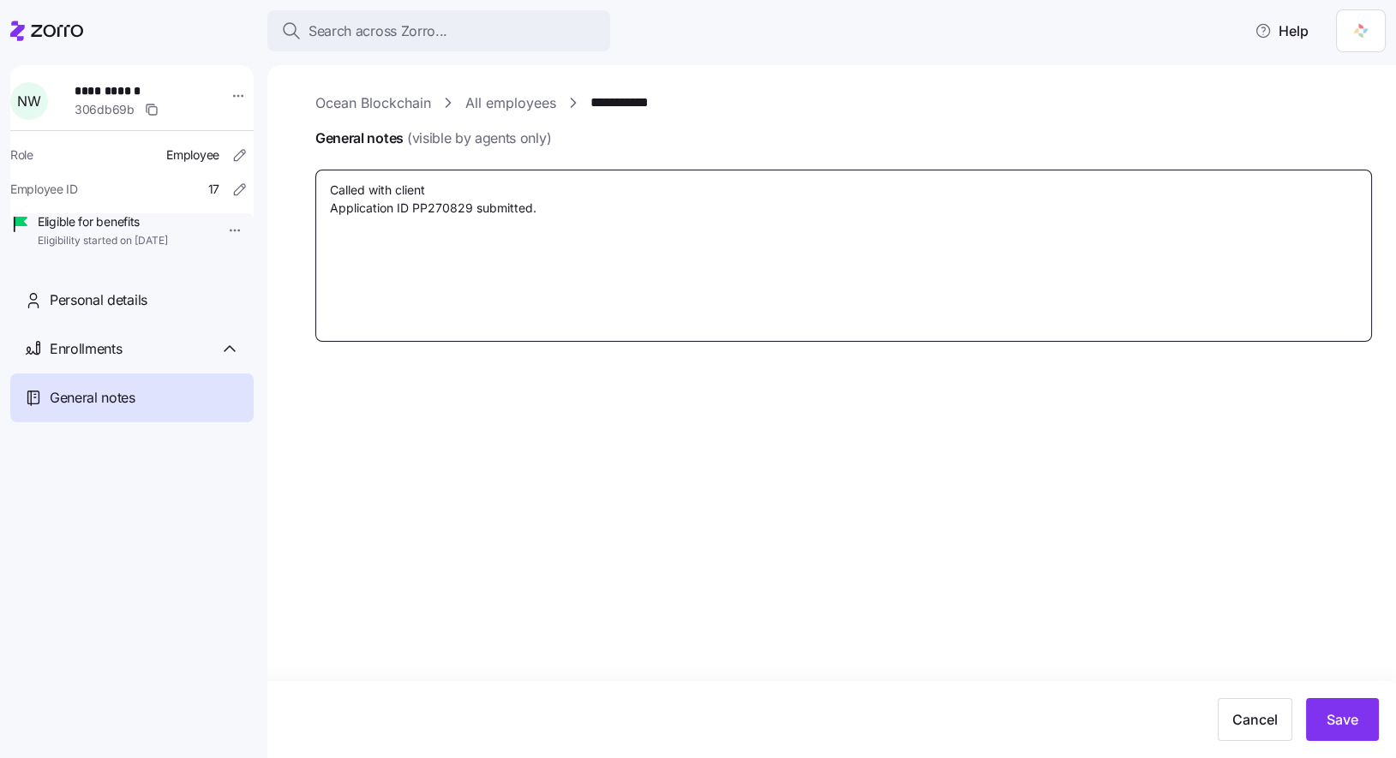
type textarea "x"
type textarea "Called with client t Application ID PP270829 submitted."
type textarea "x"
type textarea "Called with client to Application ID PP270829 submitted."
type textarea "x"
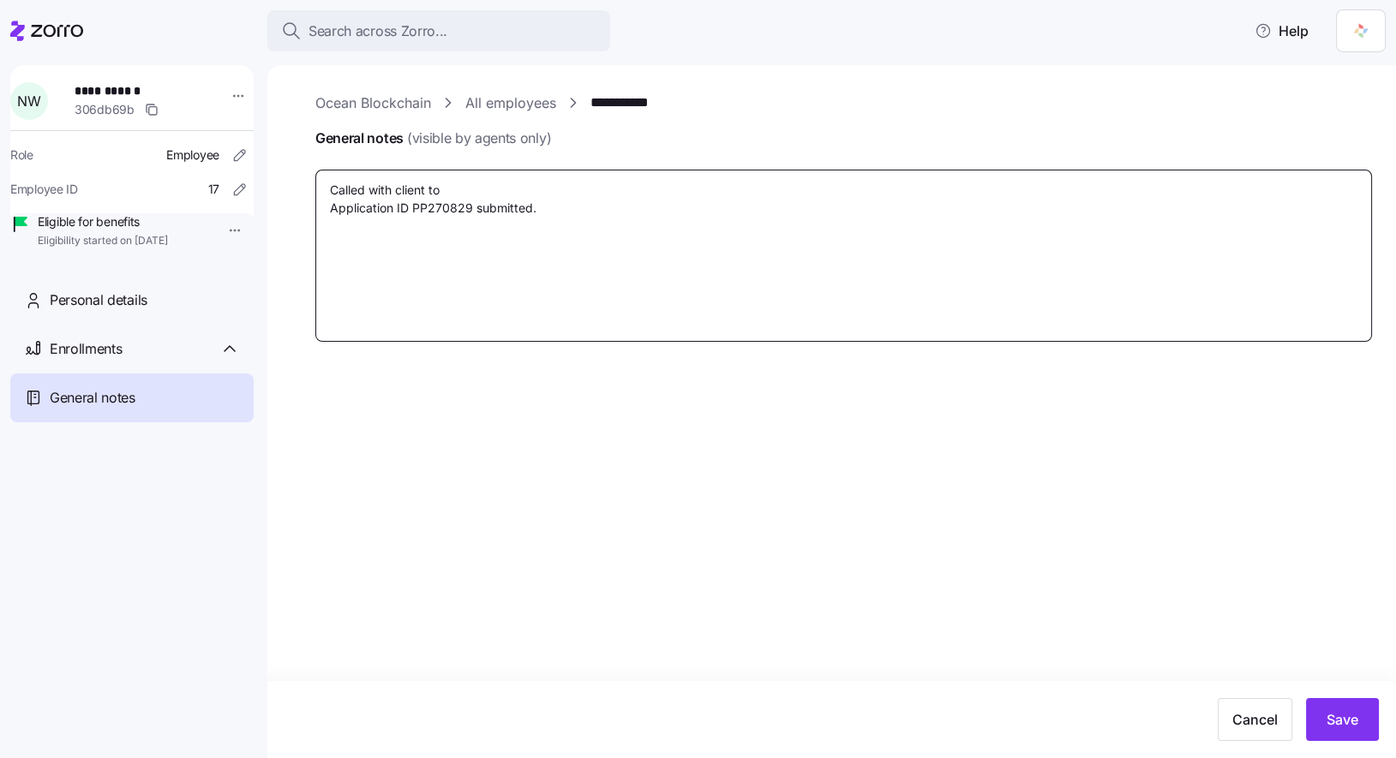
type textarea "Called with client to Application ID PP270829 submitted."
type textarea "x"
type textarea "Called with client to g Application ID PP270829 submitted."
type textarea "x"
type textarea "Called with client to go Application ID PP270829 submitted."
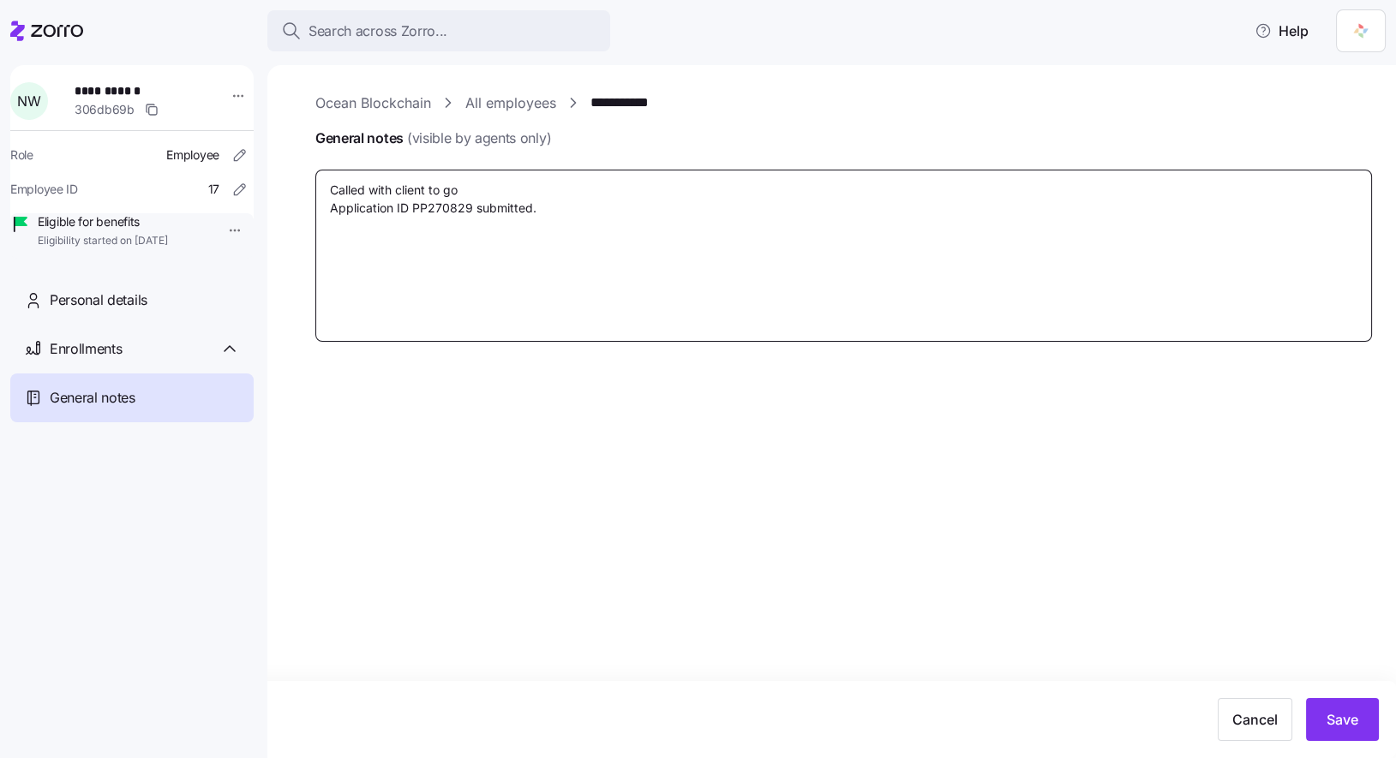
type textarea "x"
type textarea "Called with client to go Application ID PP270829 submitted."
type textarea "x"
type textarea "Called with client to go t Application ID PP270829 submitted."
type textarea "x"
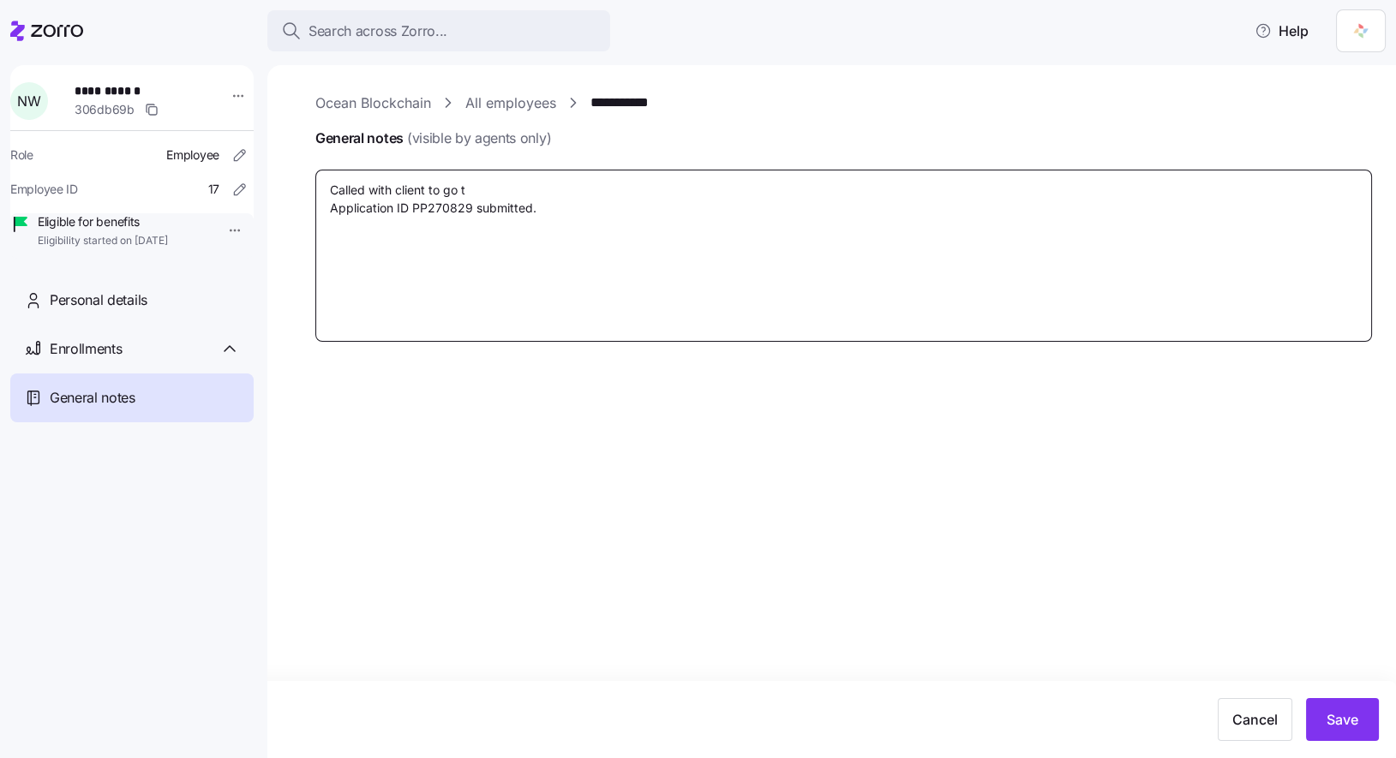
type textarea "Called with client to go th Application ID PP270829 submitted."
type textarea "x"
type textarea "Called with client to go thr Application ID PP270829 submitted."
type textarea "x"
type textarea "Called with client to go thro Application ID PP270829 submitted."
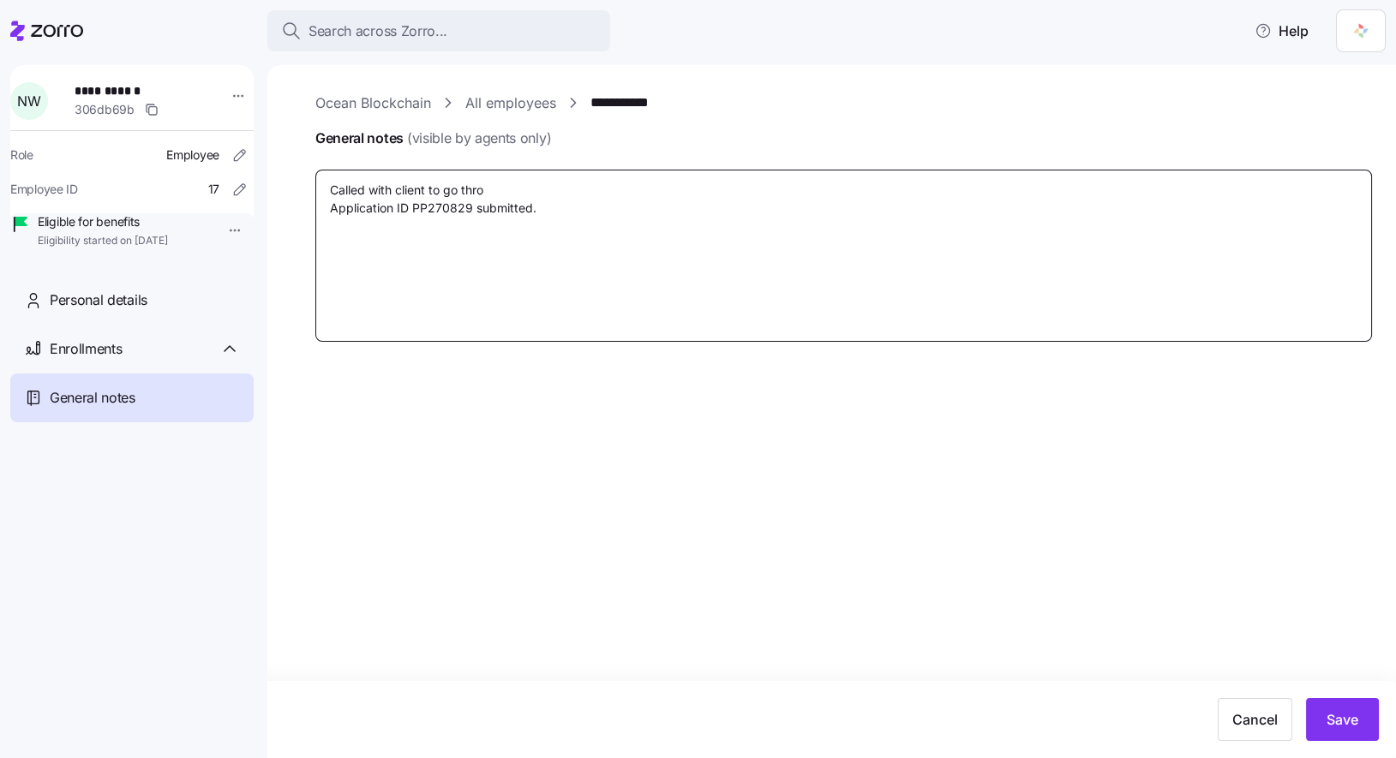
type textarea "x"
type textarea "Called with client to go throu Application ID PP270829 submitted."
type textarea "x"
type textarea "Called with client to go throug Application ID PP270829 submitted."
type textarea "x"
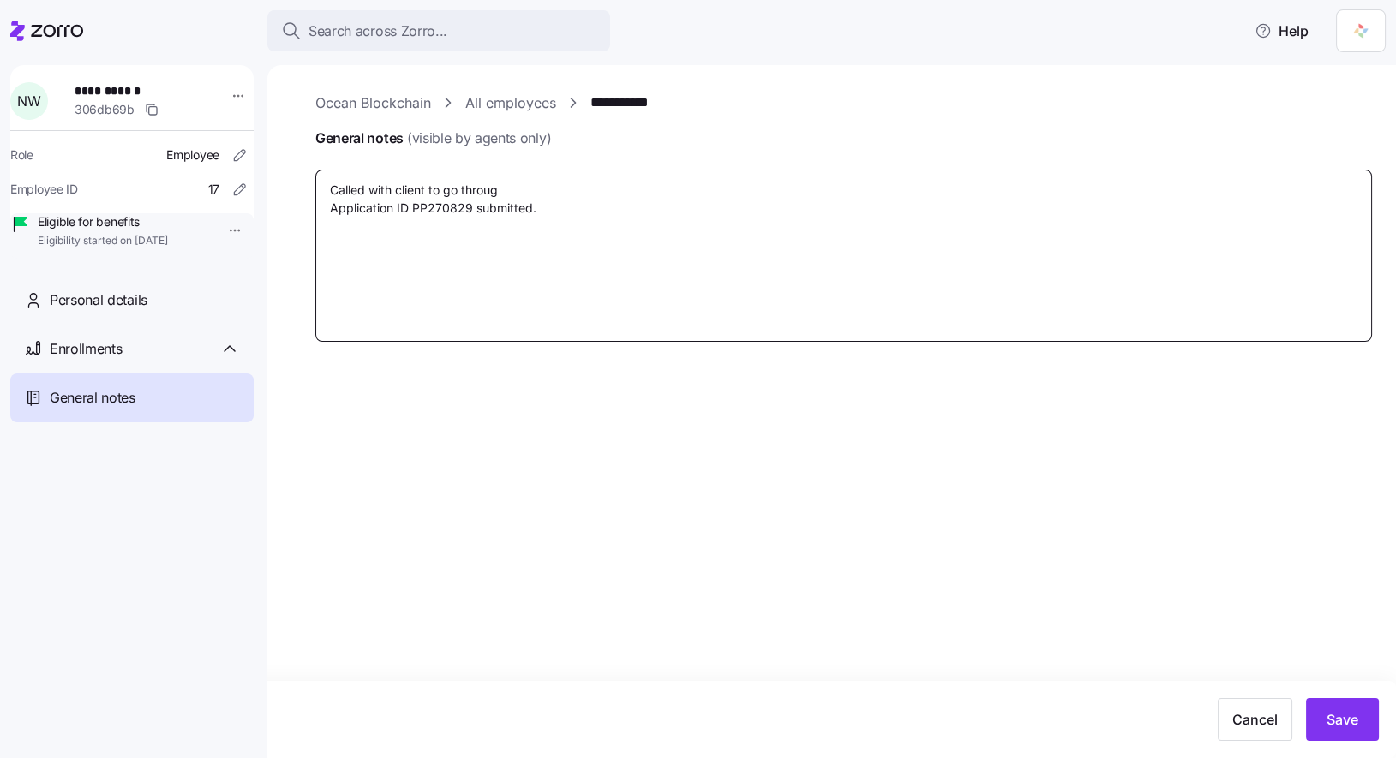
type textarea "Called with client to go through Application ID PP270829 submitted."
type textarea "x"
type textarea "Called with client to go through Application ID PP270829 submitted."
type textarea "x"
type textarea "Called with client to go through h Application ID PP270829 submitted."
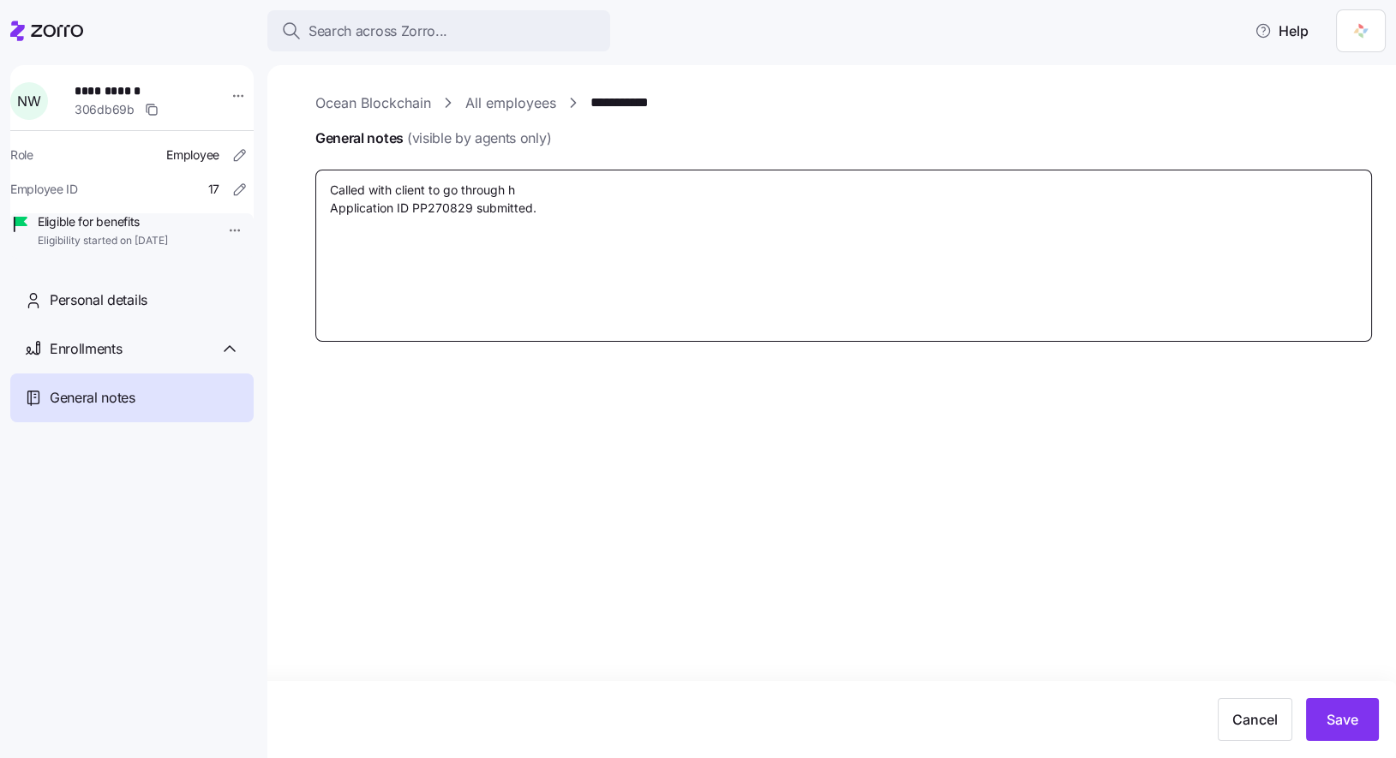
type textarea "x"
type textarea "Called with client to go through hi Application ID PP270829 submitted."
type textarea "x"
type textarea "Called with client to go through his Application ID PP270829 submitted."
type textarea "x"
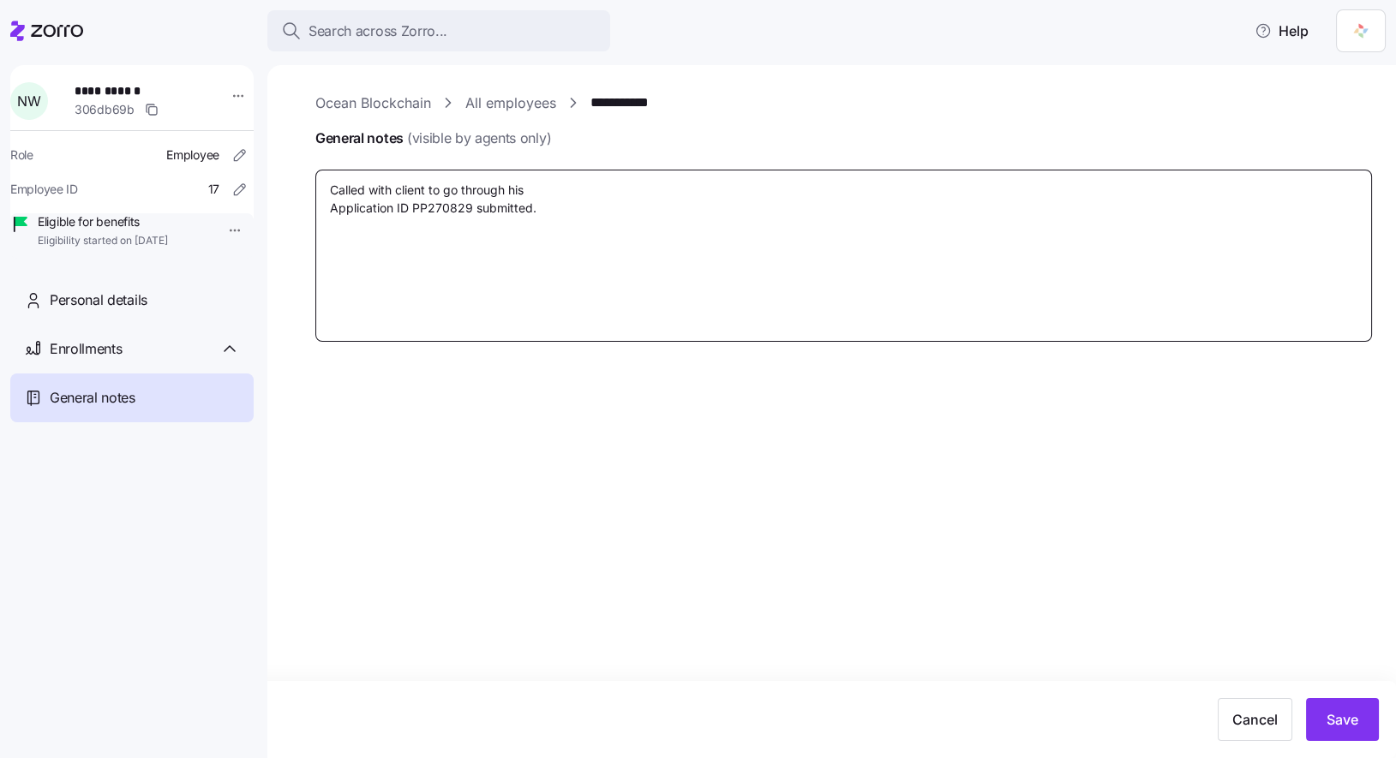
type textarea "Called with client to go through his Application ID PP270829 submitted."
type textarea "x"
type textarea "Called with client to go through his o Application ID PP270829 submitted."
type textarea "x"
type textarea "Called with client to go through his op Application ID PP270829 submitted."
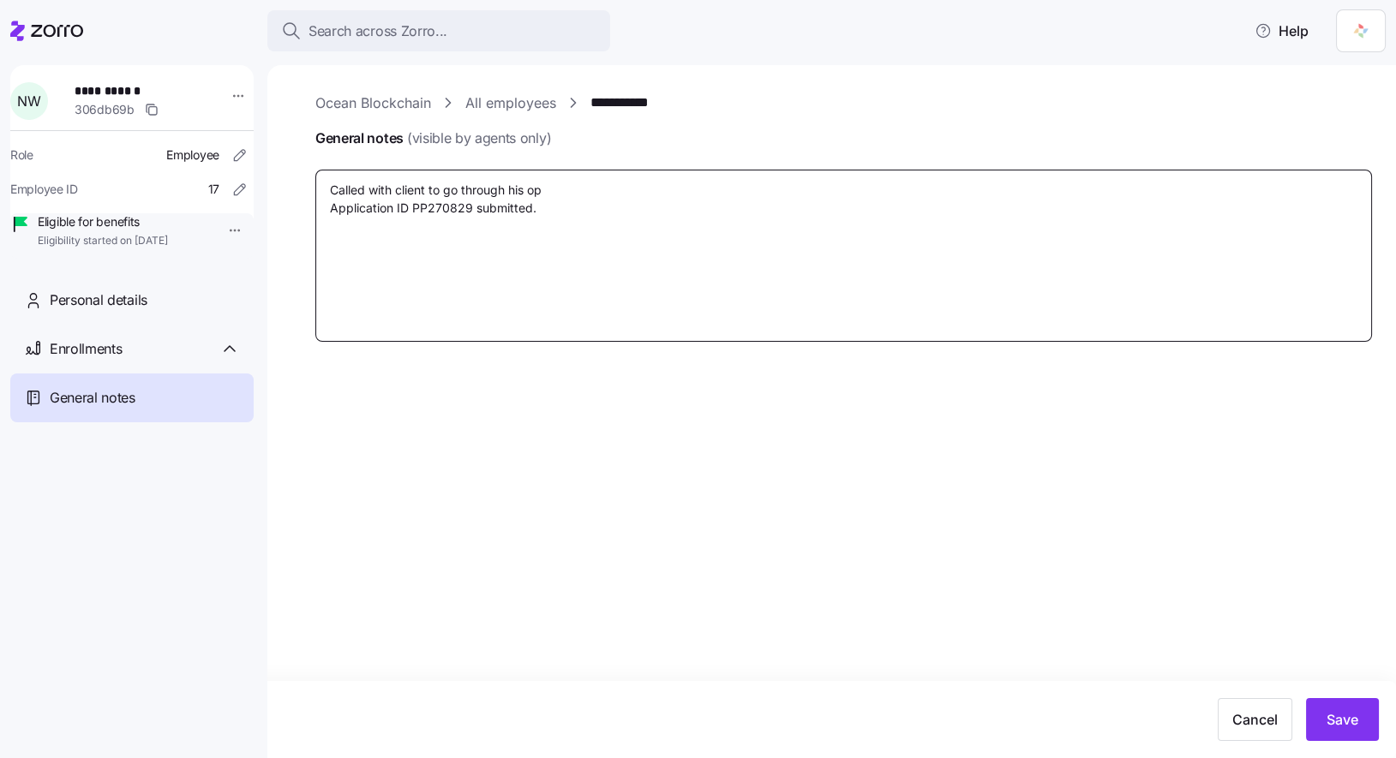
type textarea "x"
type textarea "Called with client to go through his opt Application ID PP270829 submitted."
type textarea "x"
type textarea "Called with client to go through his opti Application ID PP270829 submitted."
type textarea "x"
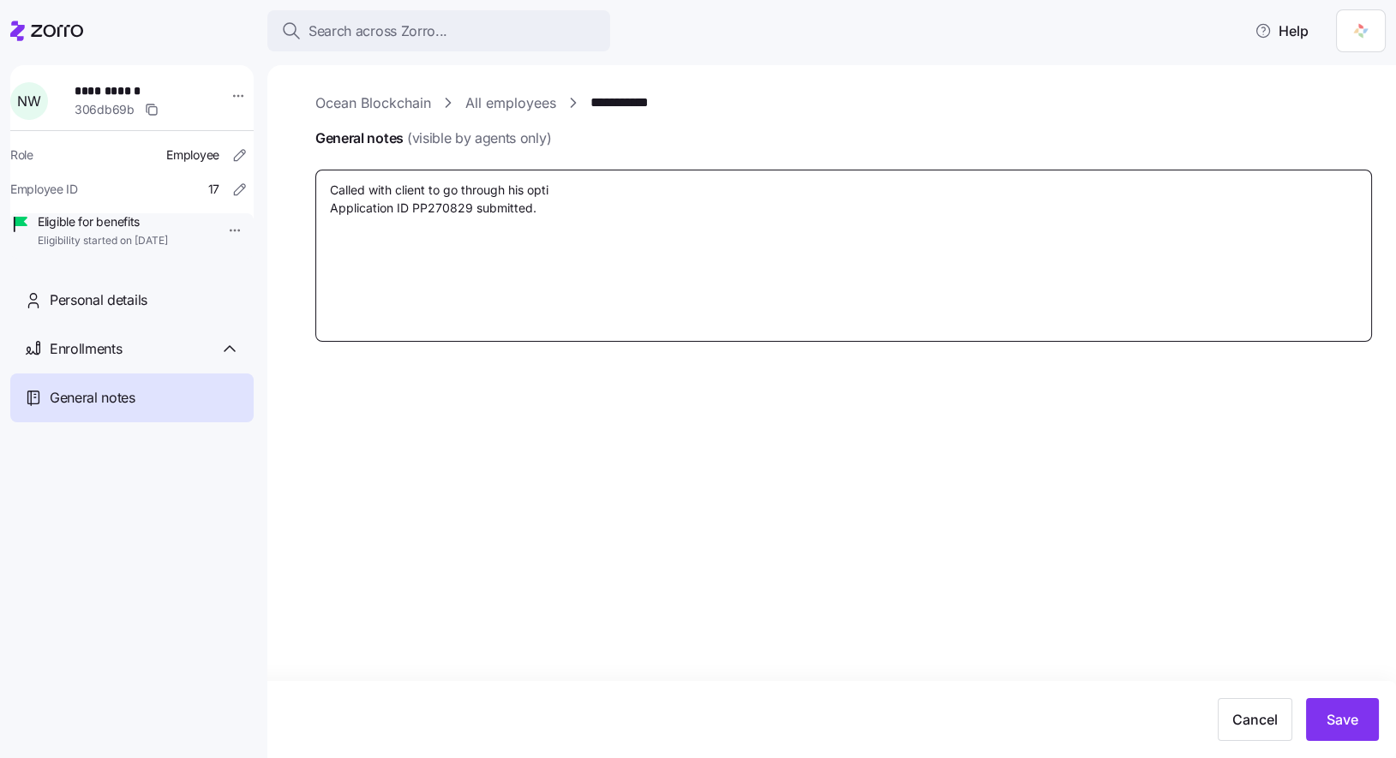
type textarea "Called with client to go through his optio Application ID PP270829 submitted."
type textarea "x"
type textarea "Called with client to go through his option Application ID PP270829 submitted."
type textarea "x"
type textarea "Called with client to go through his options Application ID PP270829 submitted."
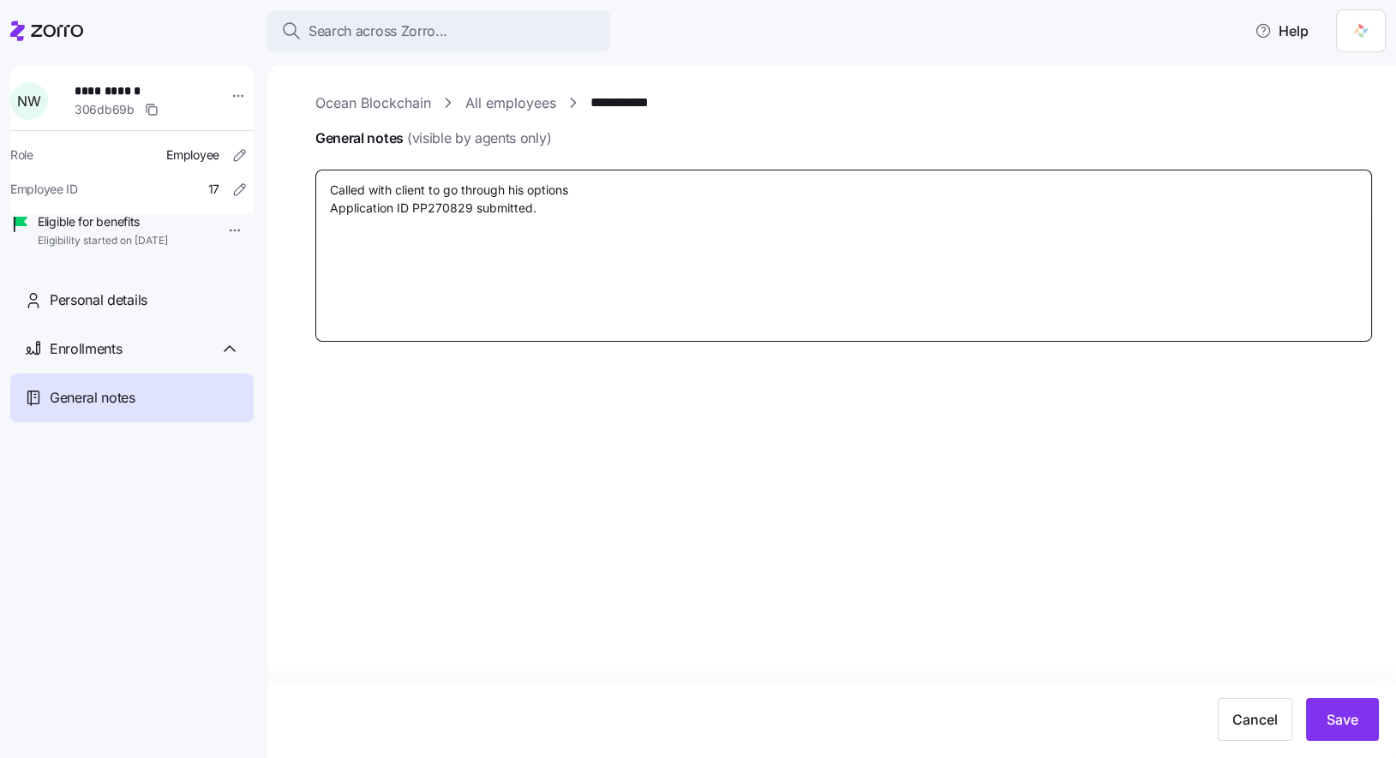
type textarea "x"
type textarea "Called with client to go through his options, Application ID PP270829 submitted."
type textarea "x"
type textarea "Called with client to go through his options, Application ID PP270829 submitted."
type textarea "x"
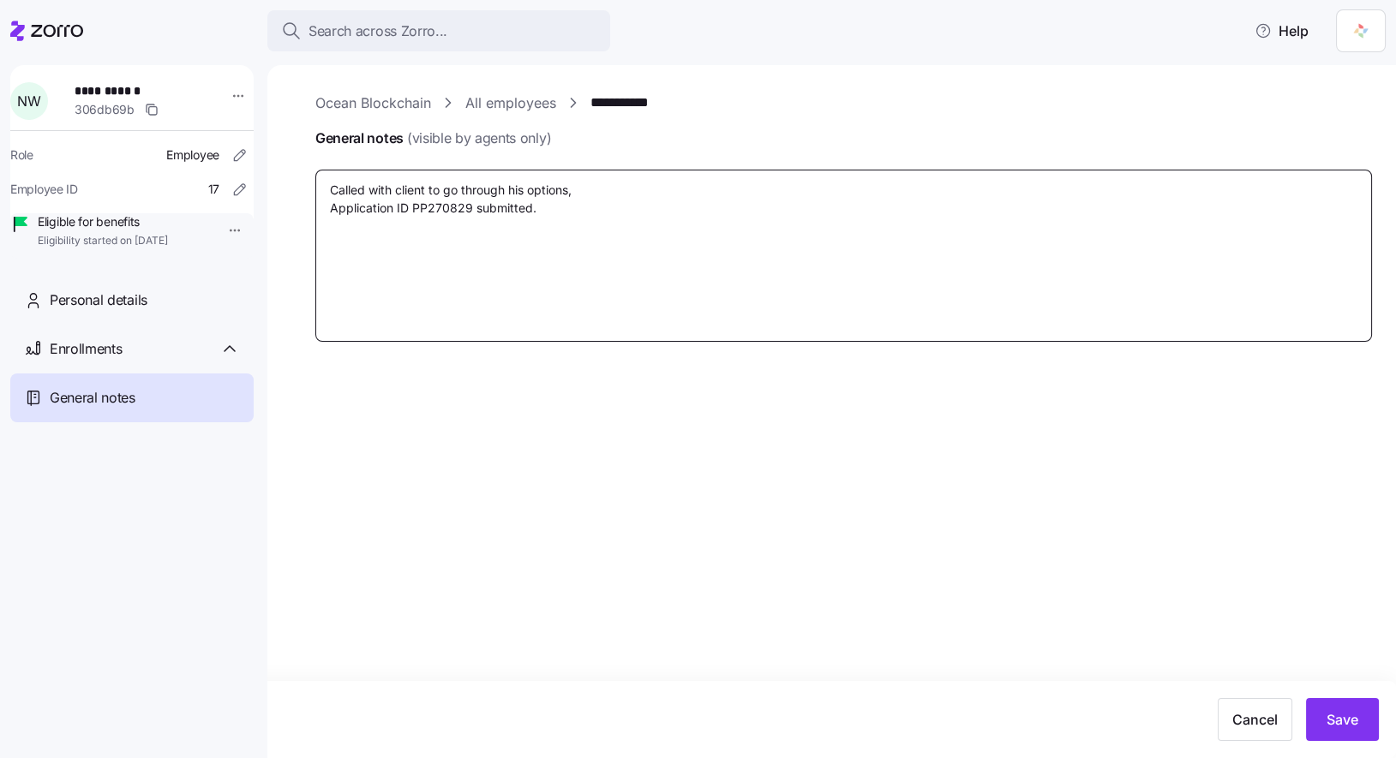
type textarea "Called with client to go through his options, s Application ID PP270829 submitt…"
type textarea "x"
type textarea "Called with client to go through his options, se Application ID PP270829 submit…"
type textarea "x"
type textarea "Called with client to go through his options, sen Application ID PP270829 submi…"
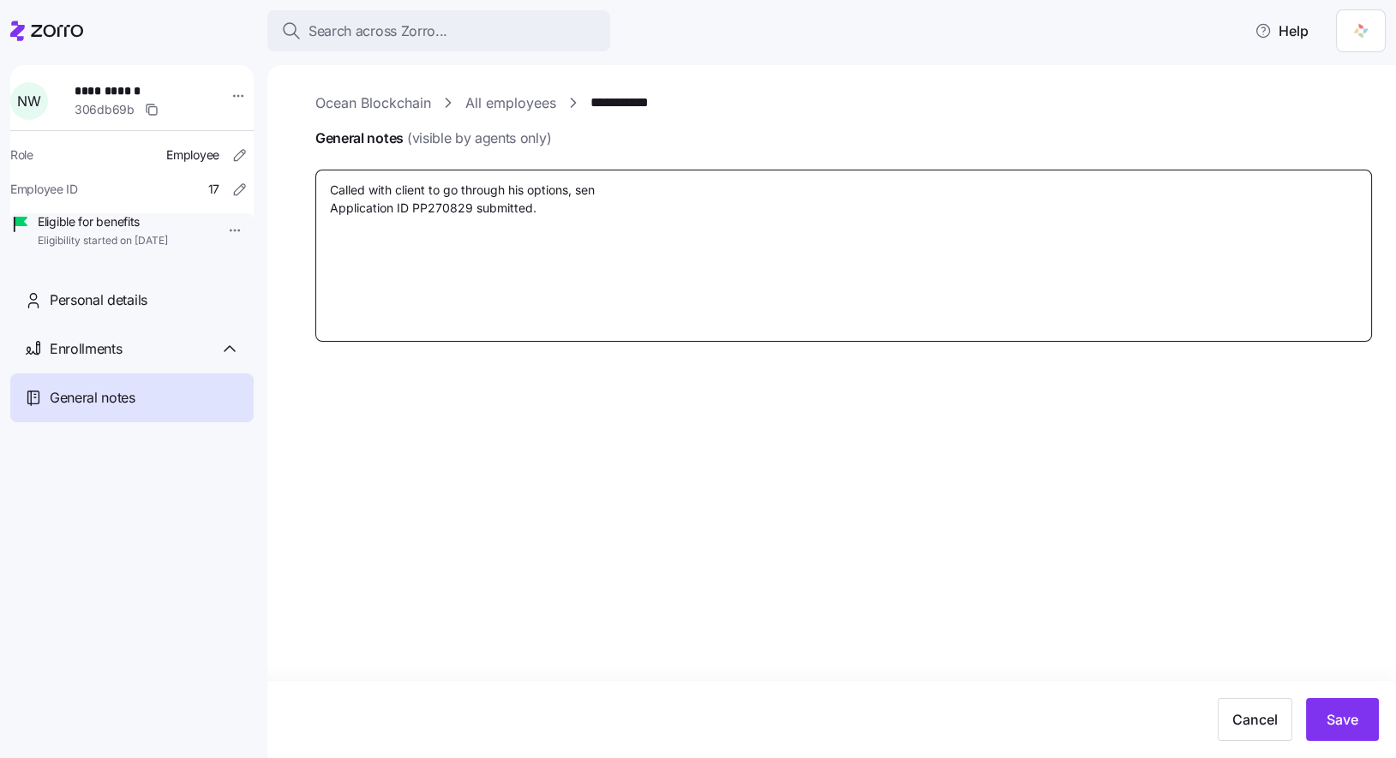
type textarea "x"
type textarea "Called with client to go through his options, sent Application ID PP270829 subm…"
type textarea "x"
type textarea "Called with client to go through his options, sent Application ID PP270829 subm…"
type textarea "x"
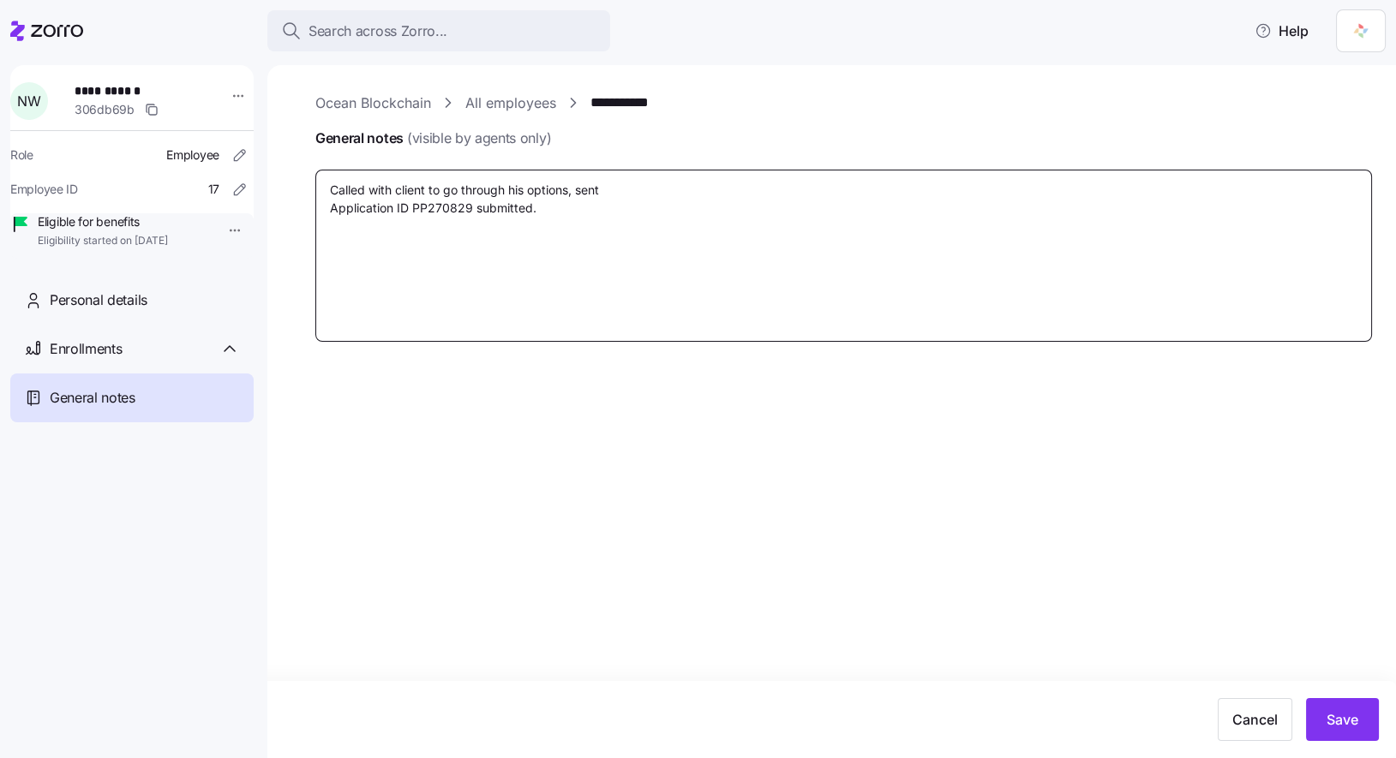
type textarea "Called with client to go through his options, sent o Application ID PP270829 su…"
type textarea "x"
type textarea "Called with client to go through his options, sent ov Application ID PP270829 s…"
type textarea "x"
type textarea "Called with client to go through his options, sent ove Application ID PP270829 …"
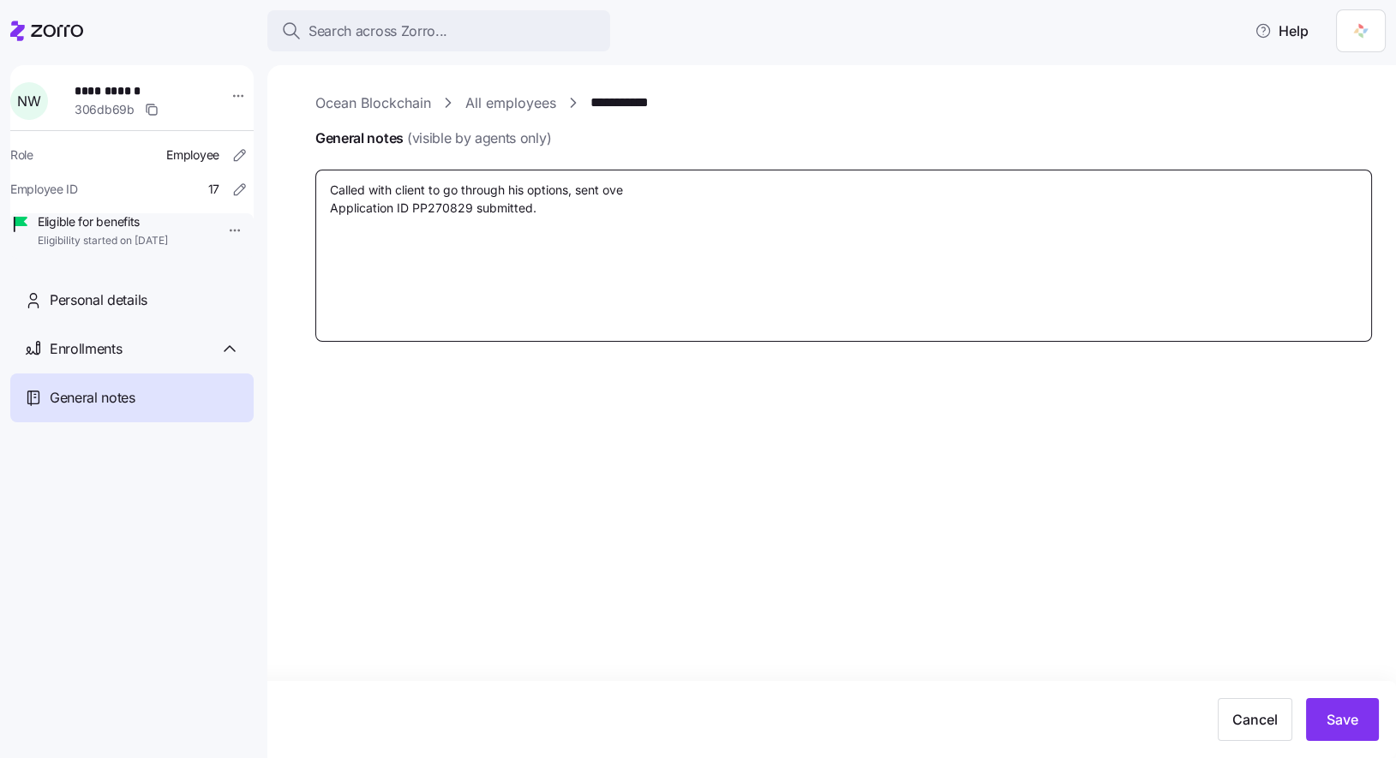
type textarea "x"
type textarea "Called with client to go through his options, sent over Application ID PP270829…"
type textarea "x"
type textarea "Called with client to go through his options, sent over Application ID PP270829…"
type textarea "x"
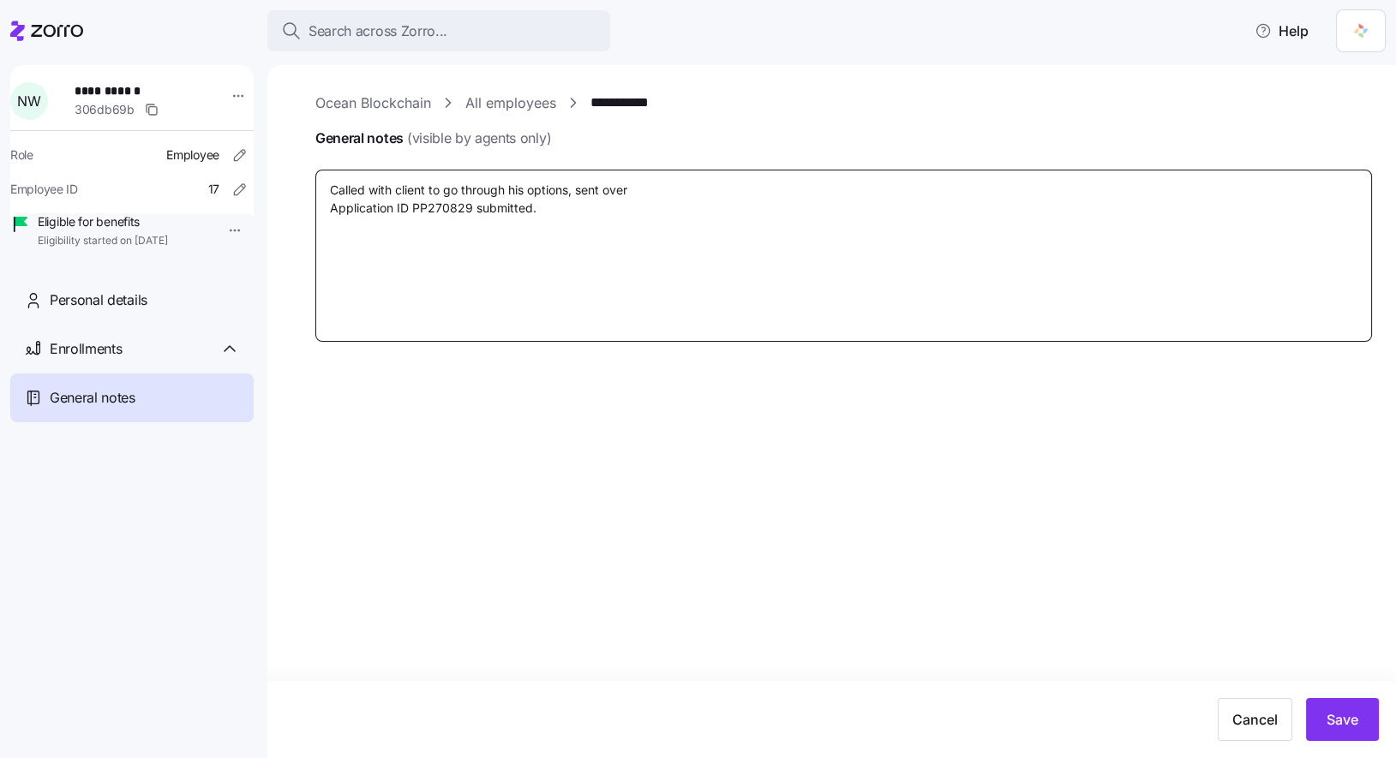
type textarea "Called with client to go through his options, sent over d Application ID PP2708…"
type textarea "x"
type textarea "Called with client to go through his options, sent over do Application ID PP270…"
type textarea "x"
type textarea "Called with client to go through his options, sent over doc Application ID PP27…"
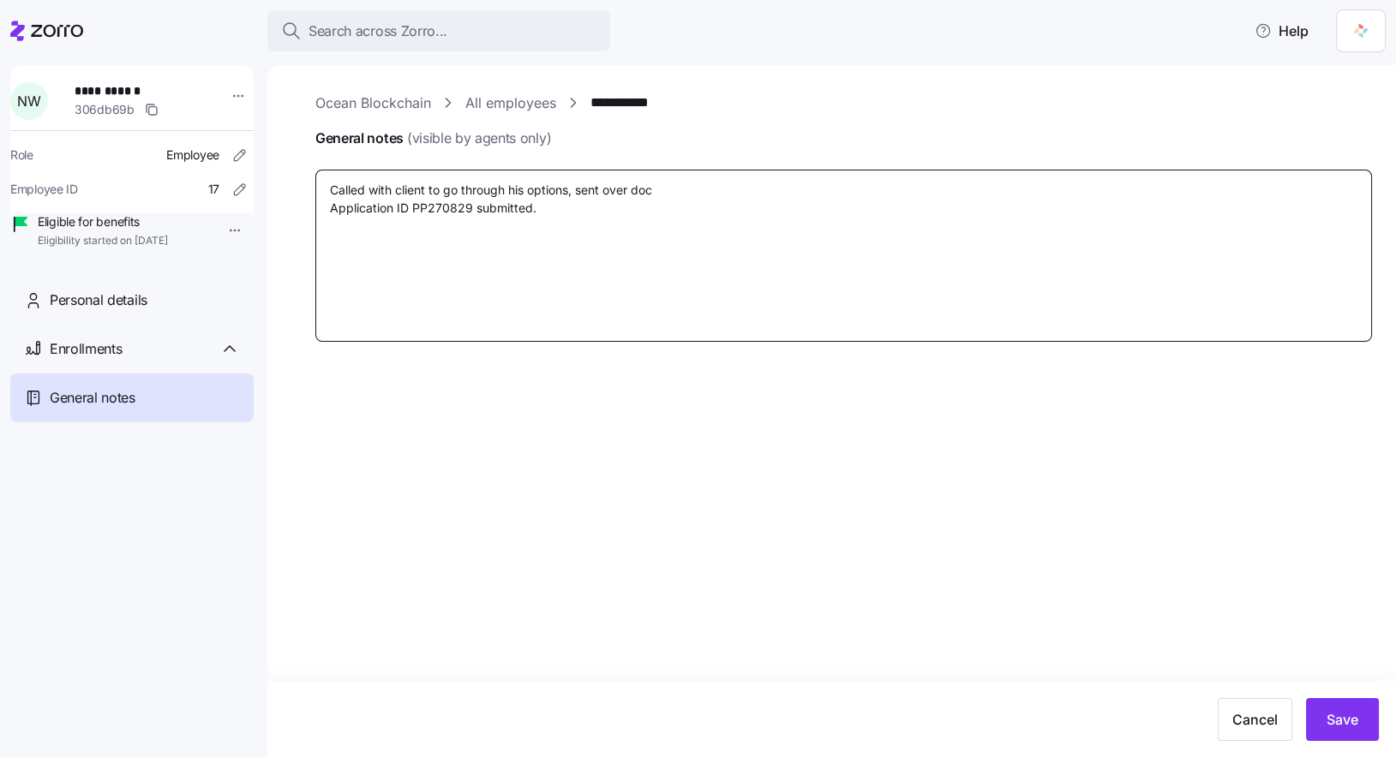
type textarea "x"
type textarea "Called with client to go through his options, sent over docu Application ID PP2…"
type textarea "x"
type textarea "Called with client to go through his options, sent over docum Application ID PP…"
type textarea "x"
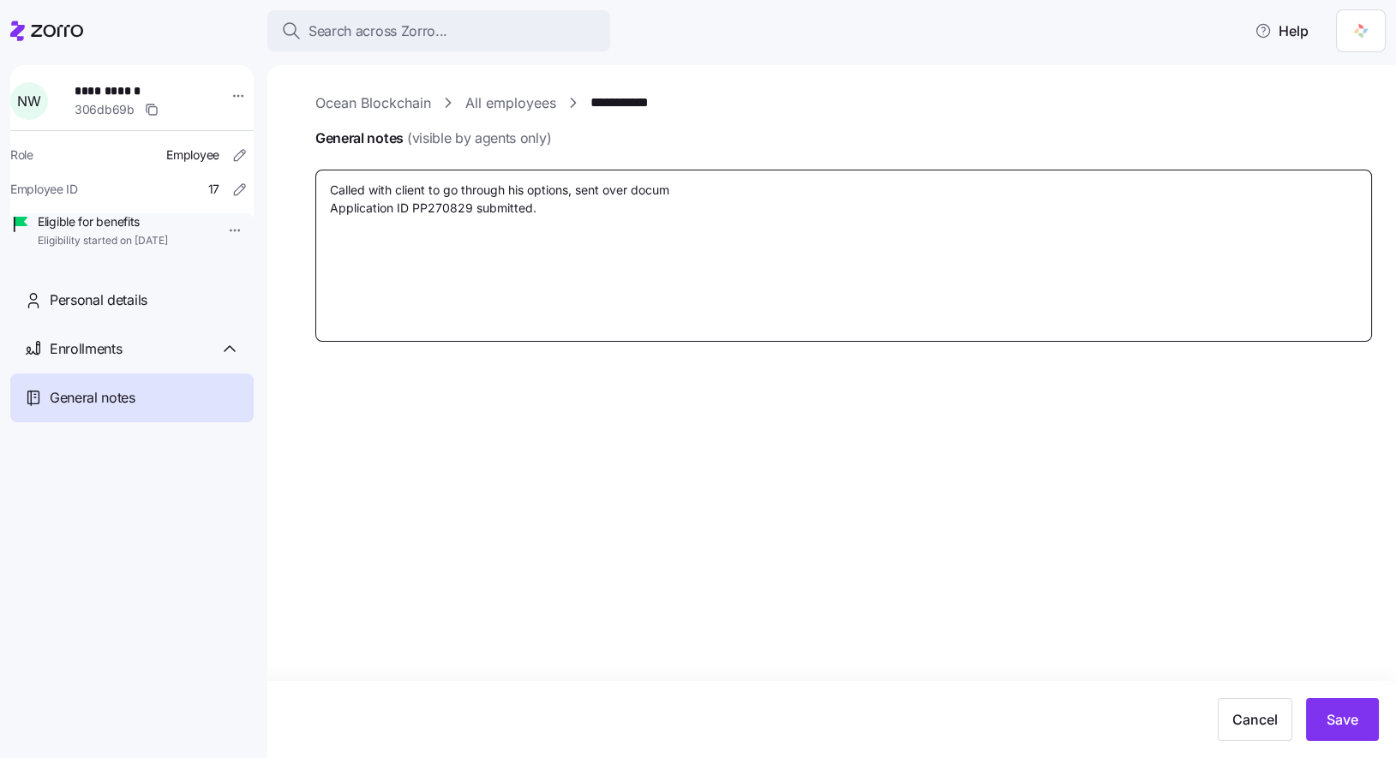
type textarea "Called with client to go through his options, sent over docume Application ID P…"
type textarea "x"
type textarea "Called with client to go through his options, sent over documen Application ID …"
type textarea "x"
type textarea "Called with client to go through his options, sent over document Application ID…"
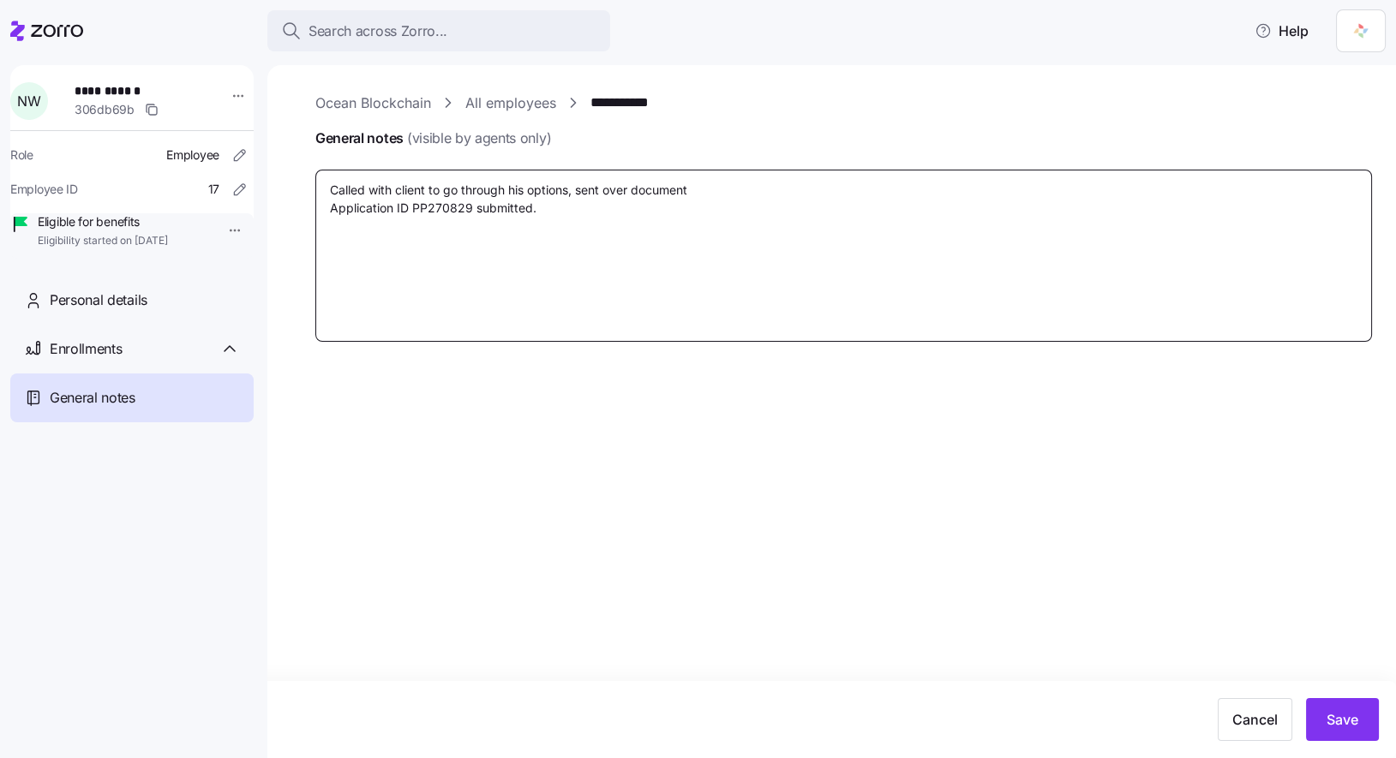
type textarea "x"
type textarea "Called with client to go through his options, sent over documents Application I…"
type textarea "x"
type textarea "Called with client to go through his options, sent over documents Application I…"
type textarea "x"
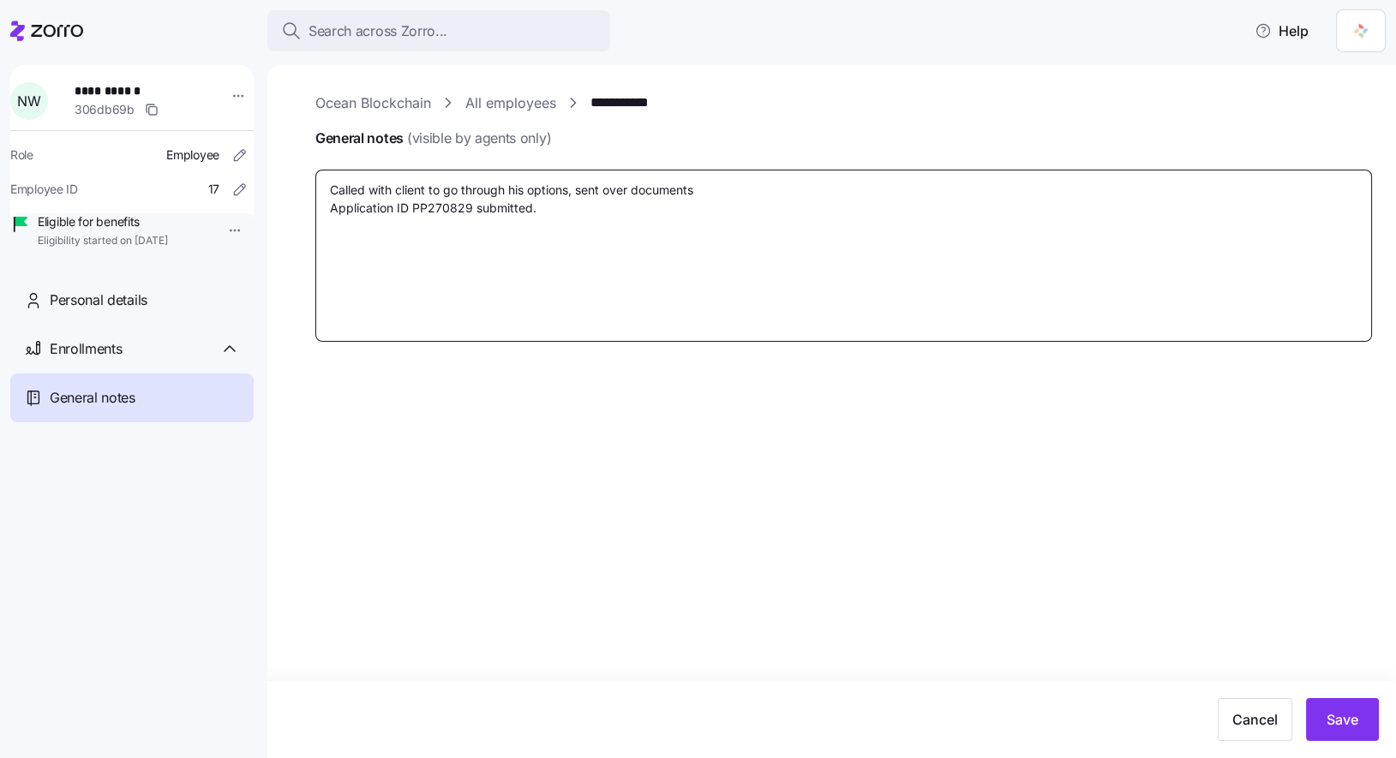
type textarea "Called with client to go through his options, sent over documents a Application…"
type textarea "x"
type textarea "Called with client to go through his options, sent over documents ab Applicatio…"
type textarea "x"
type textarea "Called with client to go through his options, sent over documents abo Applicati…"
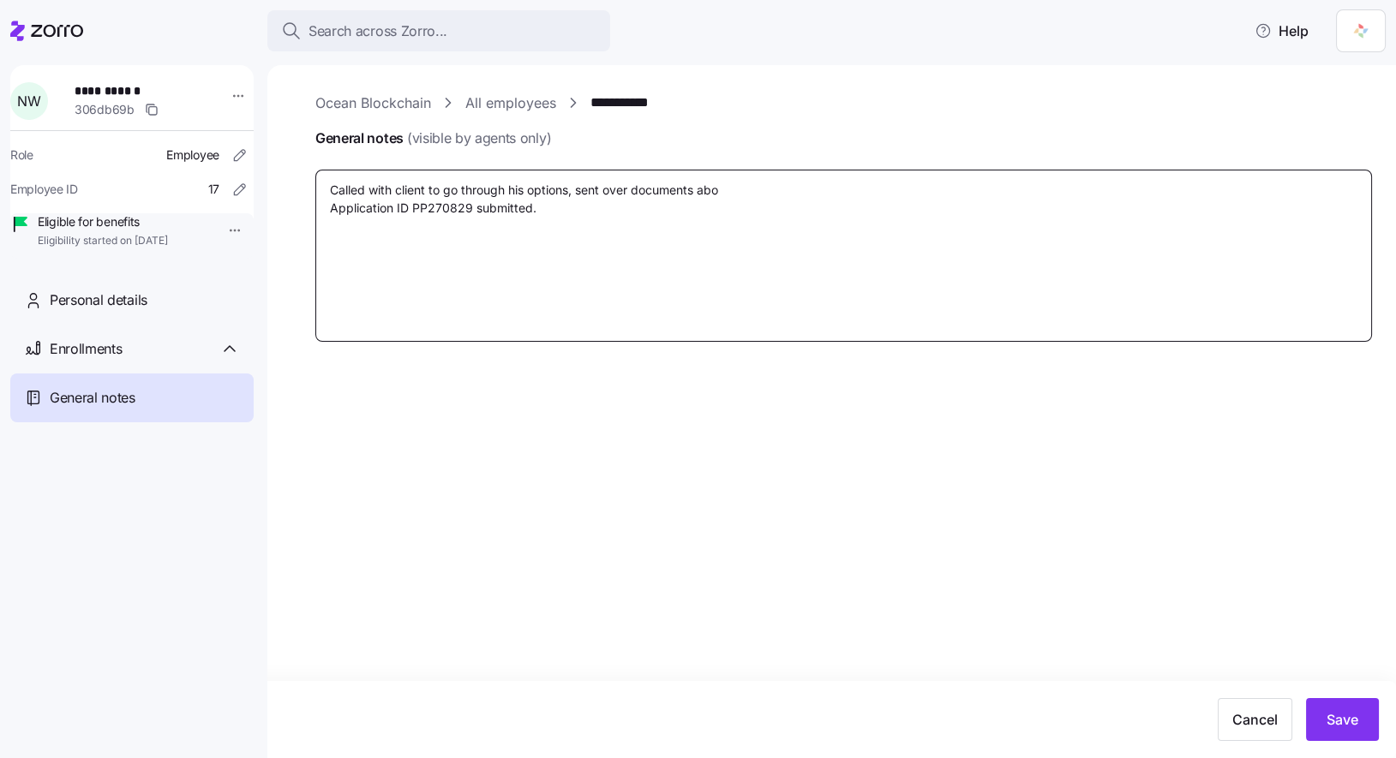
type textarea "x"
type textarea "Called with client to go through his options, sent over documents abou Applicat…"
type textarea "x"
type textarea "Called with client to go through his options, sent over documents about Applica…"
type textarea "x"
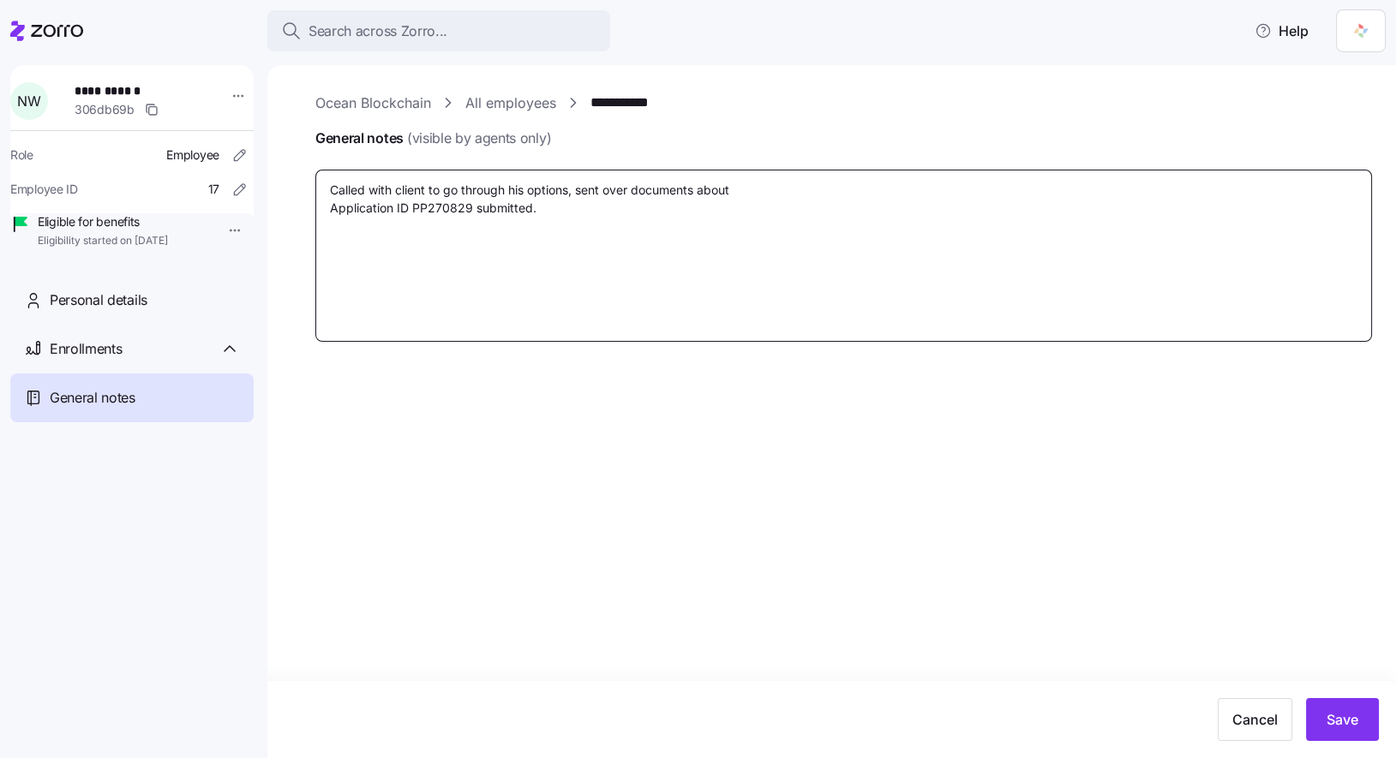
type textarea "Called with client to go through his options, sent over documents about Applica…"
type textarea "x"
type textarea "Called with client to go through his options, sent over documents about b Appli…"
type textarea "x"
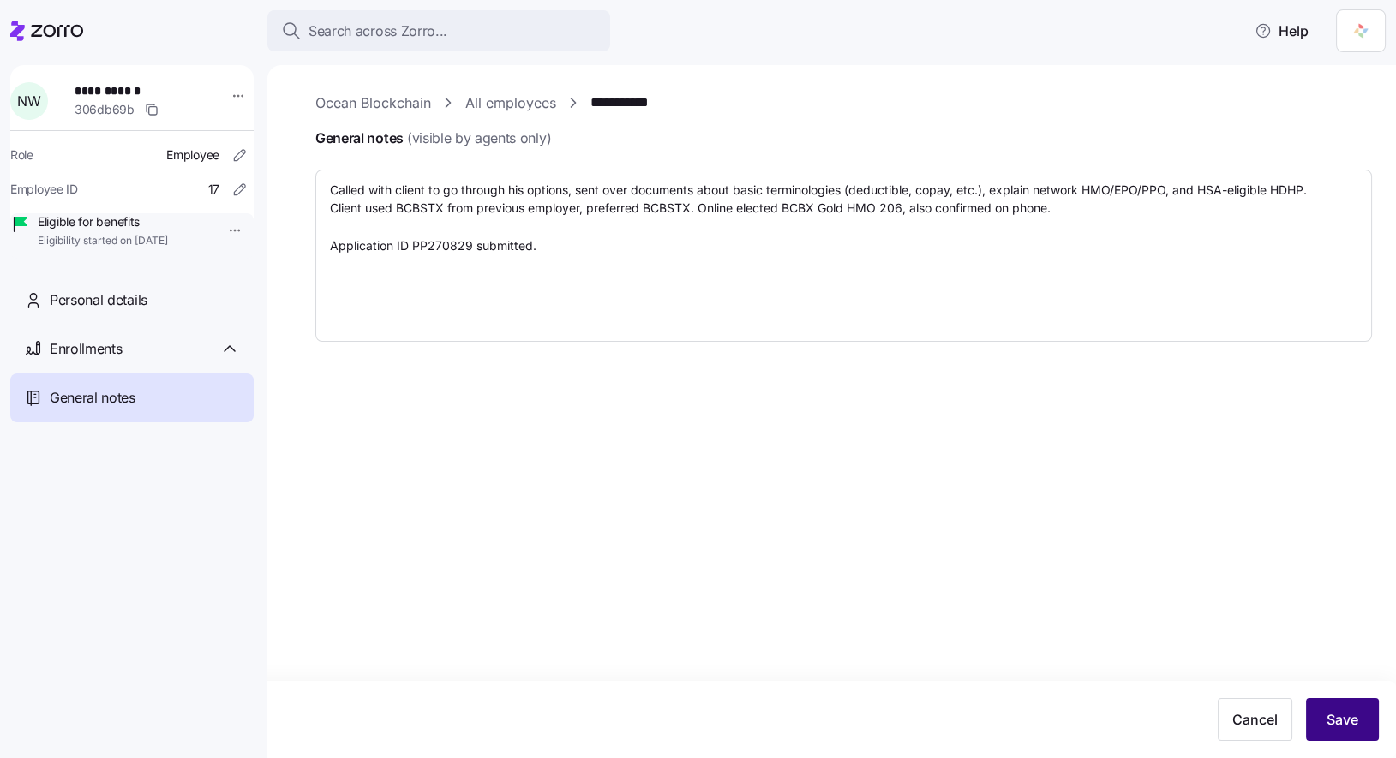
click at [1336, 711] on span "Save" at bounding box center [1342, 719] width 32 height 21
click at [531, 99] on link "All employees" at bounding box center [510, 103] width 91 height 21
